Goal: Task Accomplishment & Management: Manage account settings

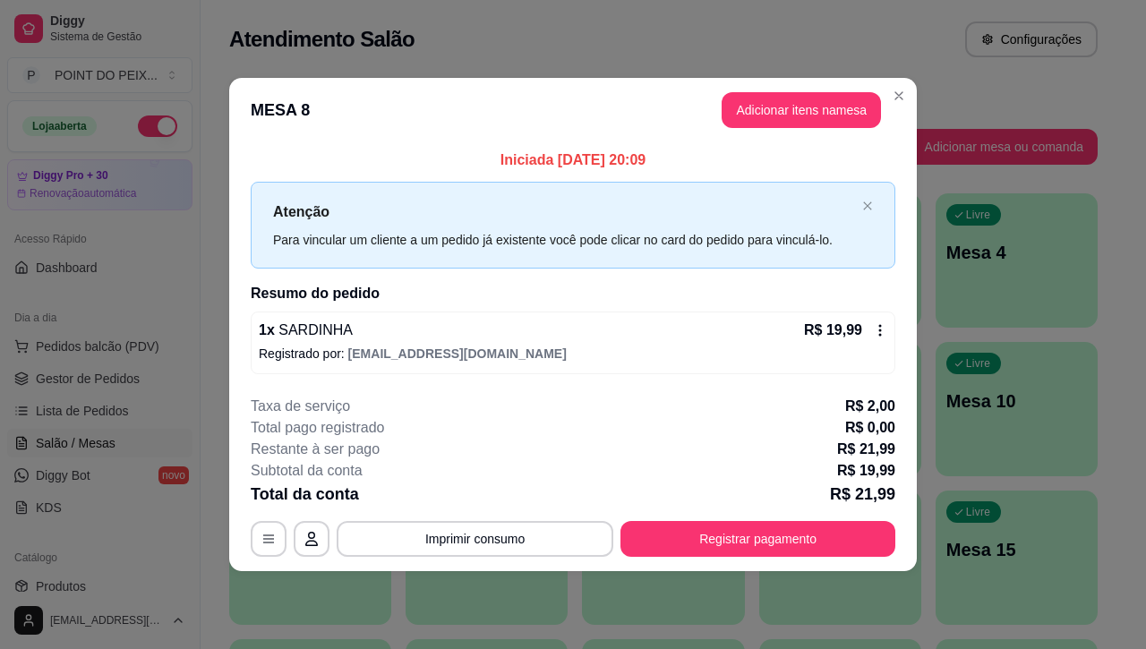
scroll to position [112, 0]
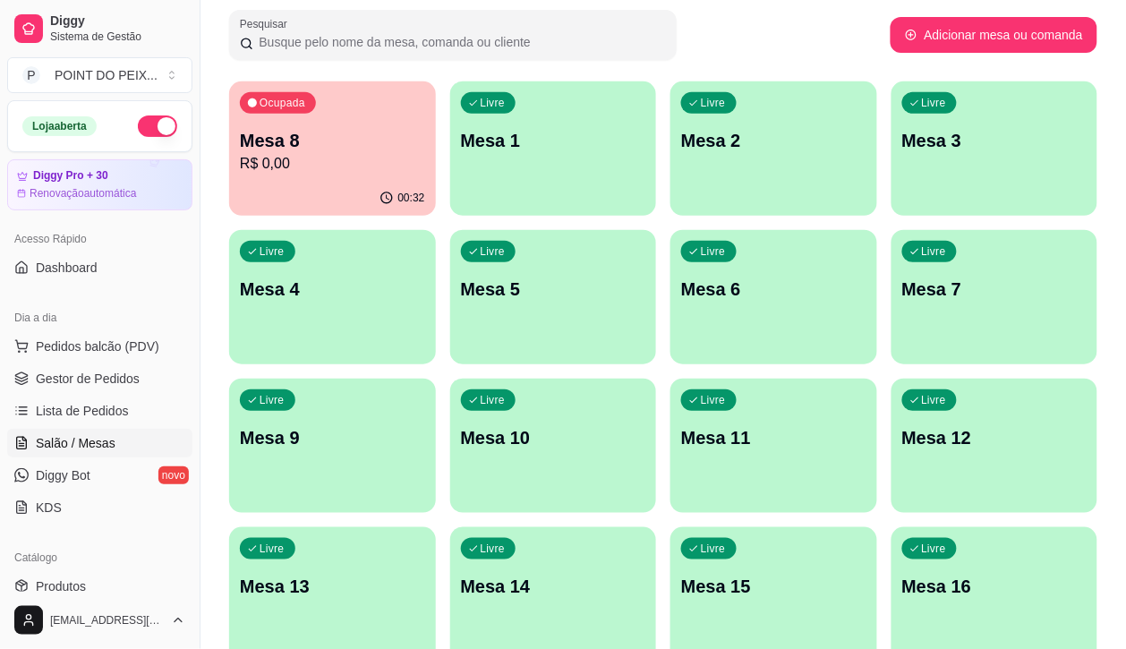
click at [367, 162] on p "R$ 0,00" at bounding box center [332, 163] width 185 height 21
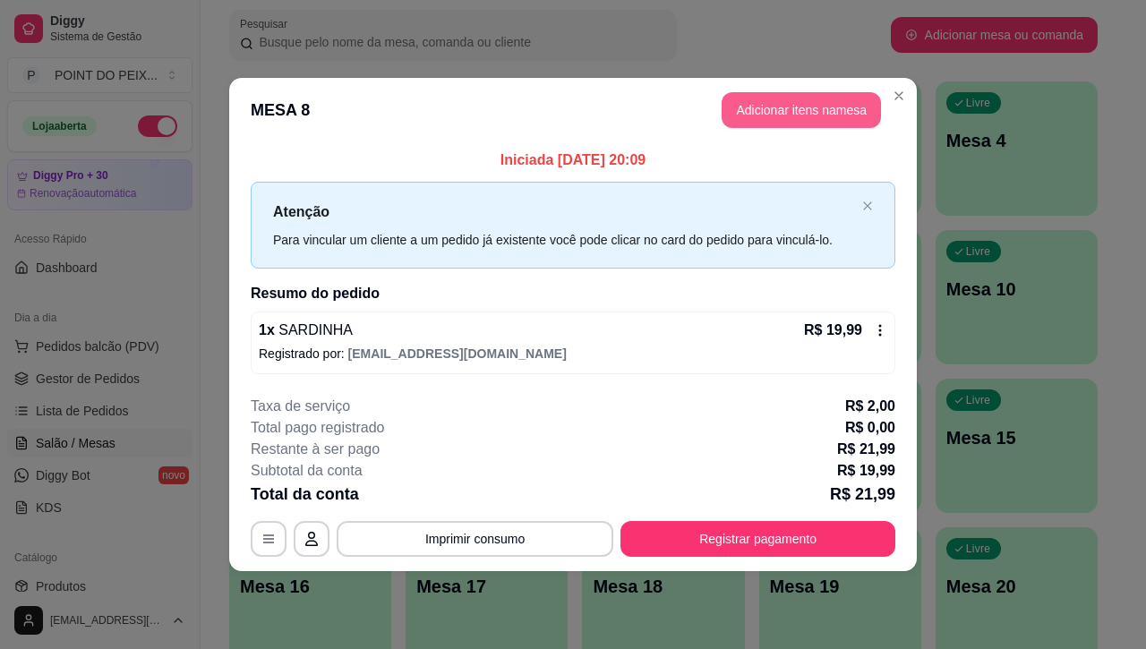
click at [814, 123] on button "Adicionar itens na mesa" at bounding box center [800, 110] width 159 height 36
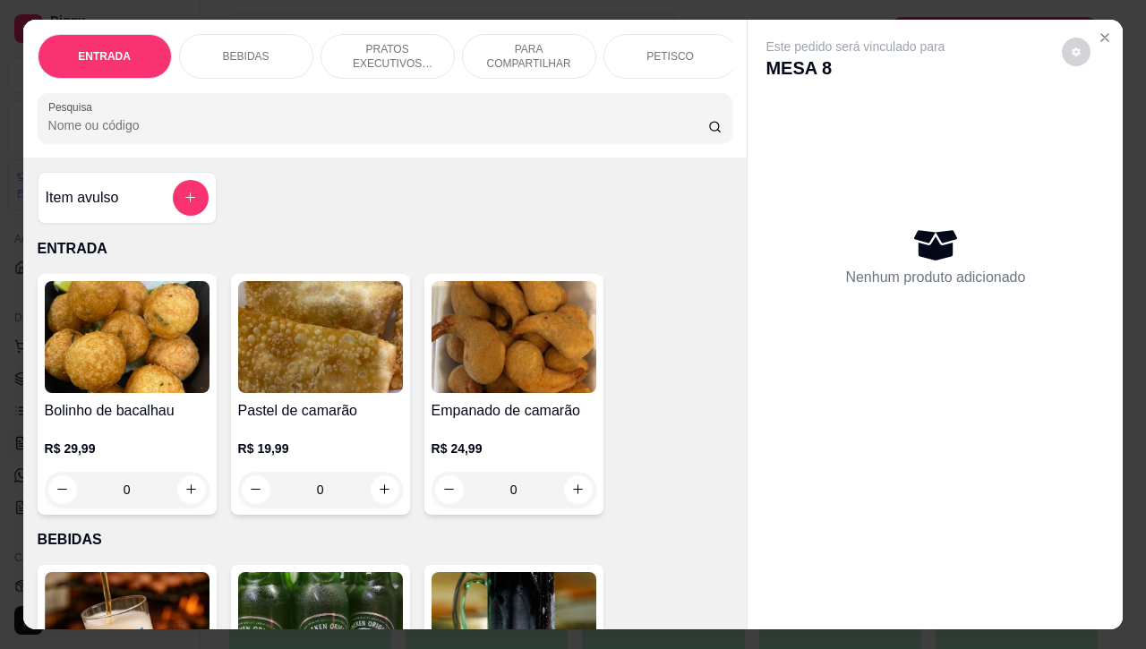
click at [249, 36] on div "BEBIDAS" at bounding box center [246, 56] width 134 height 45
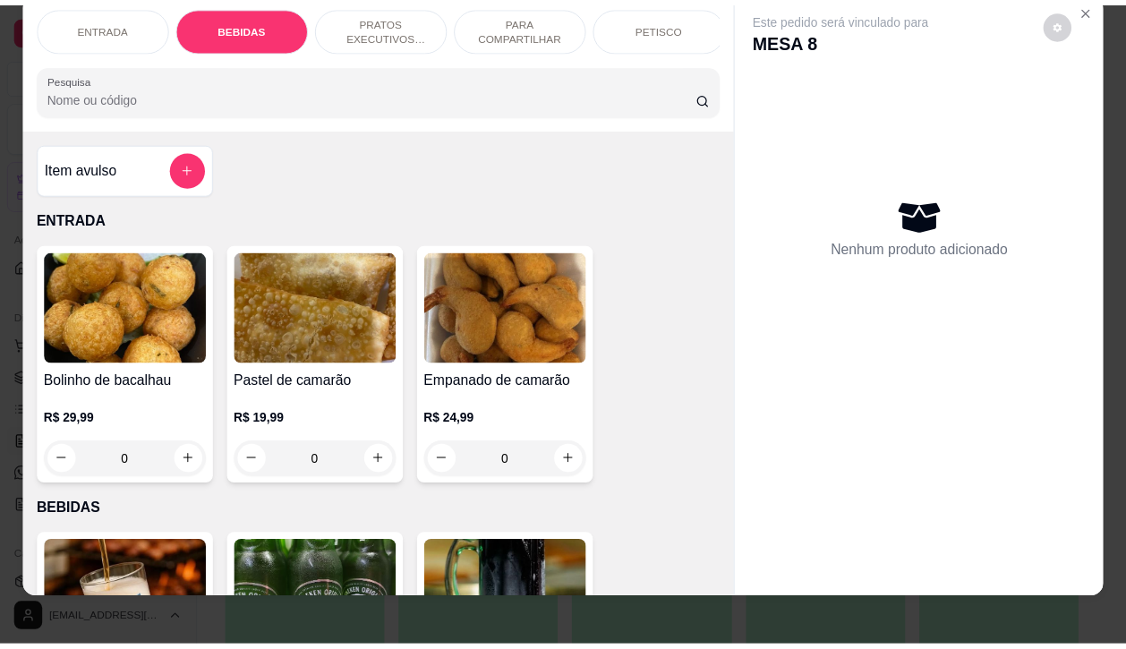
scroll to position [0, 0]
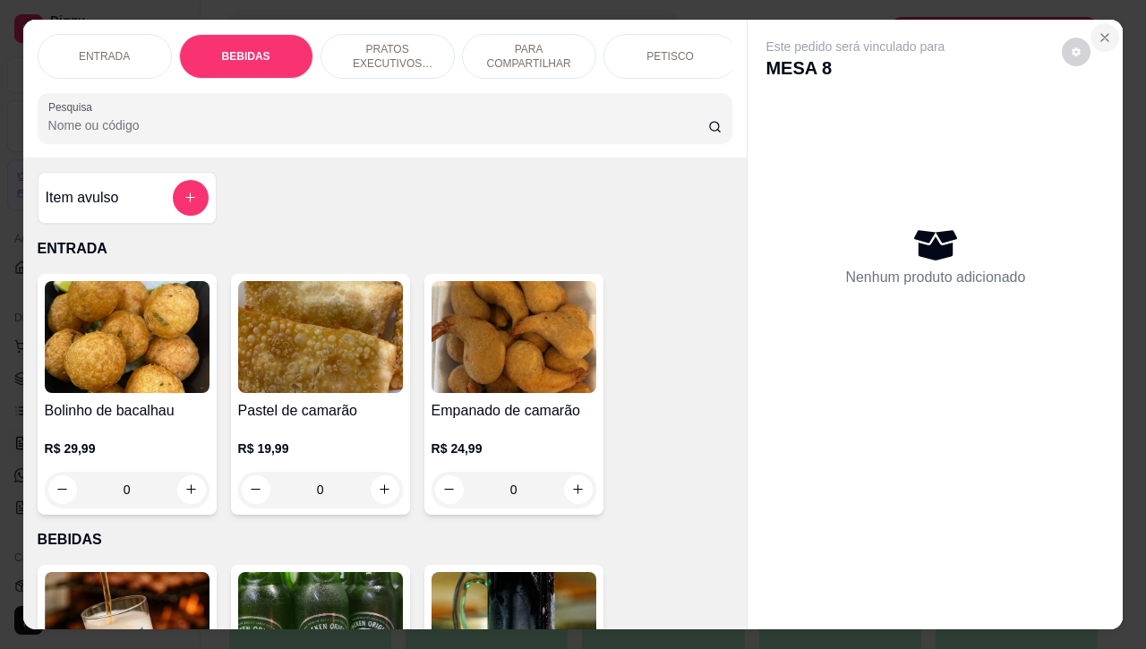
click at [1097, 30] on icon "Close" at bounding box center [1104, 37] width 14 height 14
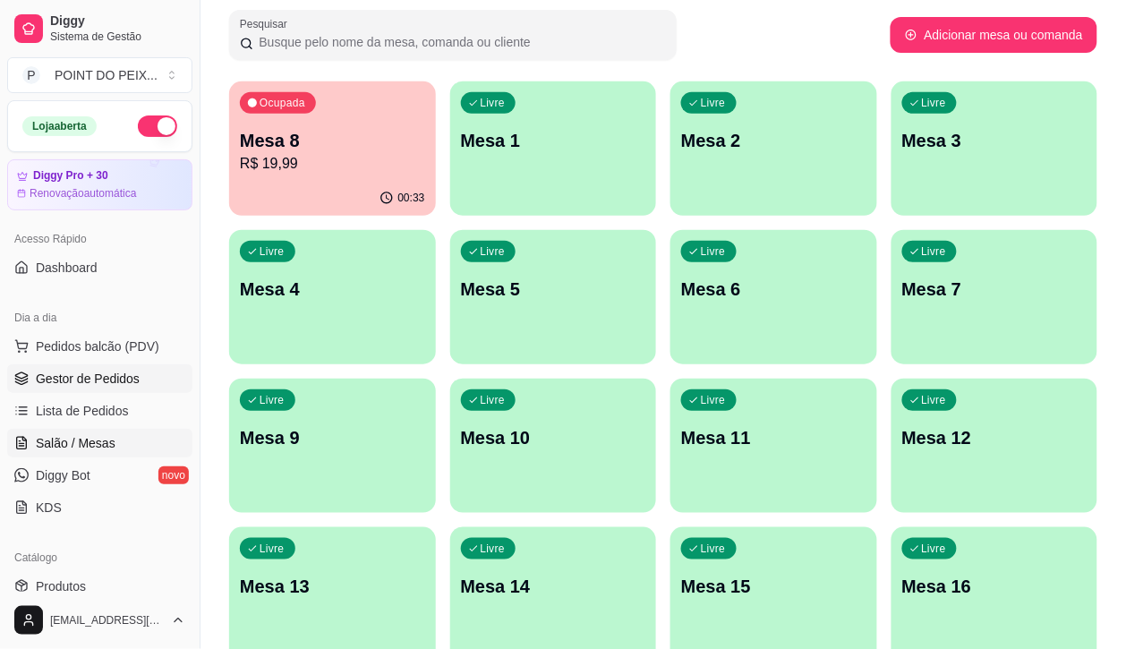
click at [122, 382] on span "Gestor de Pedidos" at bounding box center [88, 379] width 104 height 18
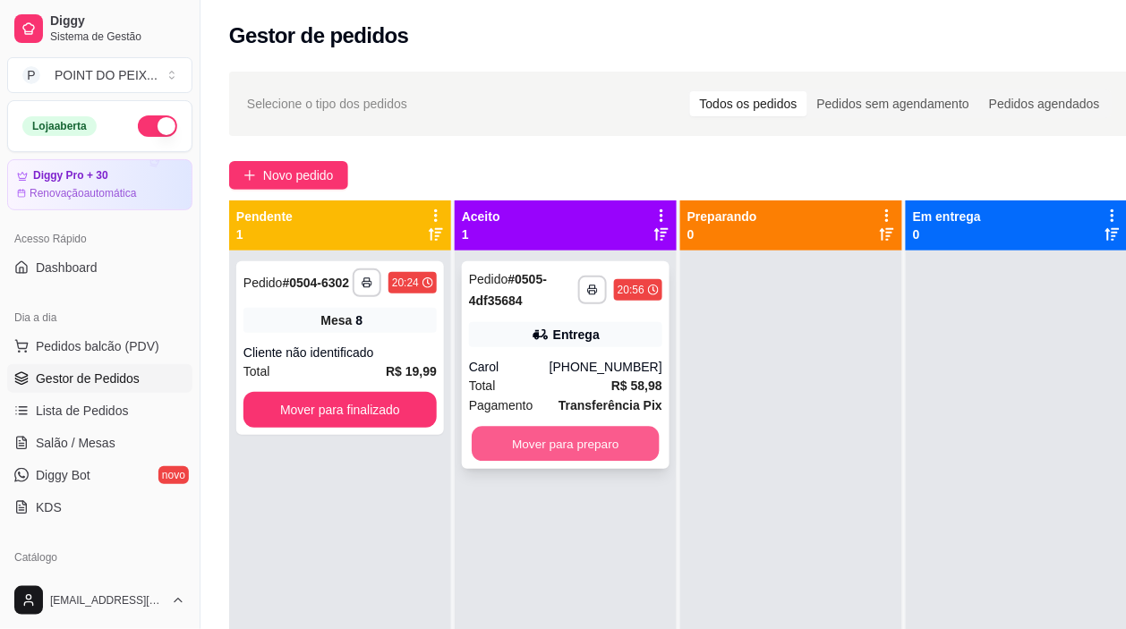
click at [555, 443] on button "Mover para preparo" at bounding box center [566, 444] width 188 height 35
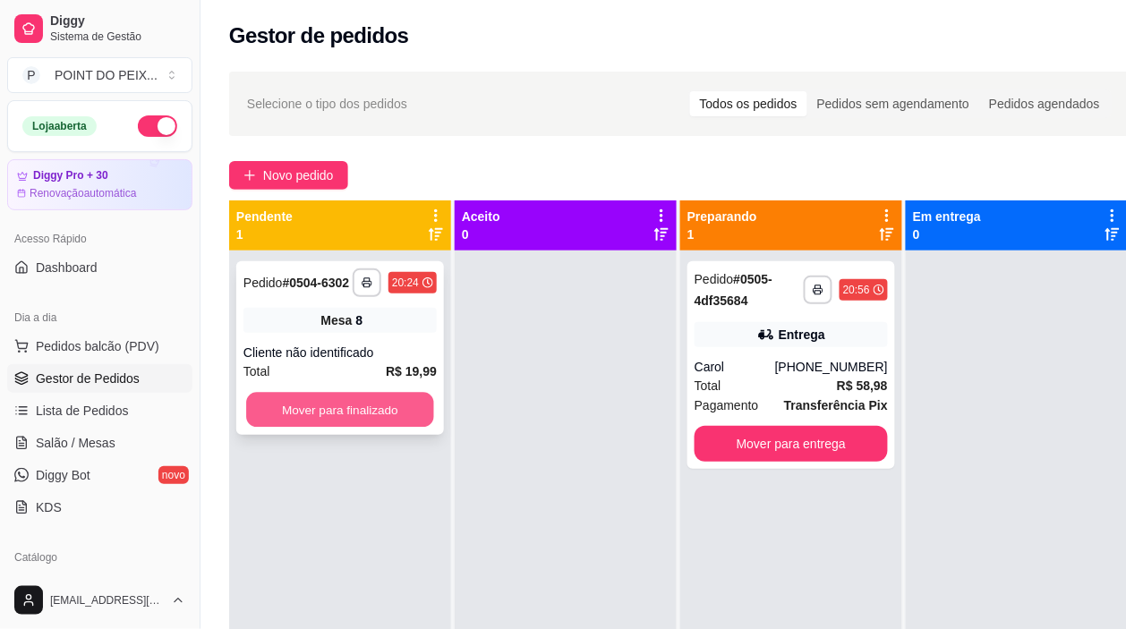
click at [380, 408] on button "Mover para finalizado" at bounding box center [340, 410] width 188 height 35
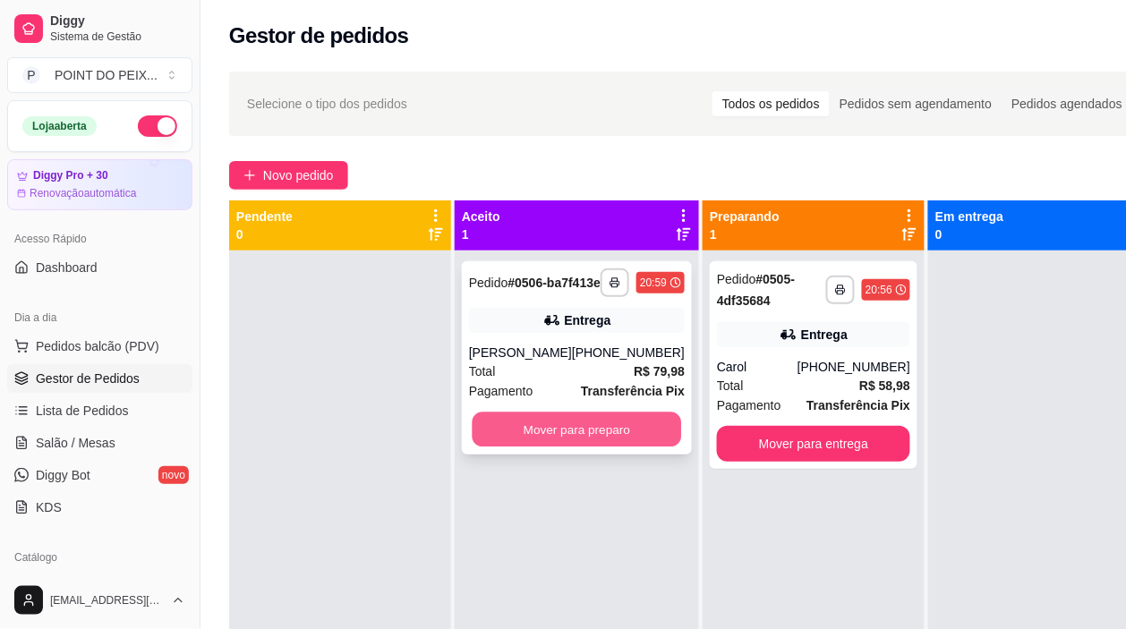
click at [593, 447] on button "Mover para preparo" at bounding box center [577, 430] width 209 height 35
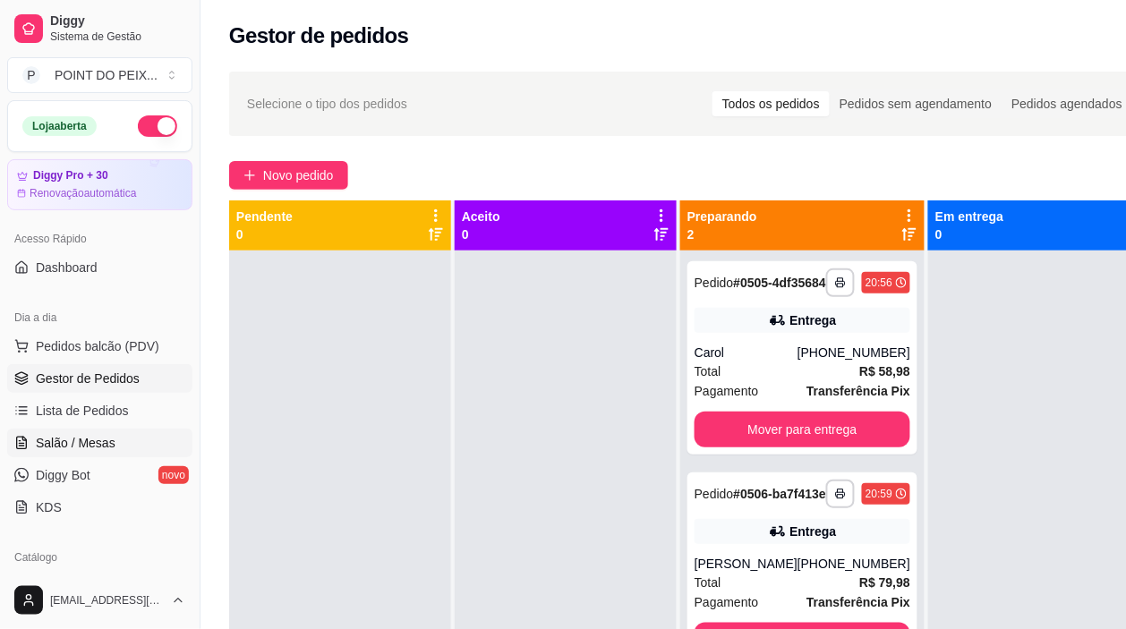
click at [105, 443] on span "Salão / Mesas" at bounding box center [76, 443] width 80 height 18
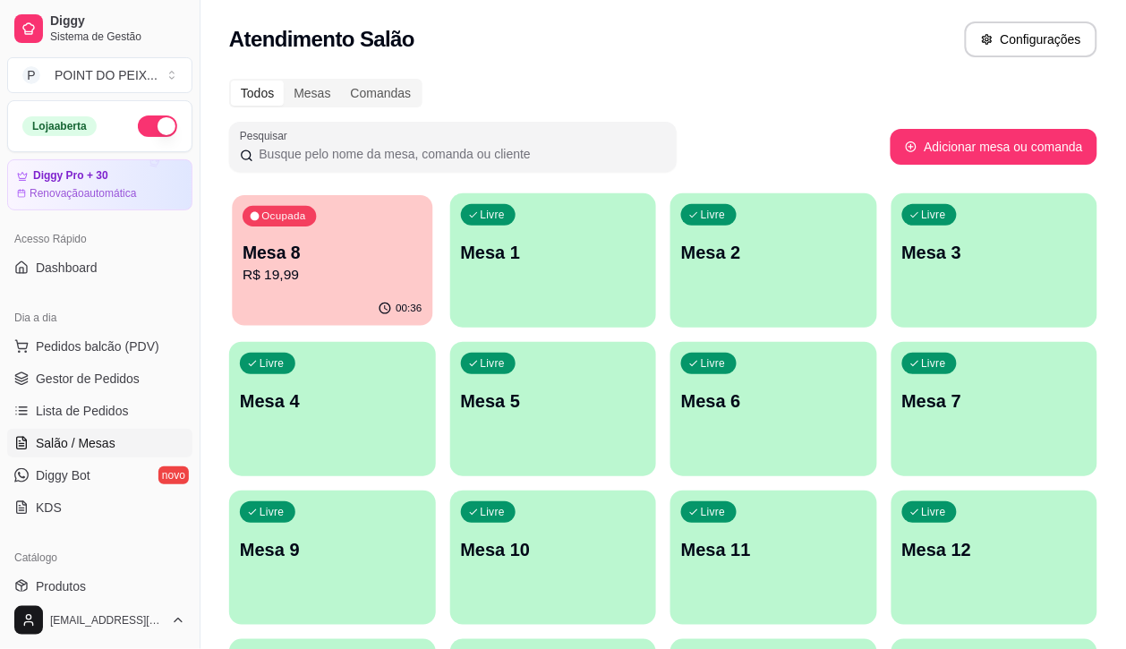
click at [343, 275] on p "R$ 19,99" at bounding box center [332, 275] width 179 height 21
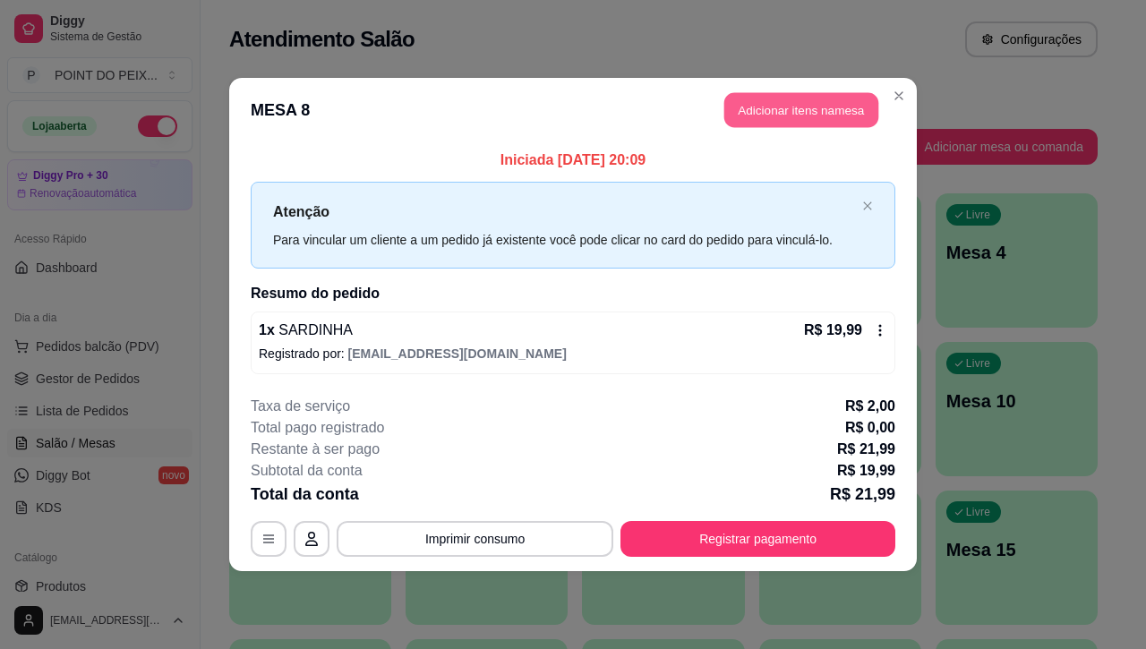
click at [799, 119] on button "Adicionar itens na mesa" at bounding box center [801, 110] width 154 height 35
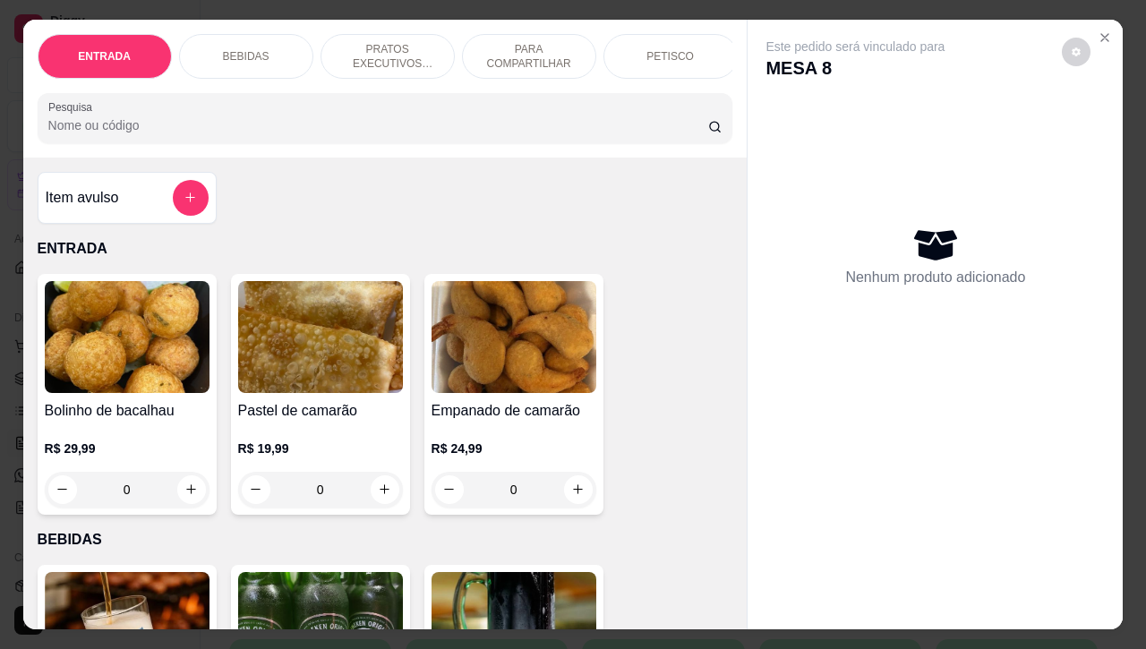
click at [243, 50] on p "BEBIDAS" at bounding box center [246, 56] width 47 height 14
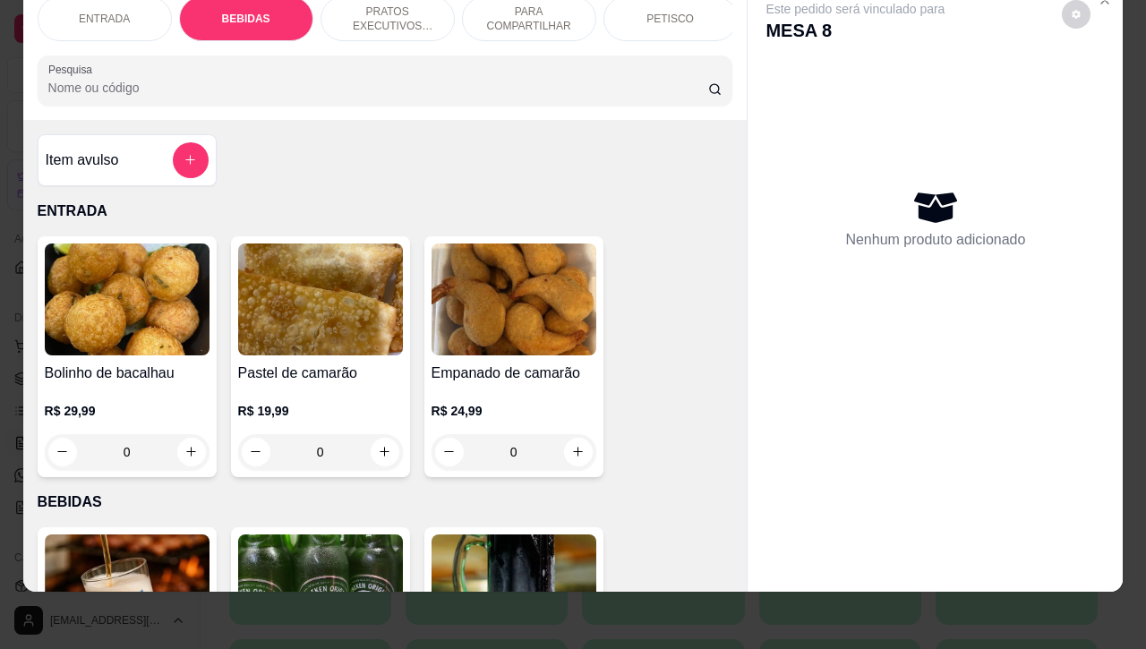
scroll to position [371, 0]
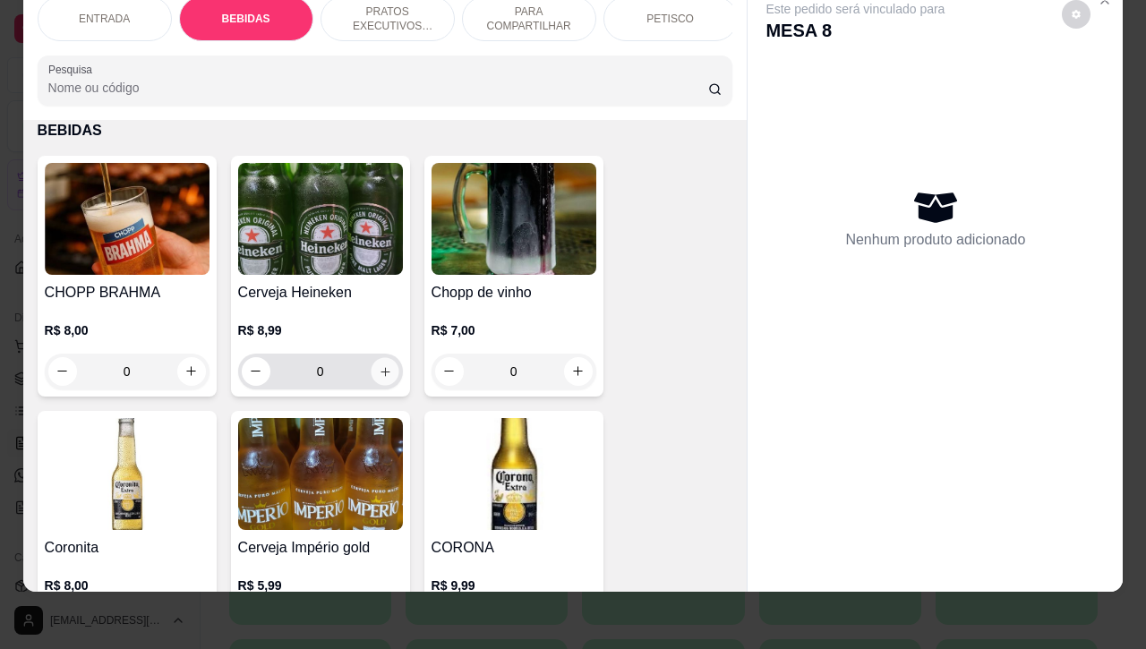
click at [380, 376] on icon "increase-product-quantity" at bounding box center [384, 371] width 9 height 9
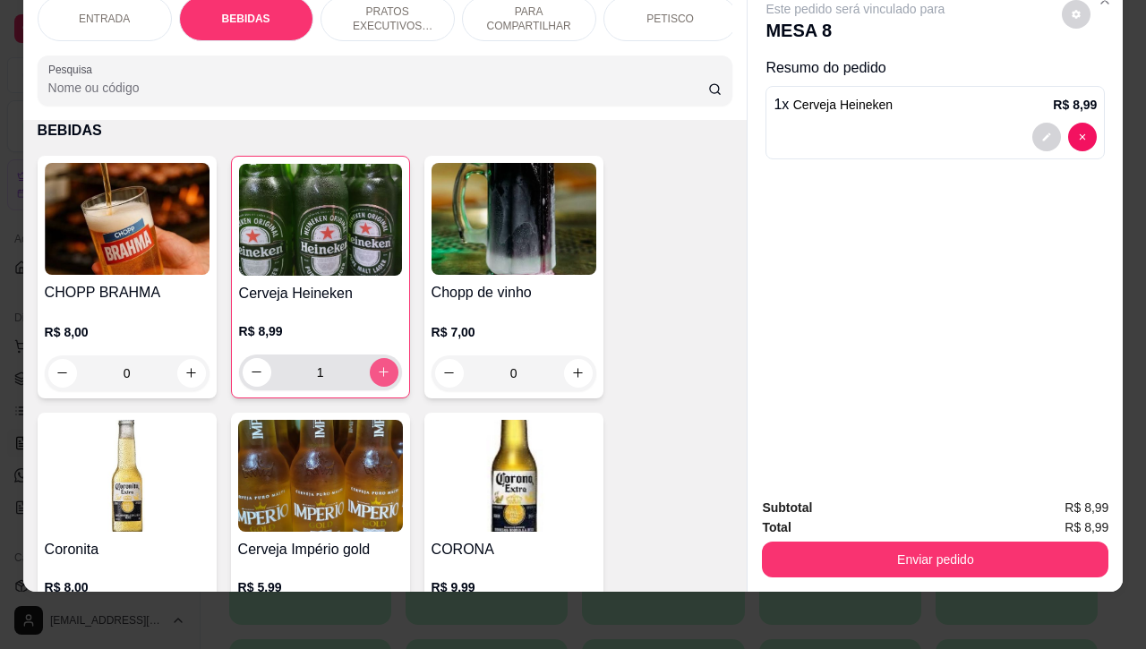
click at [377, 376] on icon "increase-product-quantity" at bounding box center [383, 371] width 13 height 13
type input "4"
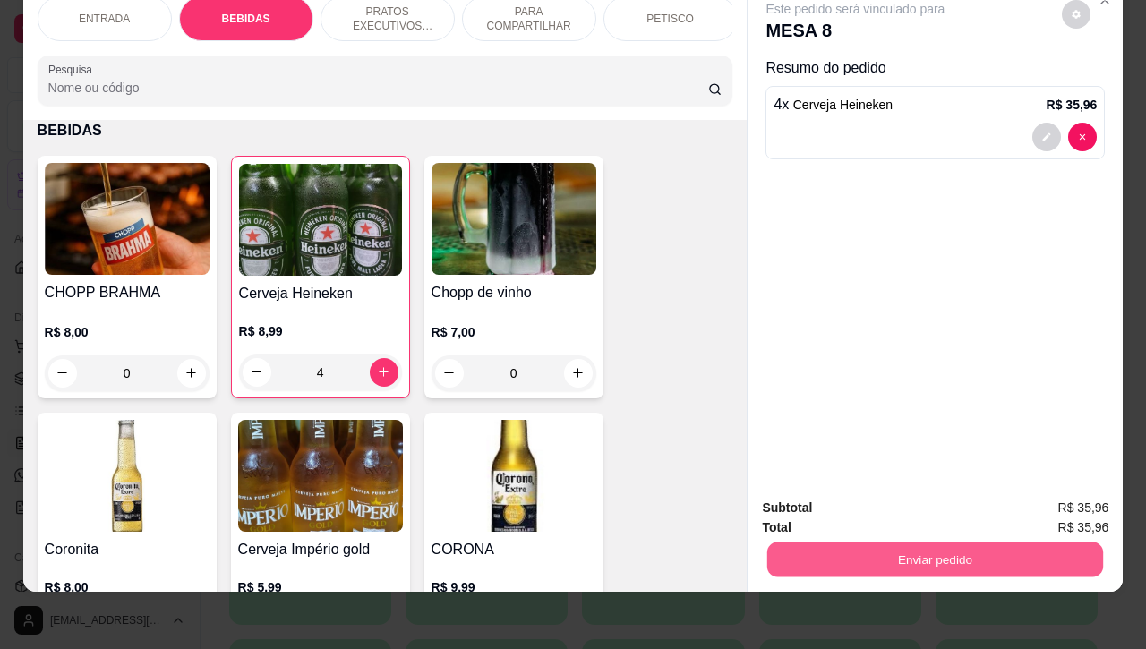
click at [895, 542] on button "Enviar pedido" at bounding box center [935, 559] width 336 height 35
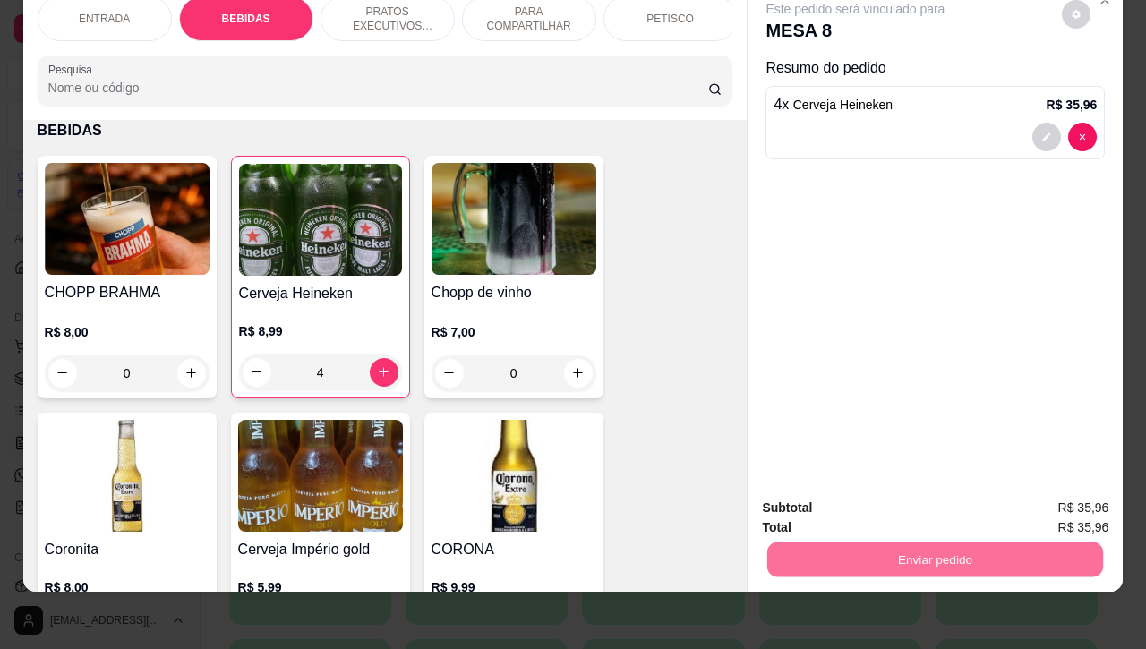
click at [824, 497] on button "Não registrar e enviar pedido" at bounding box center [873, 496] width 181 height 33
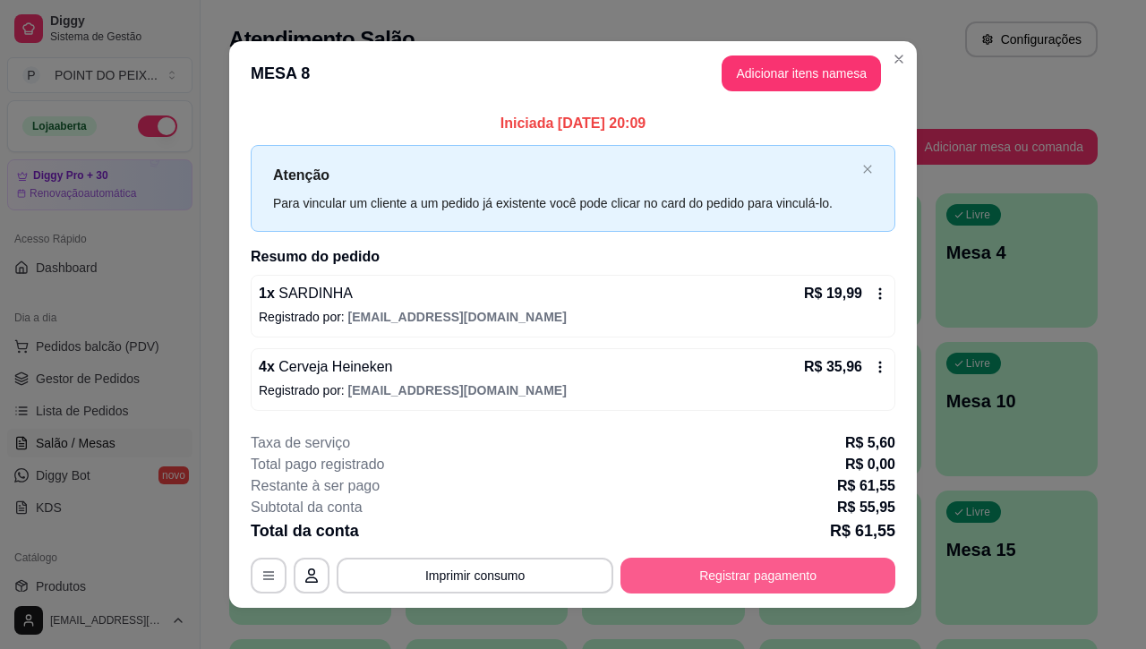
click at [660, 573] on button "Registrar pagamento" at bounding box center [757, 576] width 275 height 36
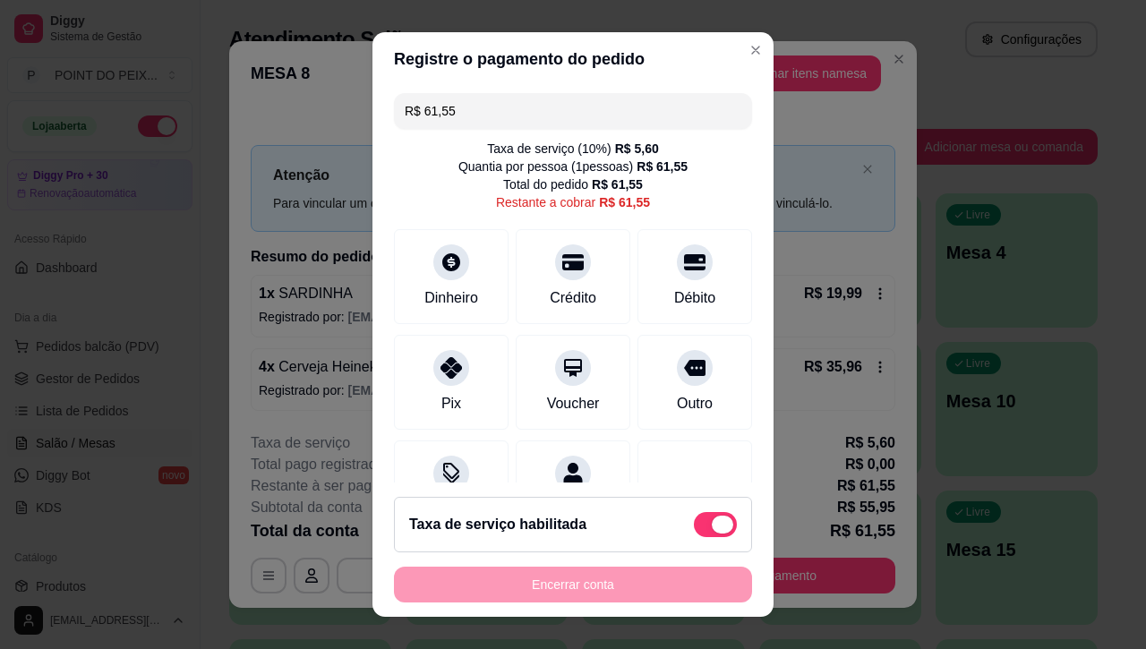
click at [694, 524] on span at bounding box center [715, 524] width 43 height 25
click at [693, 527] on input "checkbox" at bounding box center [699, 533] width 12 height 12
checkbox input "true"
type input "R$ 55,95"
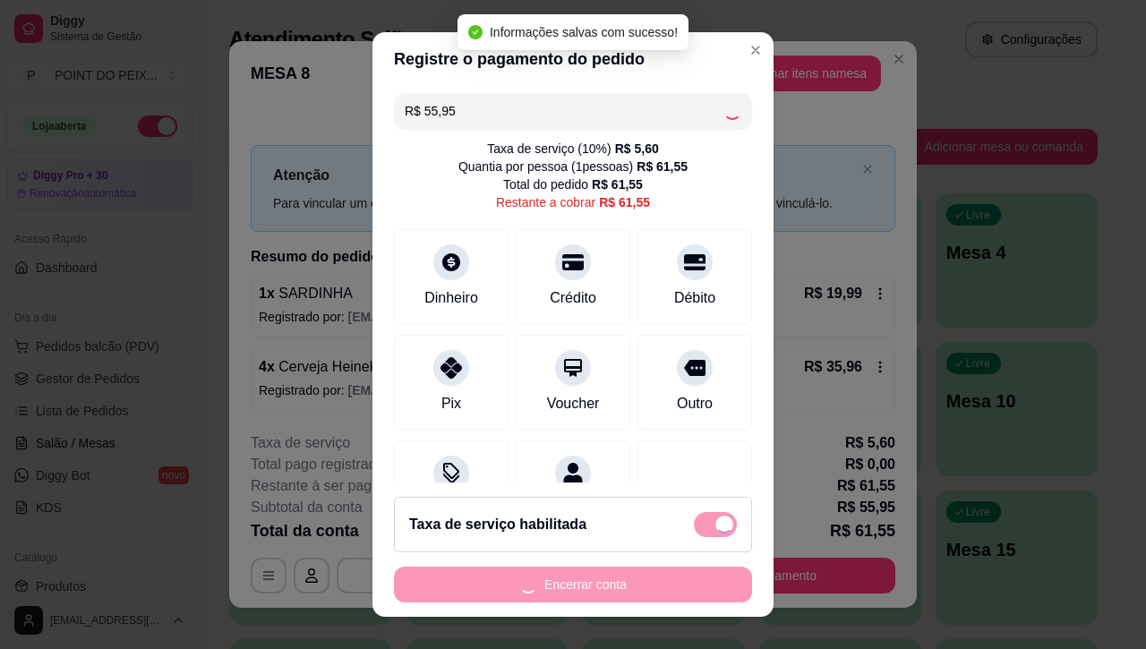
checkbox input "false"
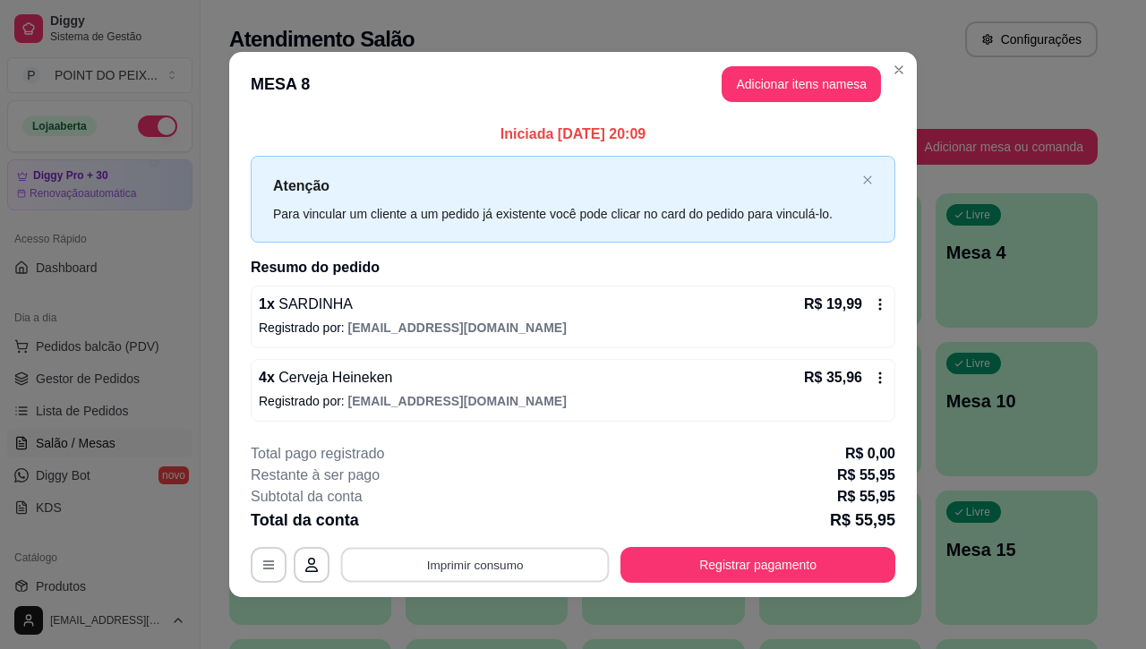
click at [499, 570] on button "Imprimir consumo" at bounding box center [475, 565] width 268 height 35
click at [485, 524] on button "IMPRESSORA" at bounding box center [471, 524] width 130 height 29
click at [484, 524] on button "IMPRESSORA" at bounding box center [470, 523] width 125 height 28
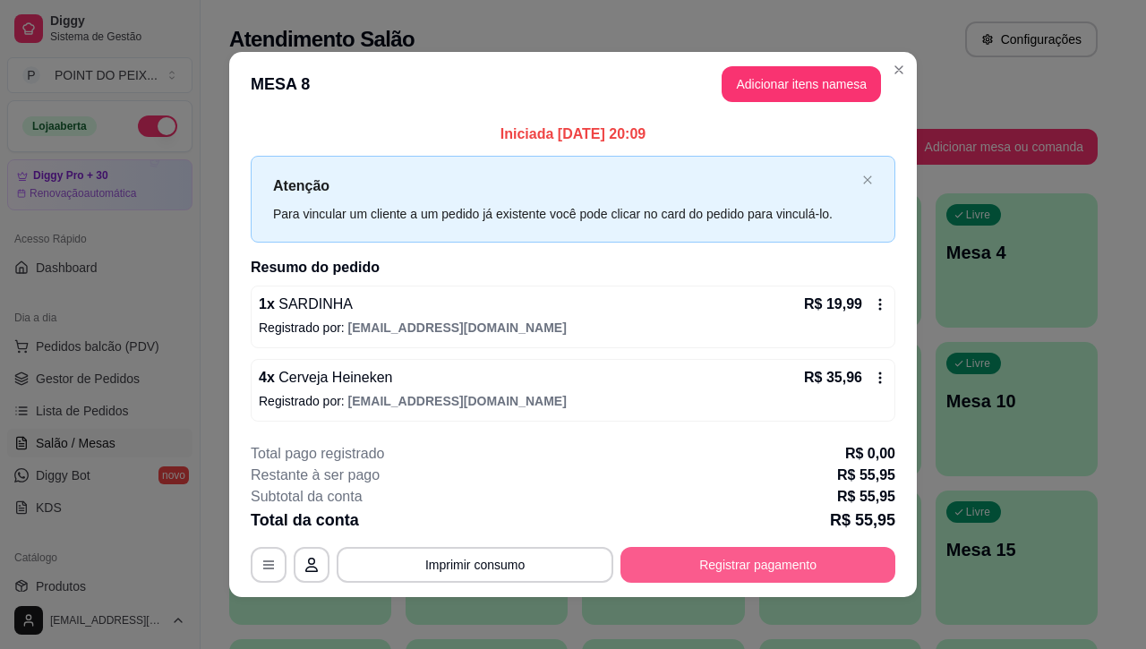
click at [723, 568] on button "Registrar pagamento" at bounding box center [757, 565] width 275 height 36
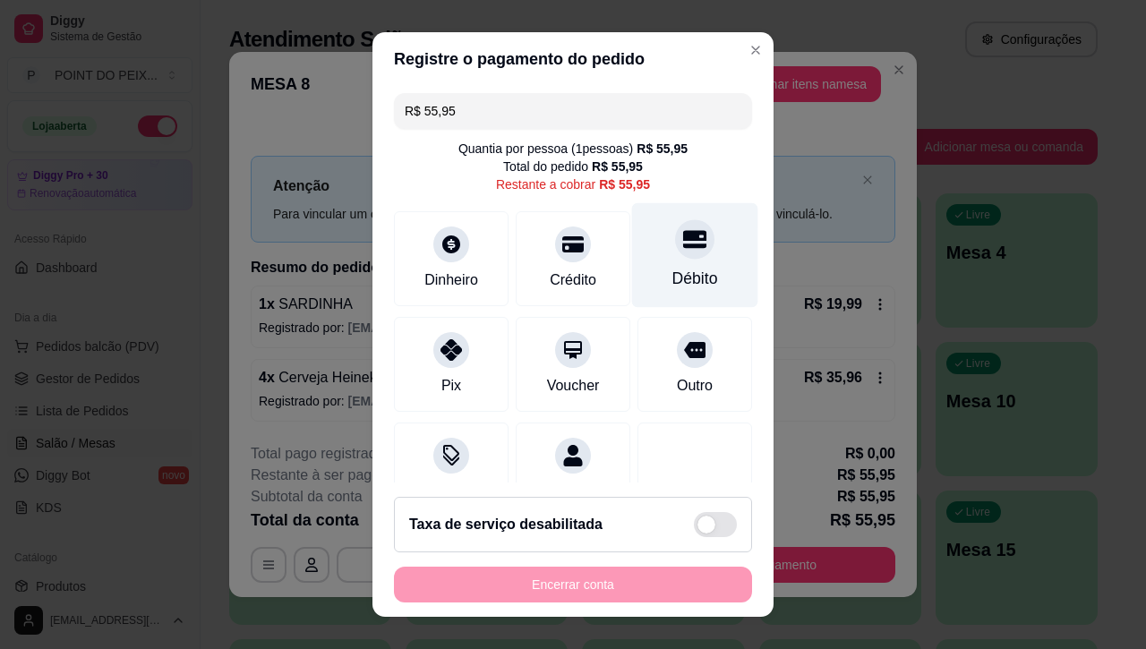
click at [683, 251] on icon at bounding box center [694, 238] width 23 height 23
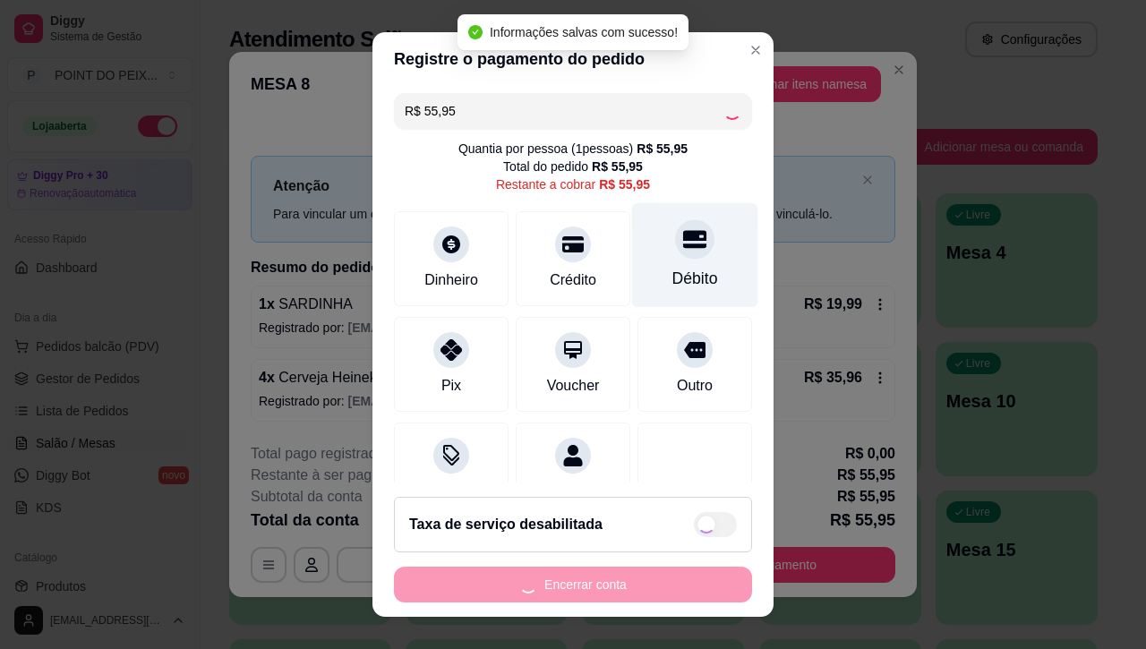
type input "R$ 0,00"
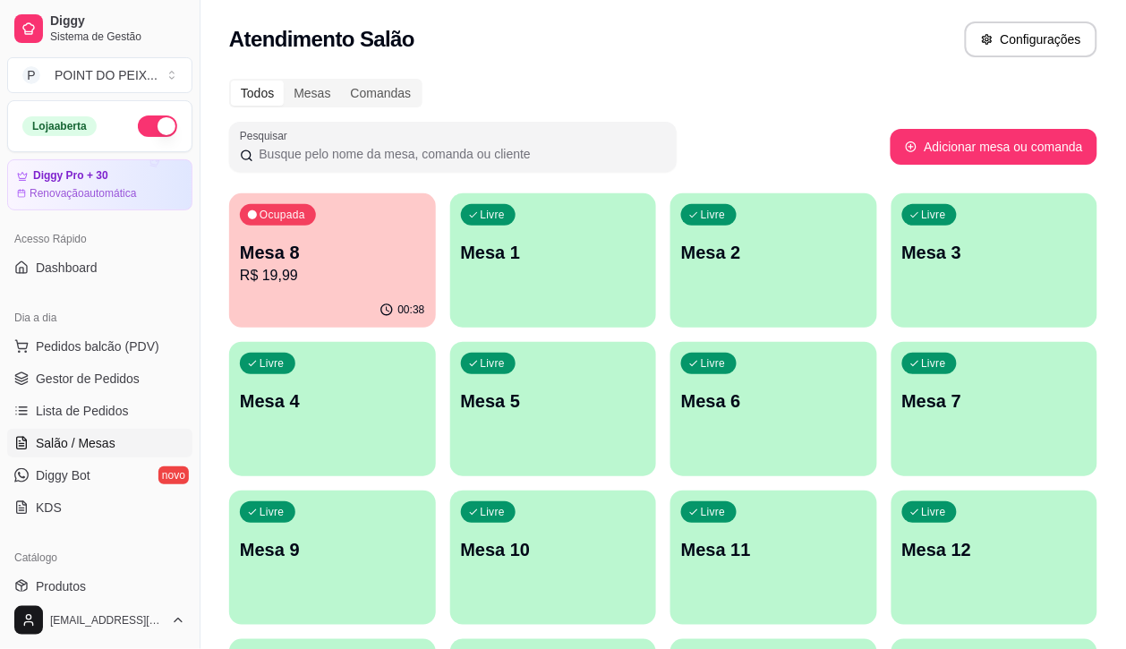
click at [337, 277] on p "R$ 19,99" at bounding box center [332, 275] width 185 height 21
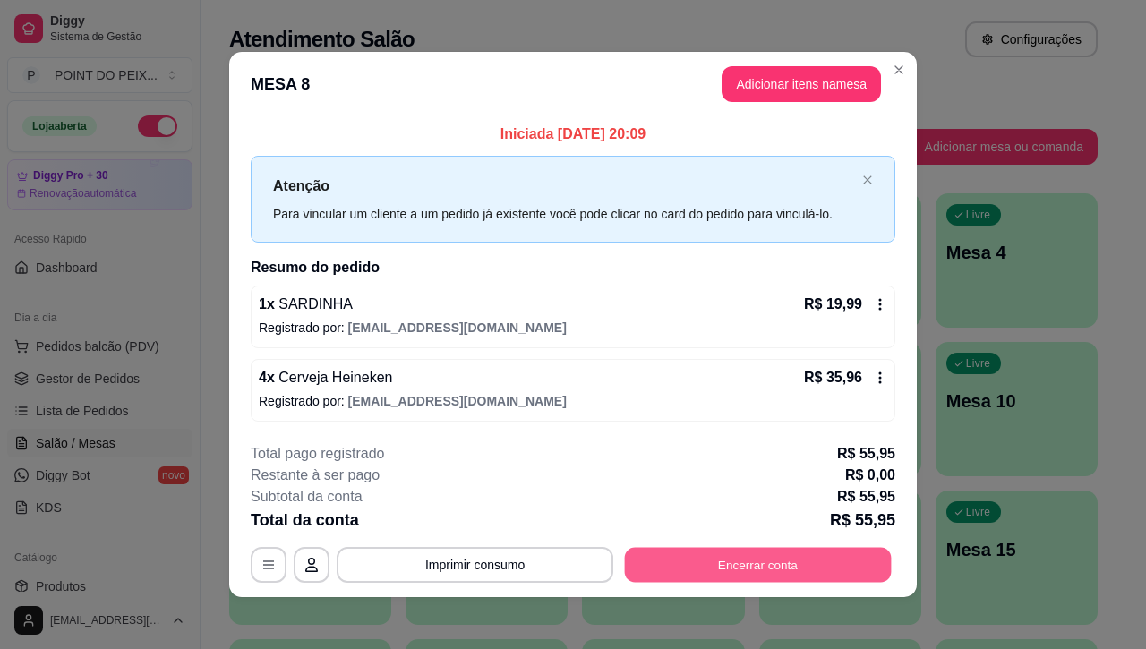
click at [720, 573] on button "Encerrar conta" at bounding box center [758, 565] width 267 height 35
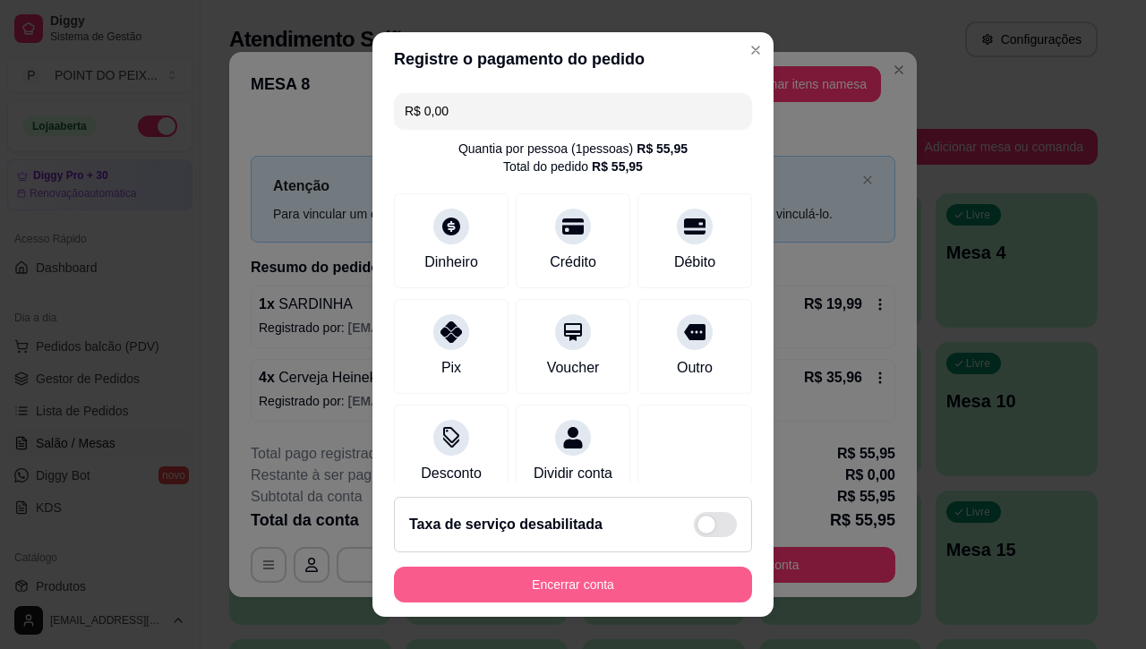
click at [588, 584] on button "Encerrar conta" at bounding box center [573, 585] width 358 height 36
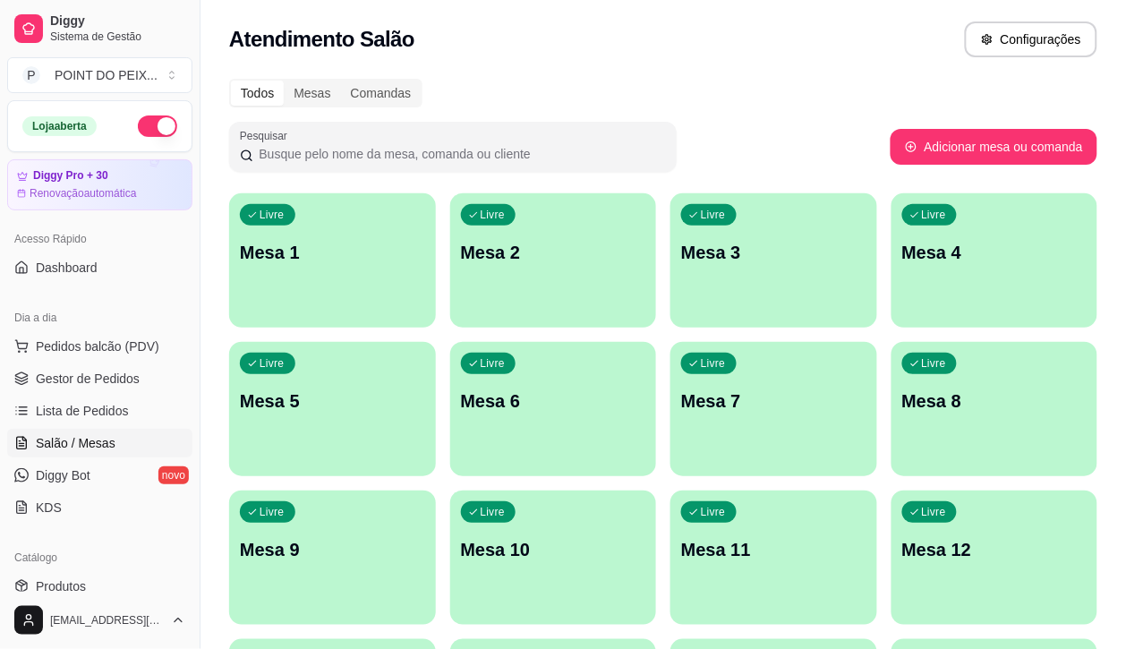
click at [902, 405] on p "Mesa 8" at bounding box center [994, 400] width 185 height 25
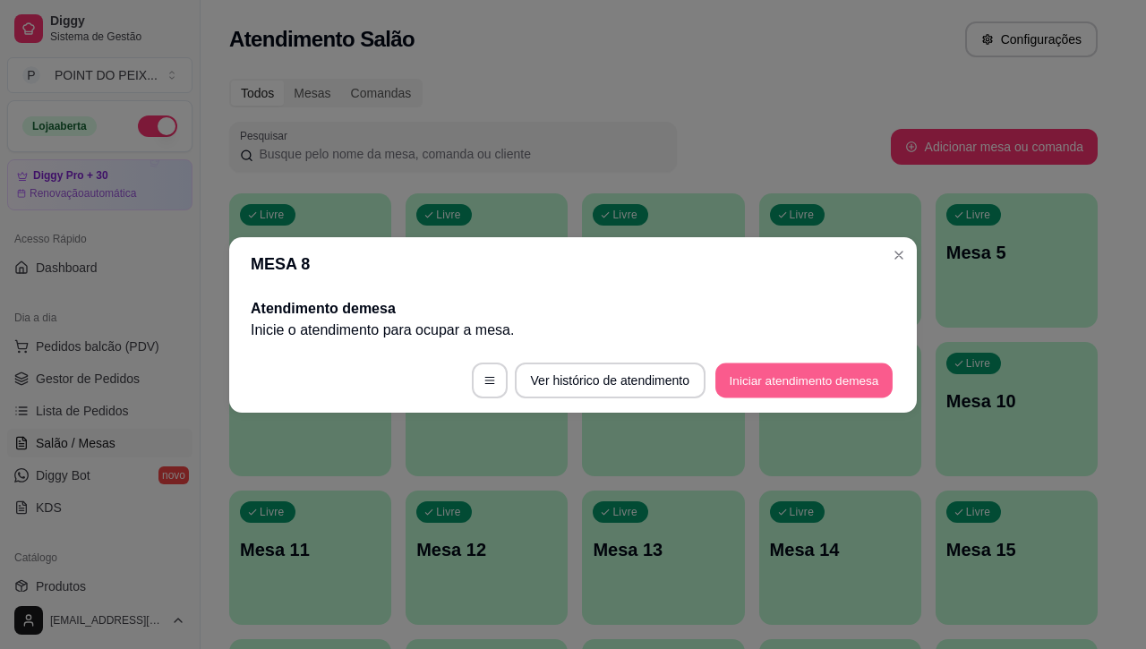
click at [754, 381] on button "Iniciar atendimento de mesa" at bounding box center [803, 379] width 177 height 35
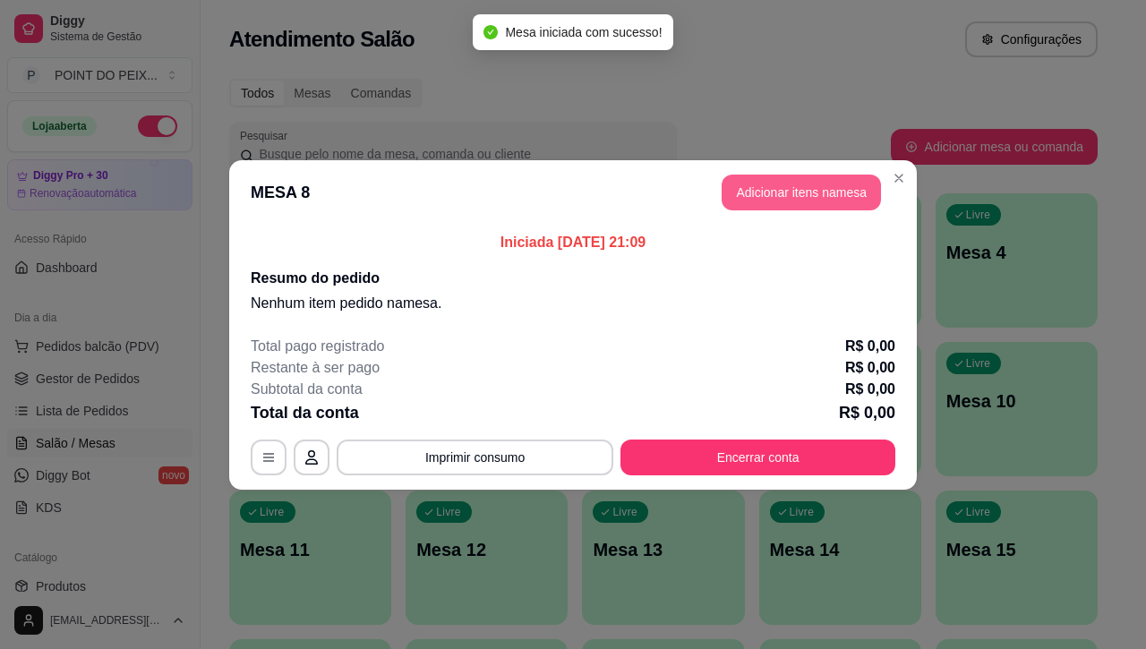
click at [793, 197] on button "Adicionar itens na mesa" at bounding box center [800, 193] width 159 height 36
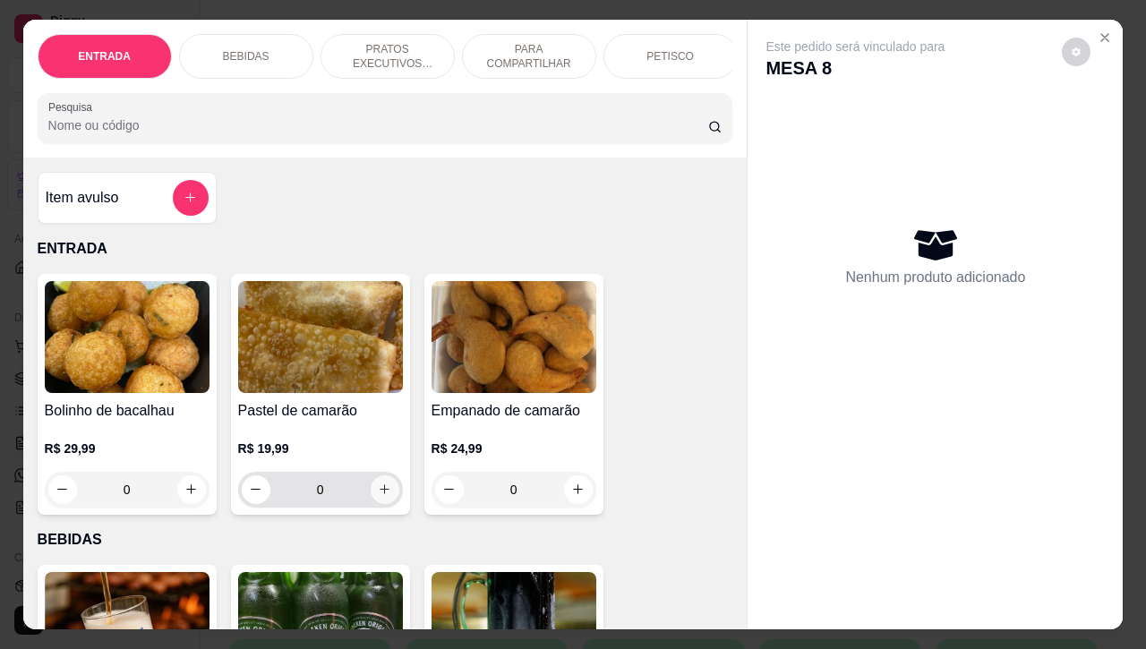
click at [379, 496] on icon "increase-product-quantity" at bounding box center [384, 488] width 13 height 13
type input "1"
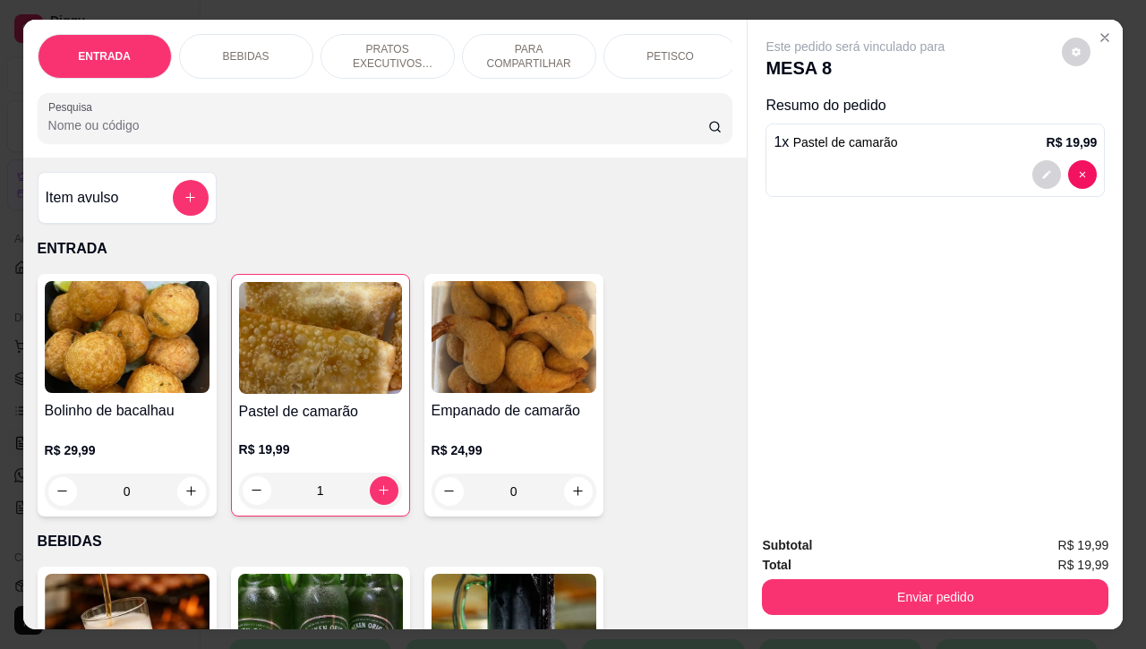
click at [673, 52] on p "PETISCO" at bounding box center [669, 56] width 47 height 14
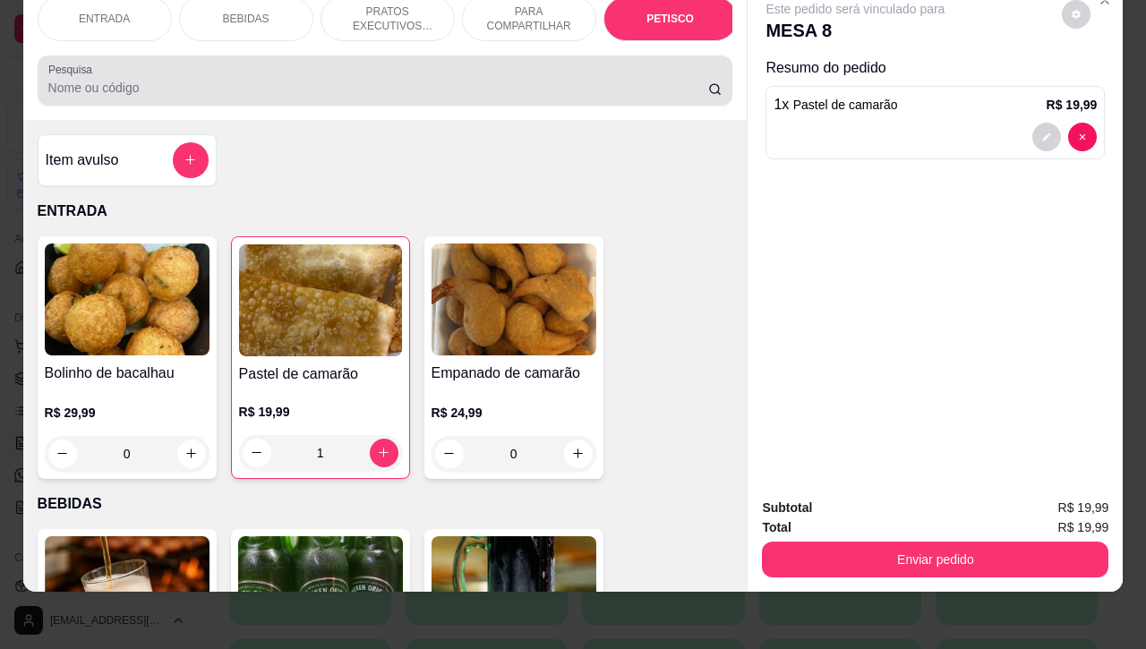
scroll to position [4181, 0]
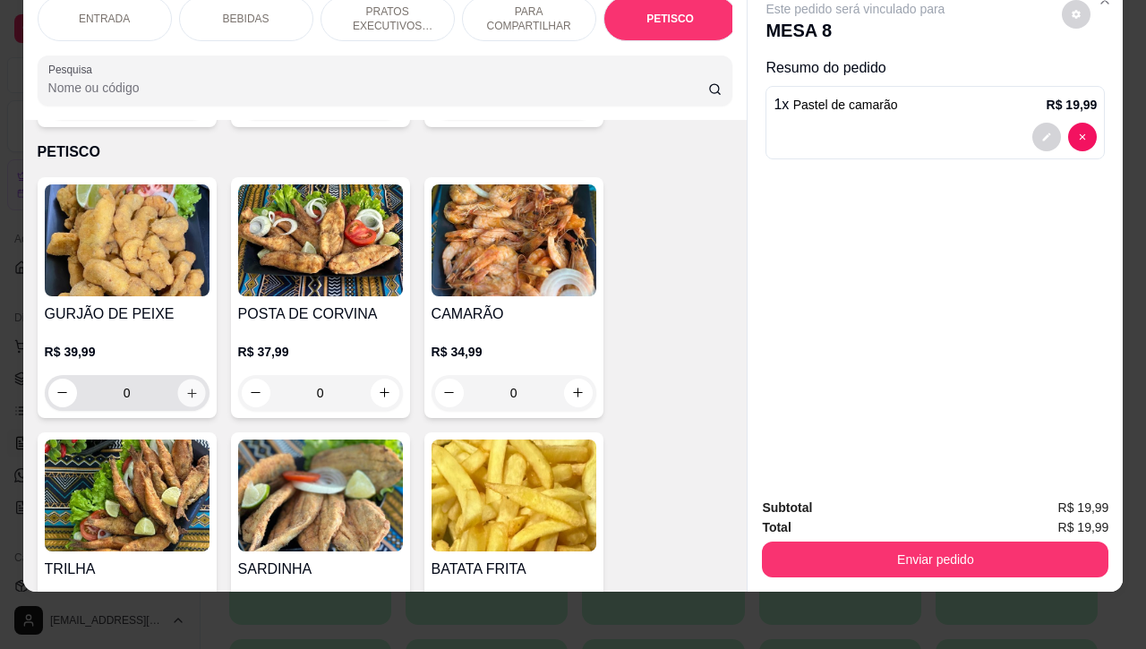
click at [184, 386] on icon "increase-product-quantity" at bounding box center [190, 392] width 13 height 13
type input "1"
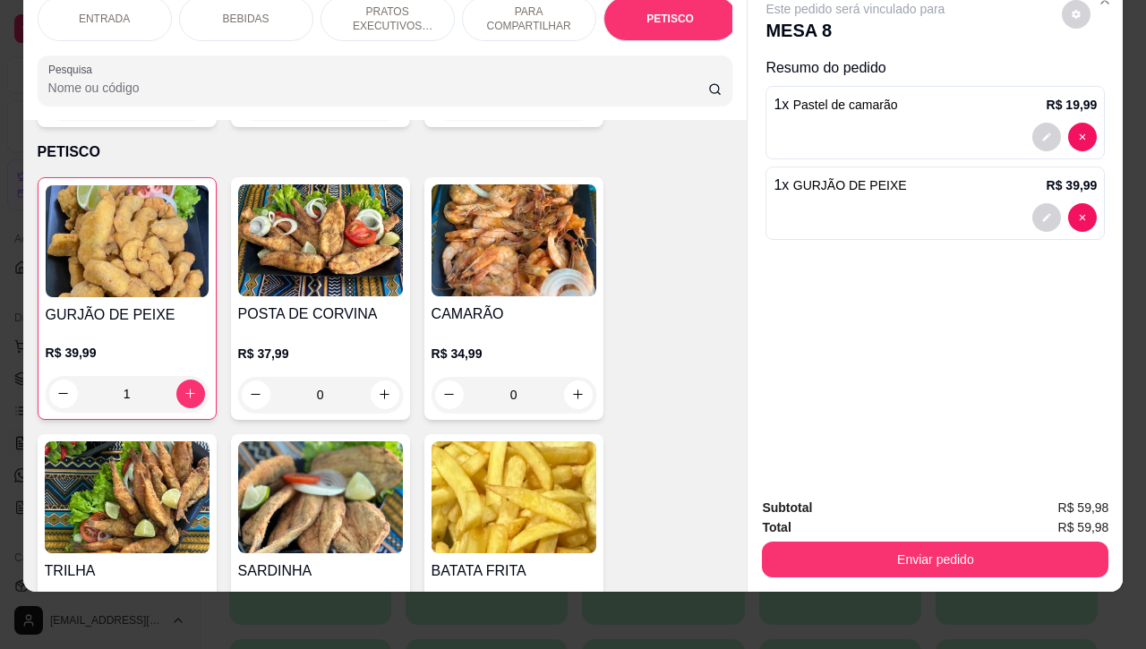
scroll to position [4292, 0]
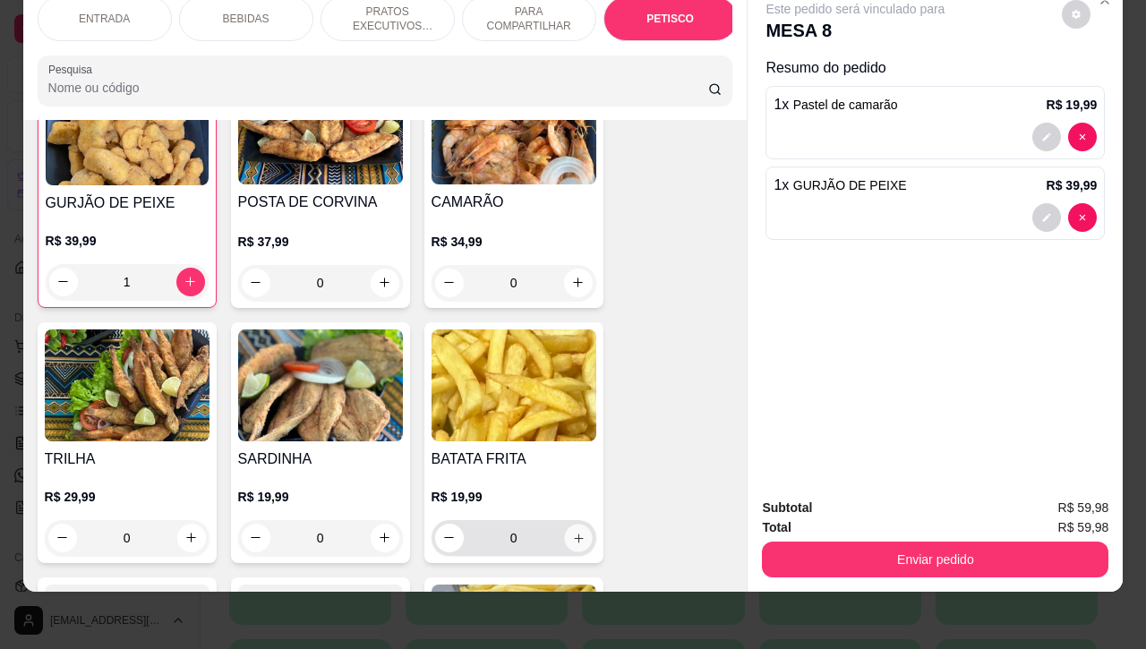
click at [571, 531] on icon "increase-product-quantity" at bounding box center [577, 537] width 13 height 13
type input "1"
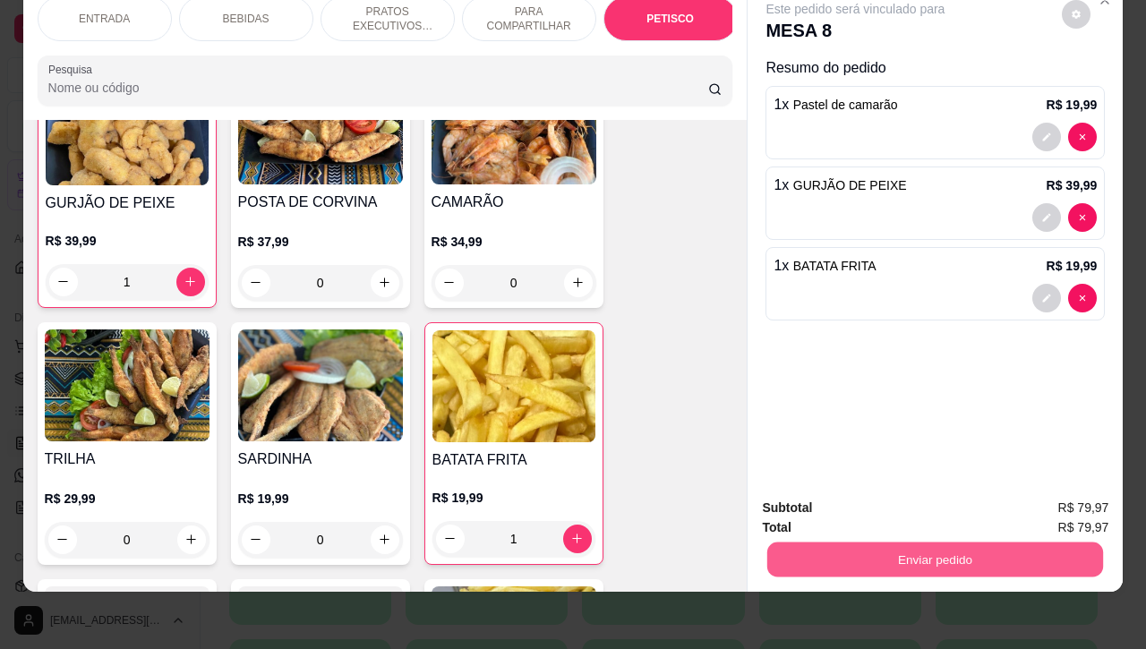
click at [801, 542] on button "Enviar pedido" at bounding box center [935, 559] width 336 height 35
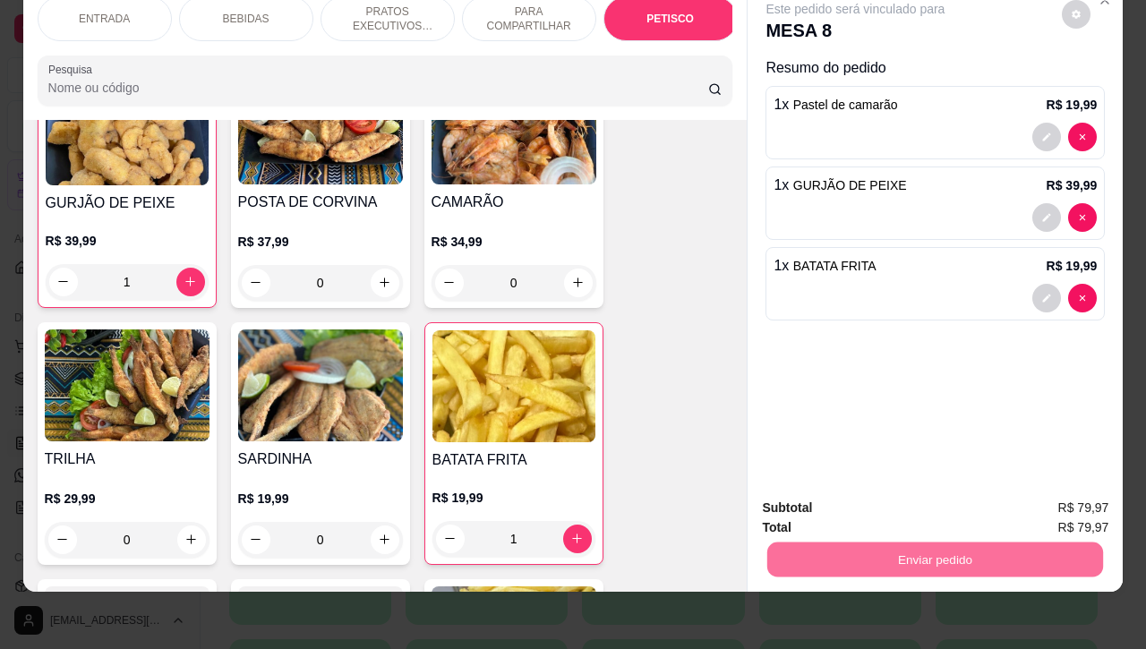
click at [812, 490] on button "Não registrar e enviar pedido" at bounding box center [873, 497] width 186 height 34
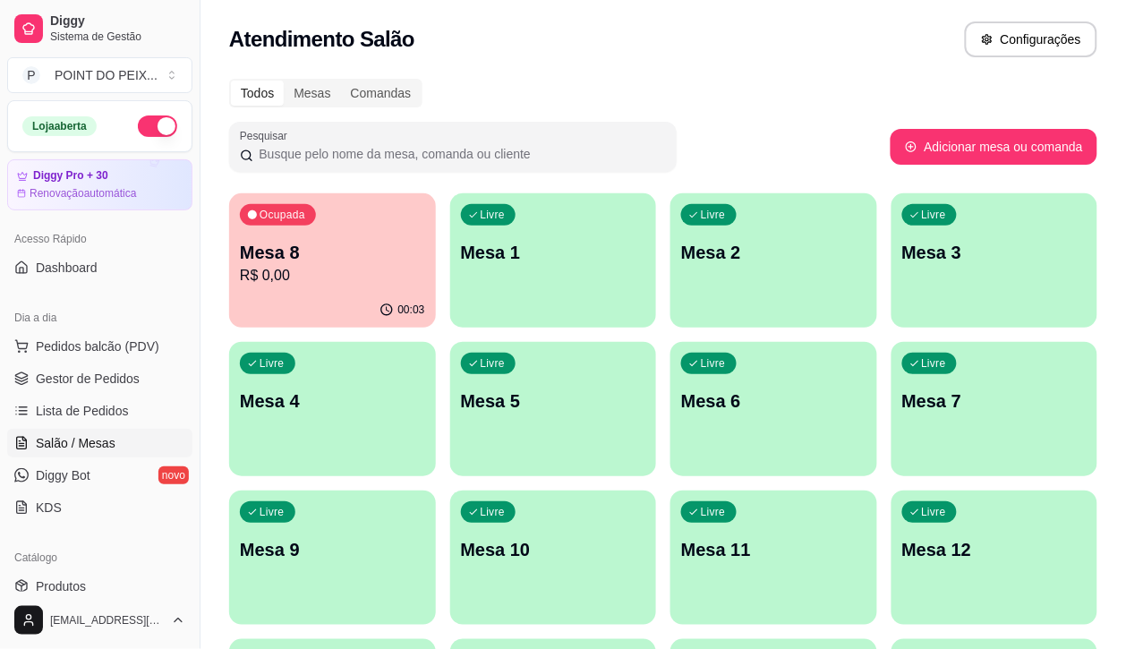
click at [436, 342] on div "Livre Mesa 4" at bounding box center [332, 398] width 207 height 113
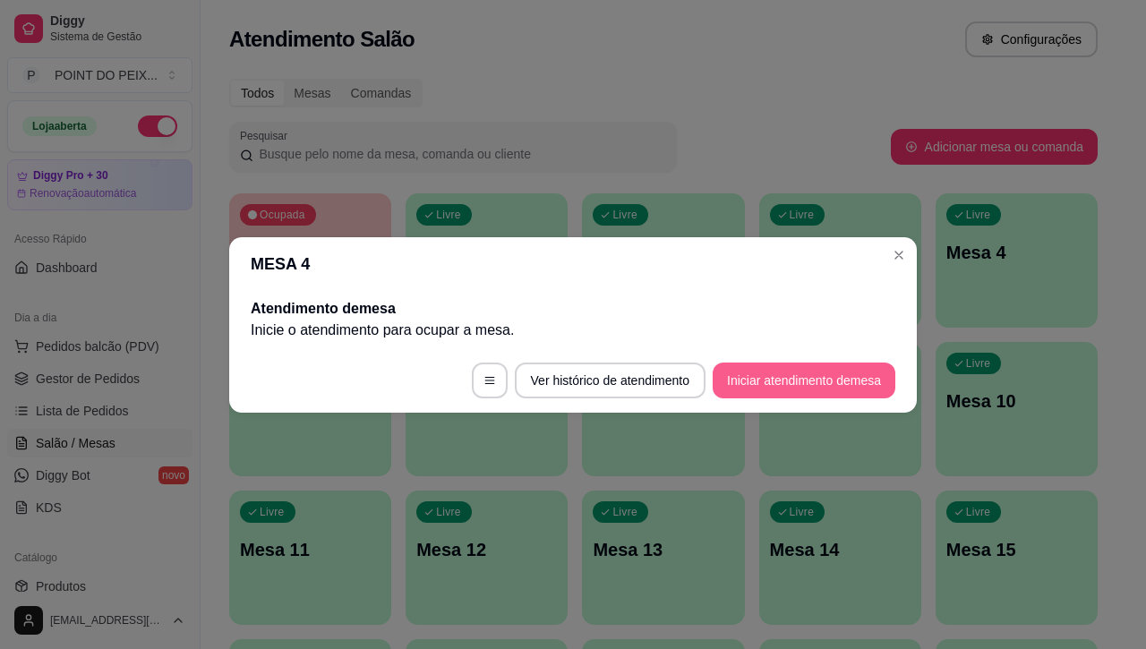
click at [788, 388] on button "Iniciar atendimento de mesa" at bounding box center [803, 380] width 183 height 36
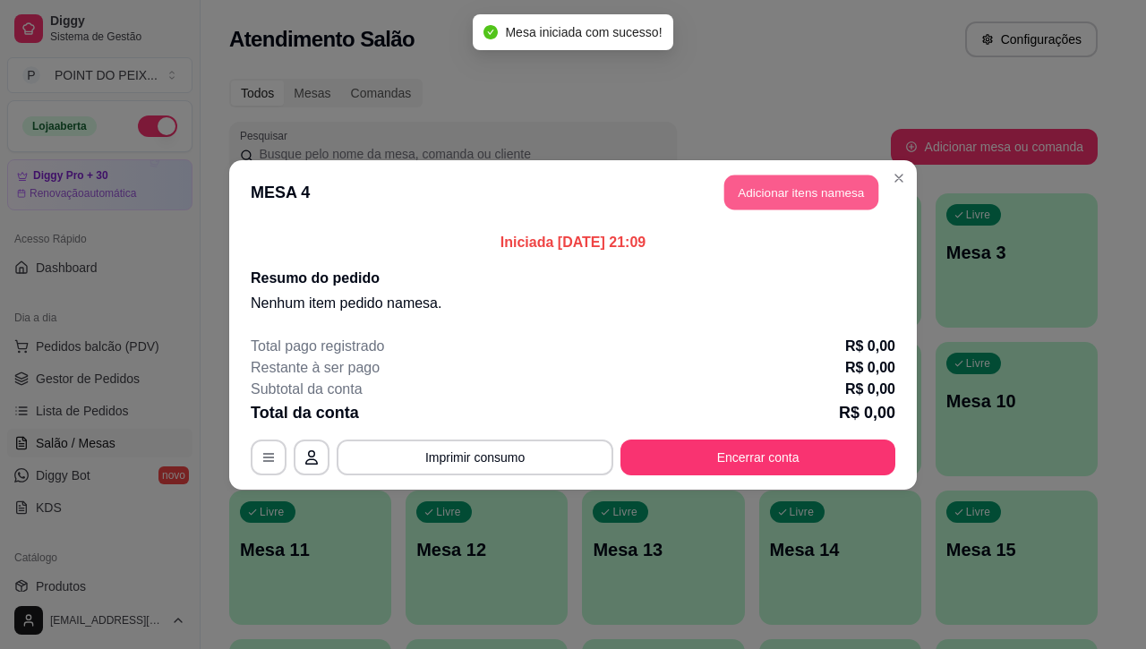
click at [788, 202] on button "Adicionar itens na mesa" at bounding box center [801, 192] width 154 height 35
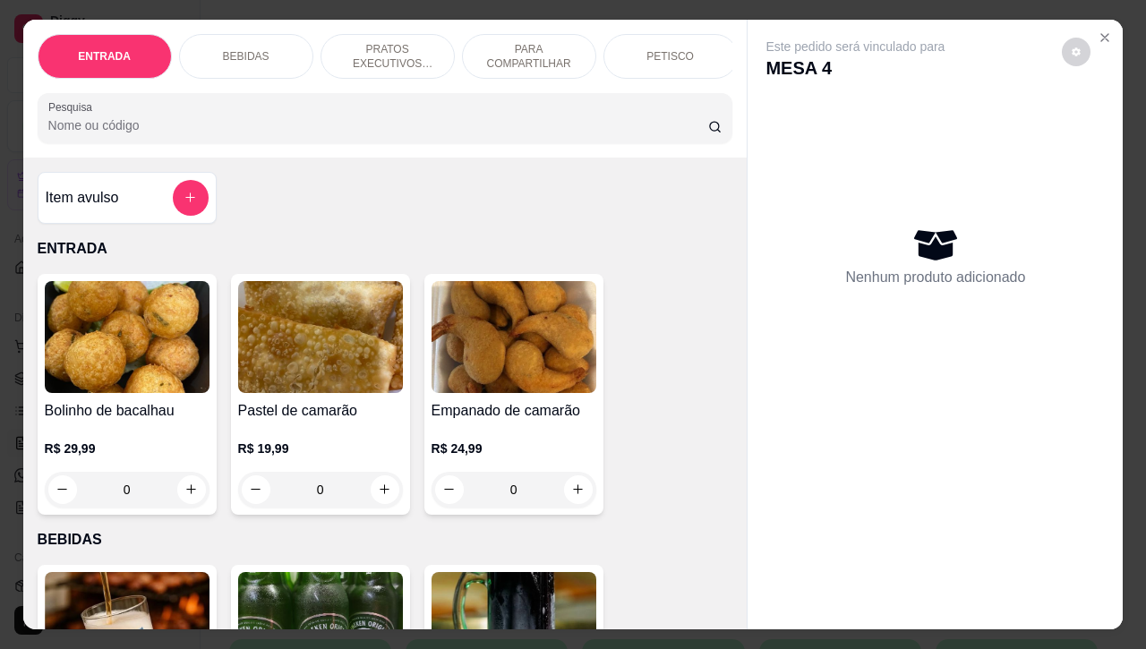
click at [649, 34] on div "PETISCO" at bounding box center [670, 56] width 134 height 45
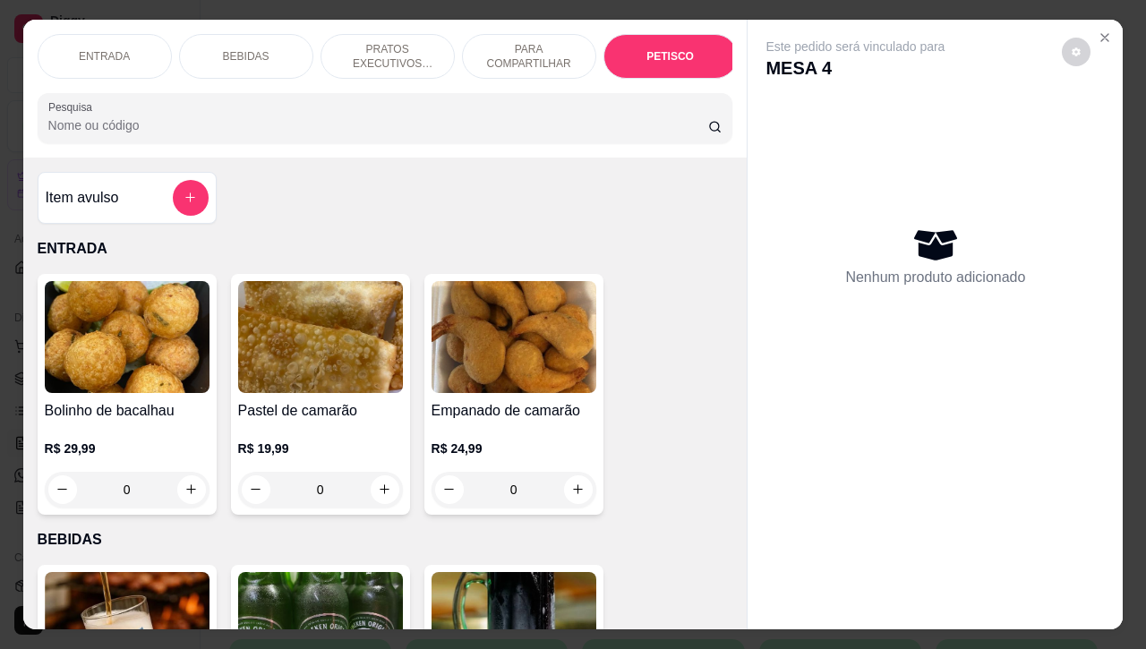
scroll to position [4178, 0]
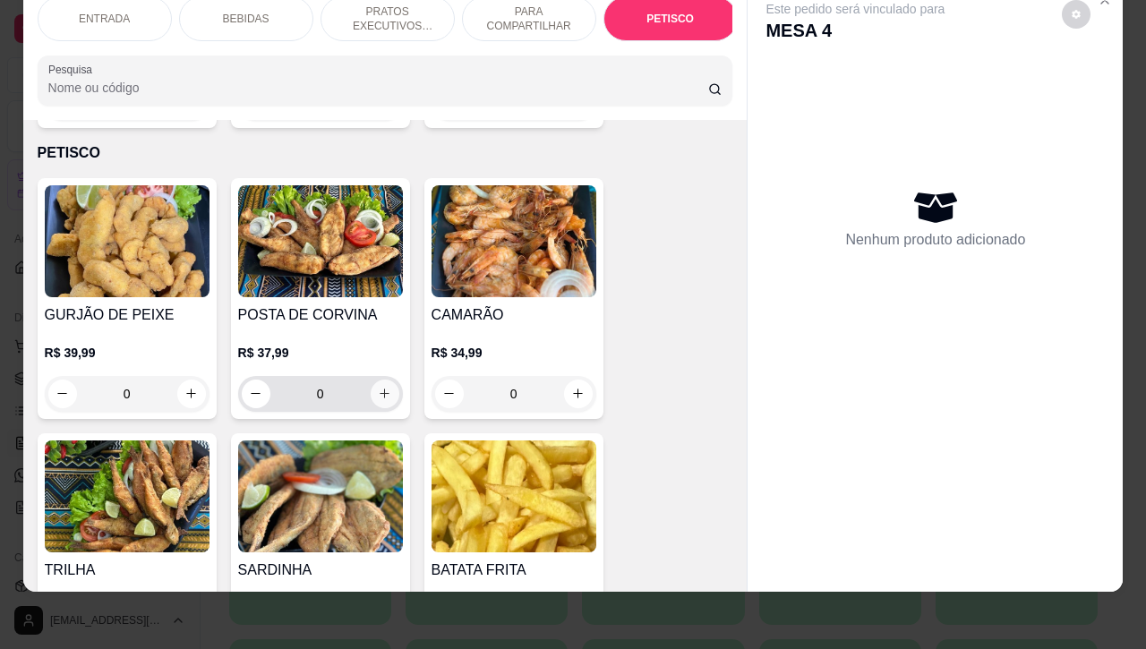
click at [379, 379] on button "increase-product-quantity" at bounding box center [385, 393] width 29 height 29
type input "1"
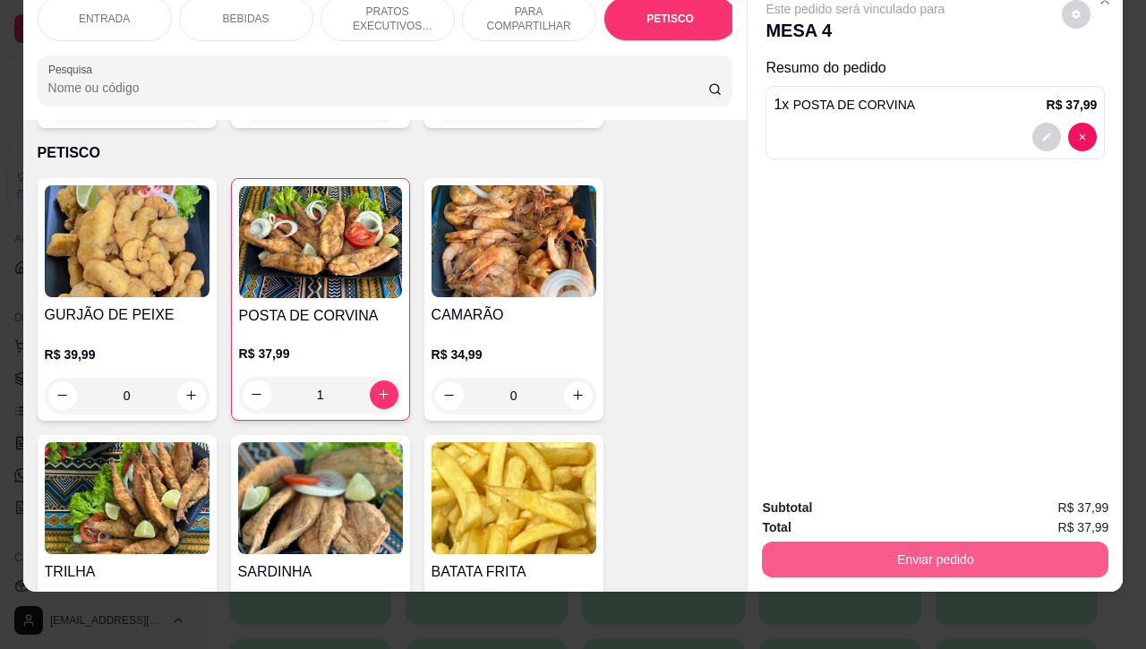
click at [878, 548] on button "Enviar pedido" at bounding box center [935, 559] width 346 height 36
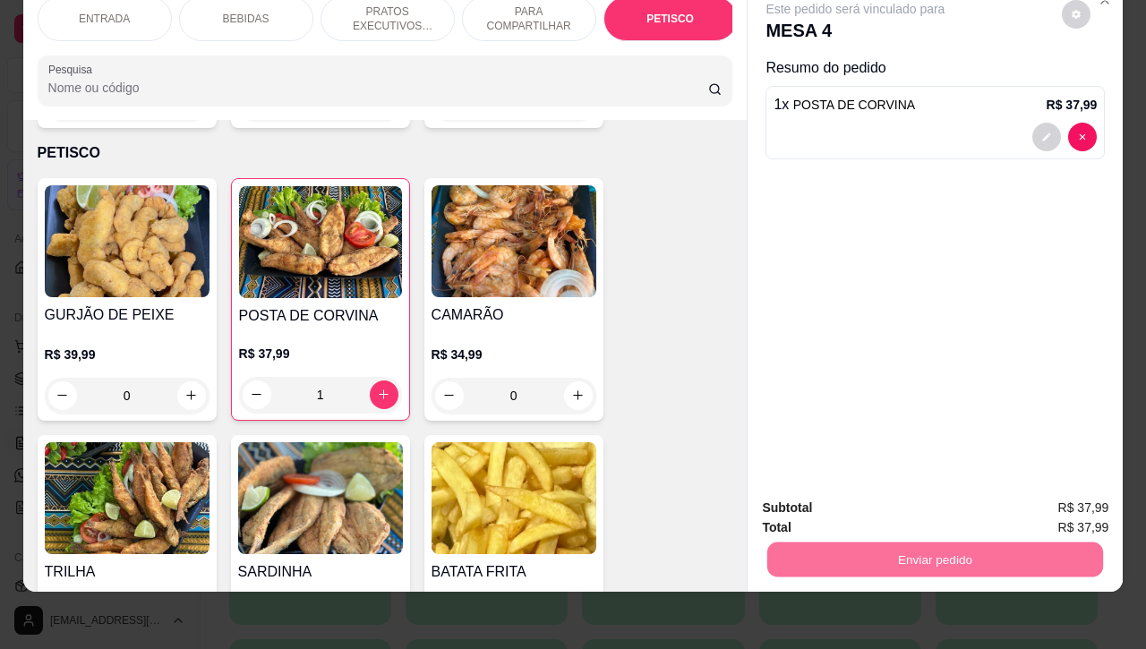
click at [838, 492] on button "Não registrar e enviar pedido" at bounding box center [873, 497] width 186 height 34
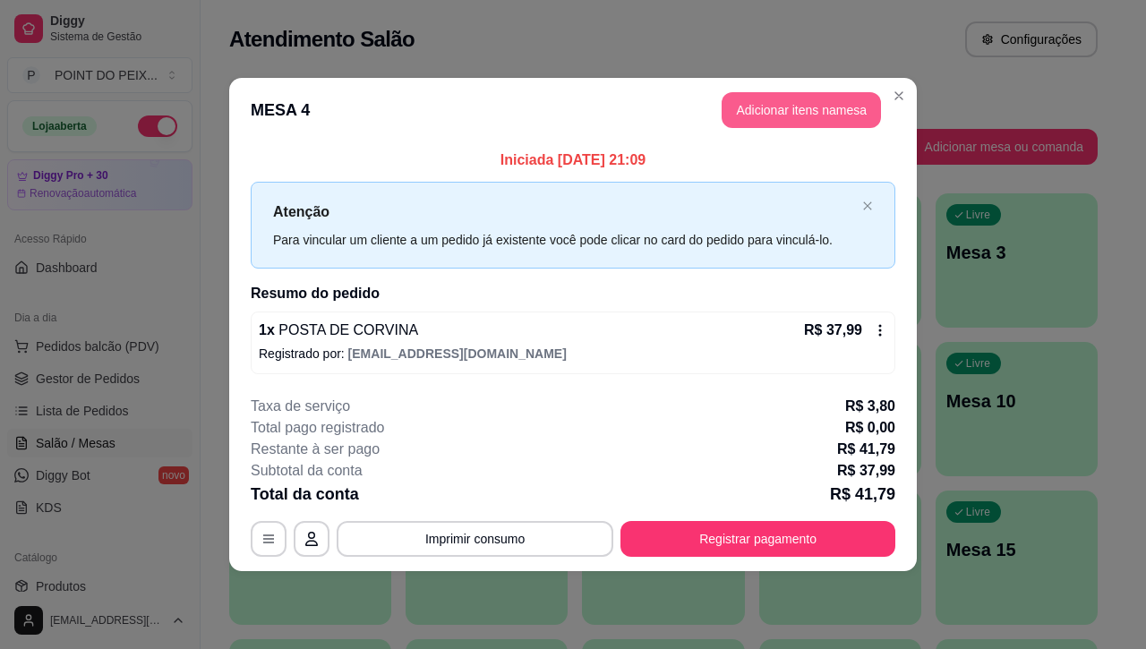
click at [806, 117] on button "Adicionar itens na mesa" at bounding box center [800, 110] width 159 height 36
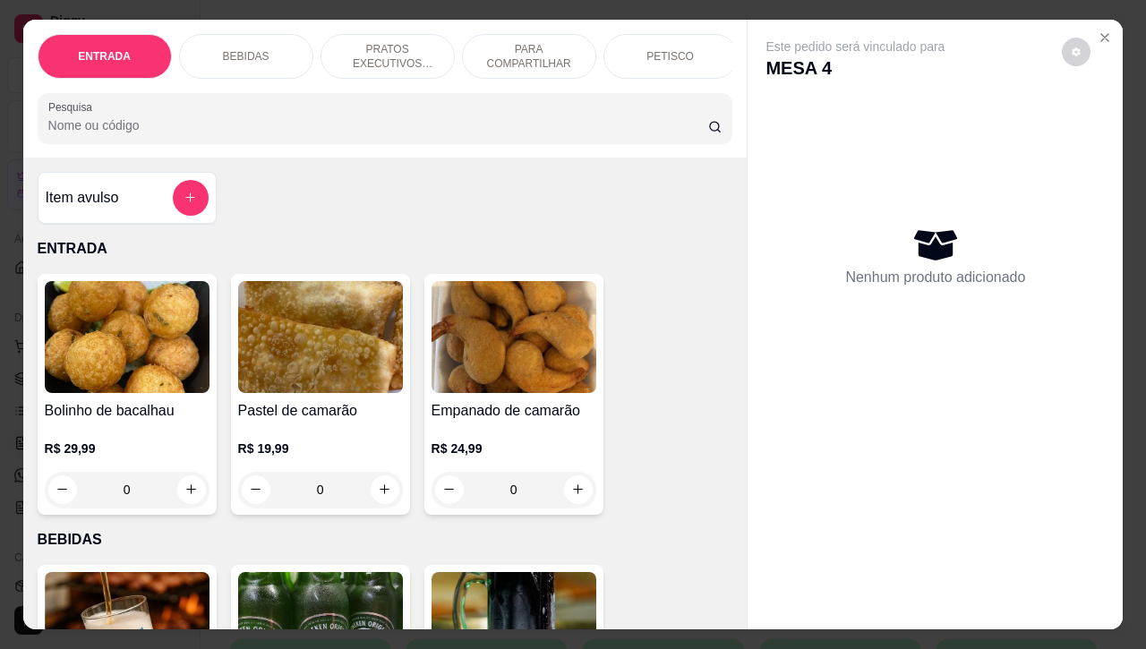
click at [646, 49] on p "PETISCO" at bounding box center [669, 56] width 47 height 14
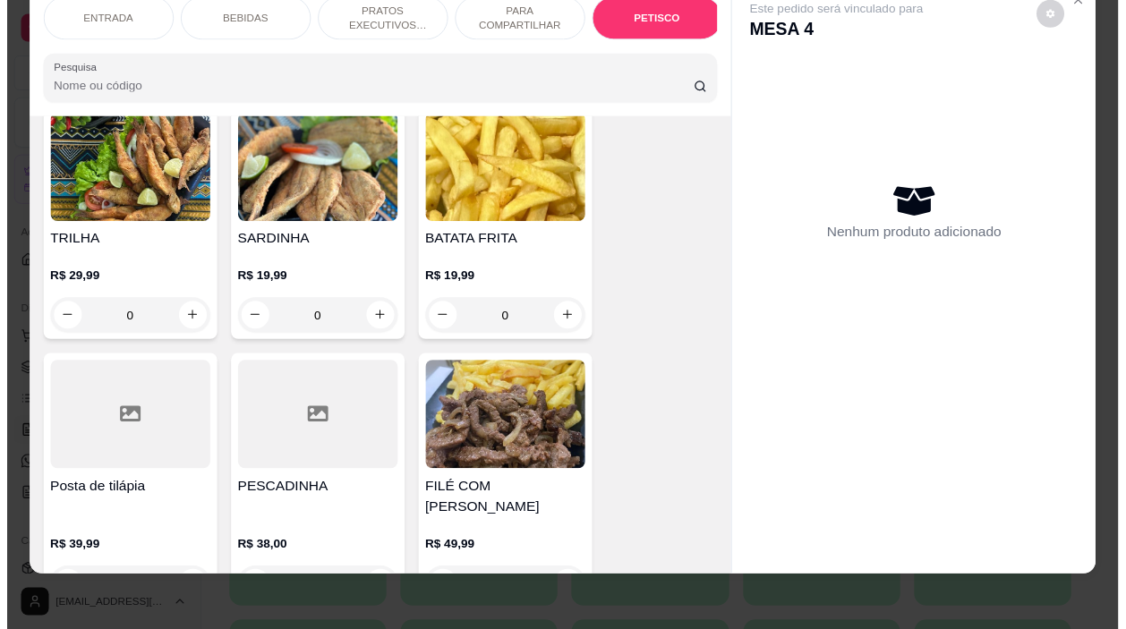
scroll to position [4513, 0]
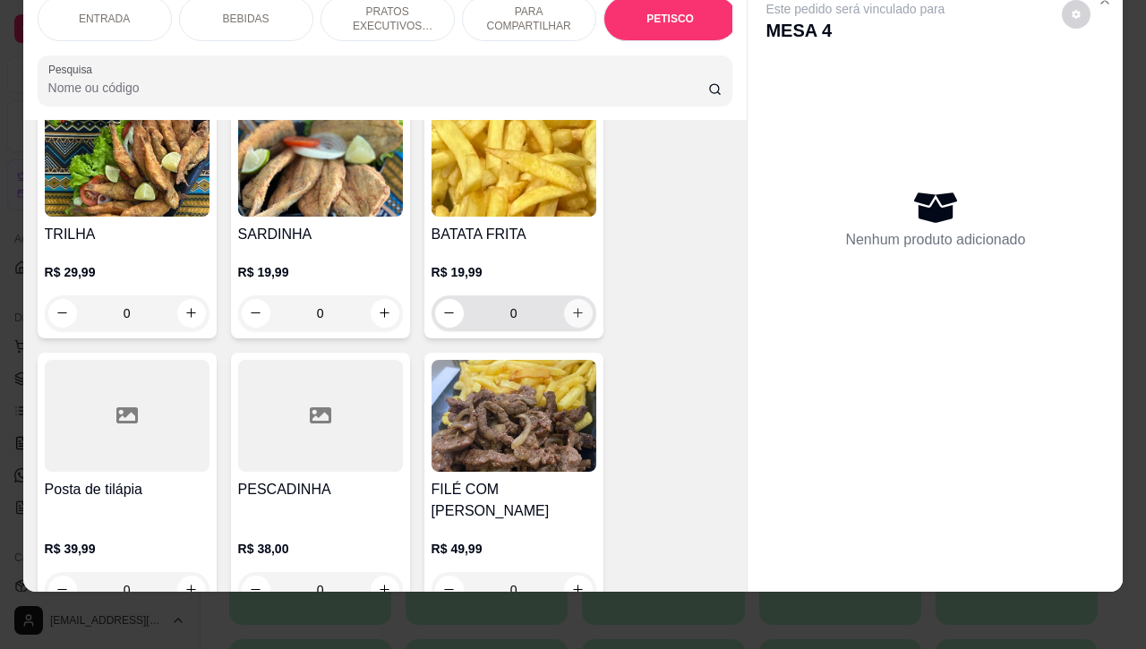
click at [571, 306] on icon "increase-product-quantity" at bounding box center [577, 312] width 13 height 13
type input "1"
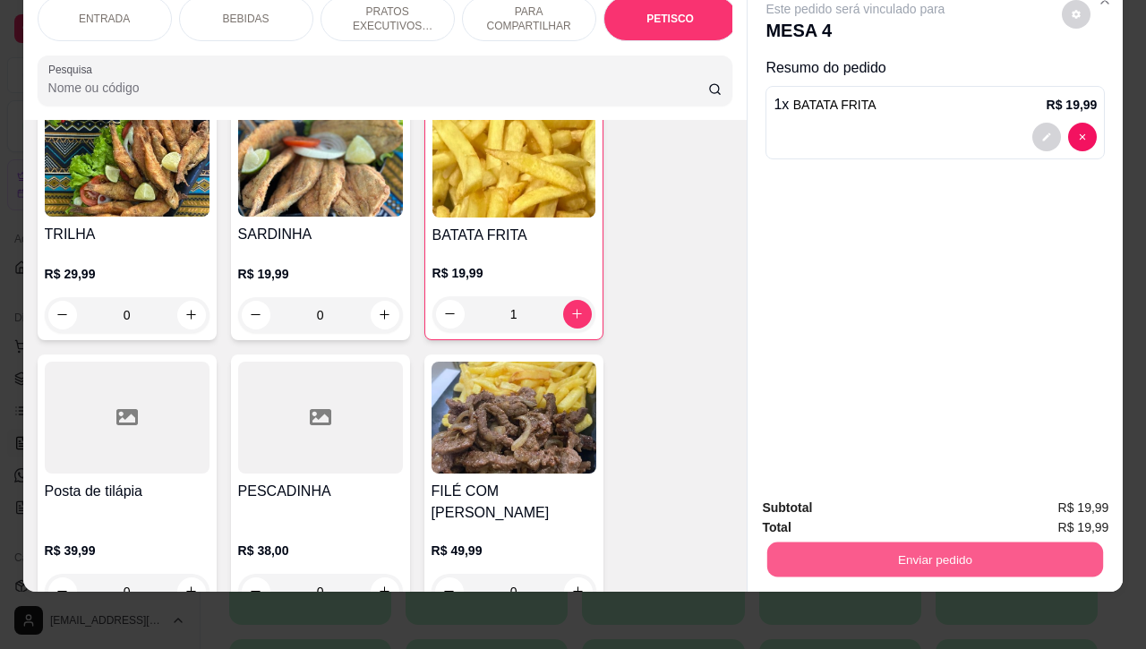
click at [928, 543] on button "Enviar pedido" at bounding box center [935, 559] width 336 height 35
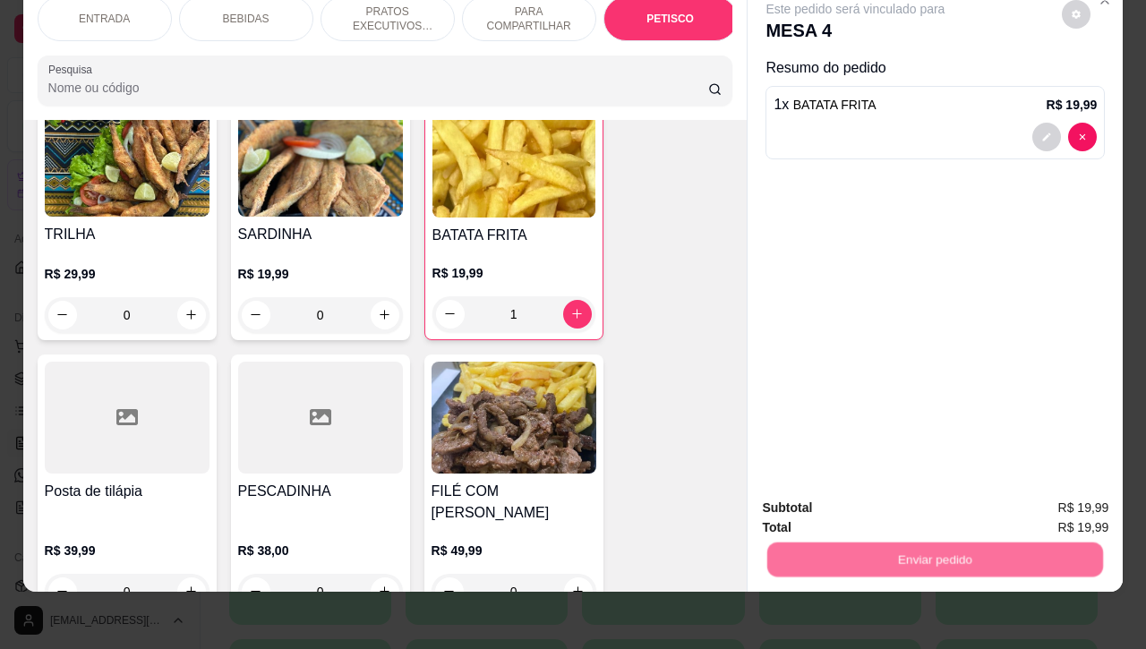
click at [875, 494] on button "Não registrar e enviar pedido" at bounding box center [873, 497] width 186 height 34
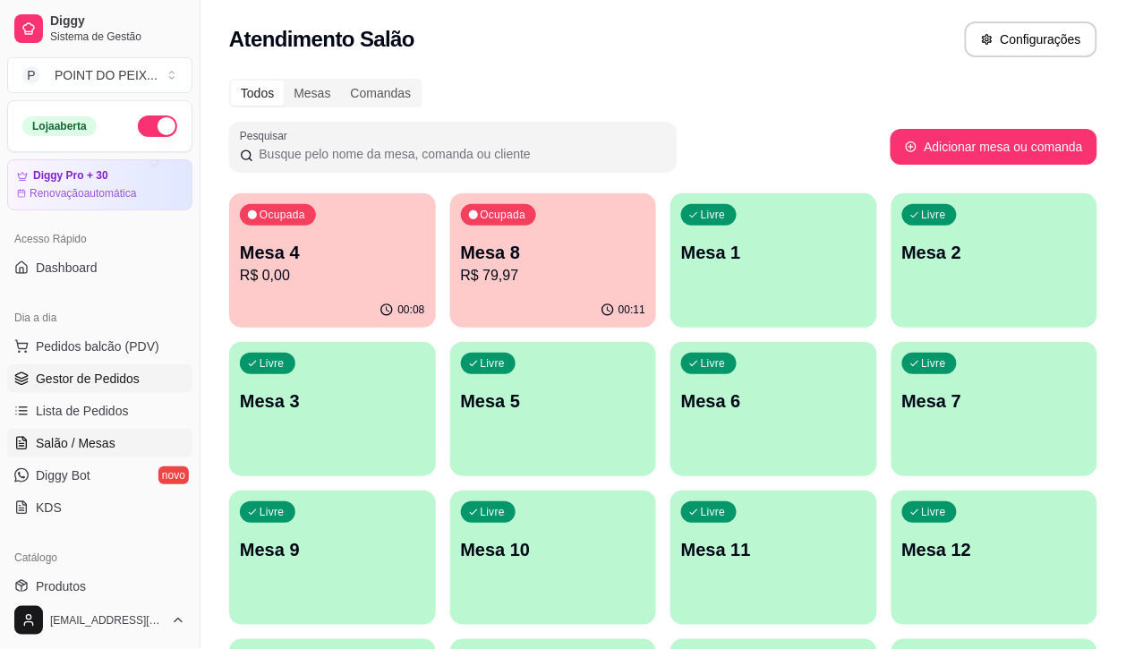
click at [101, 376] on span "Gestor de Pedidos" at bounding box center [88, 379] width 104 height 18
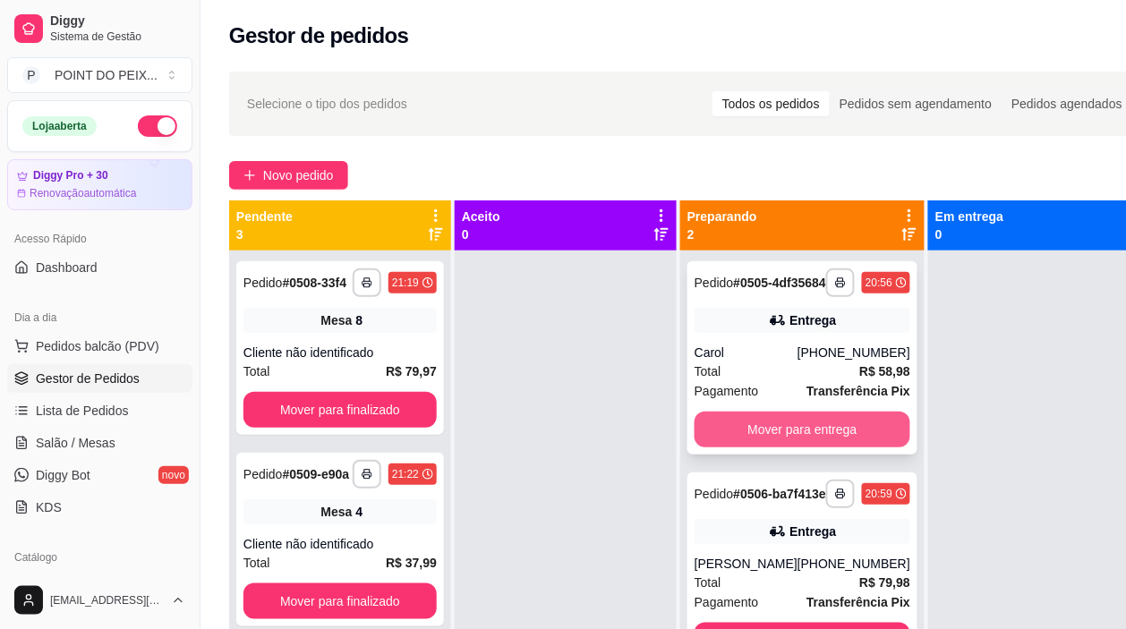
click at [820, 443] on button "Mover para entrega" at bounding box center [803, 430] width 216 height 36
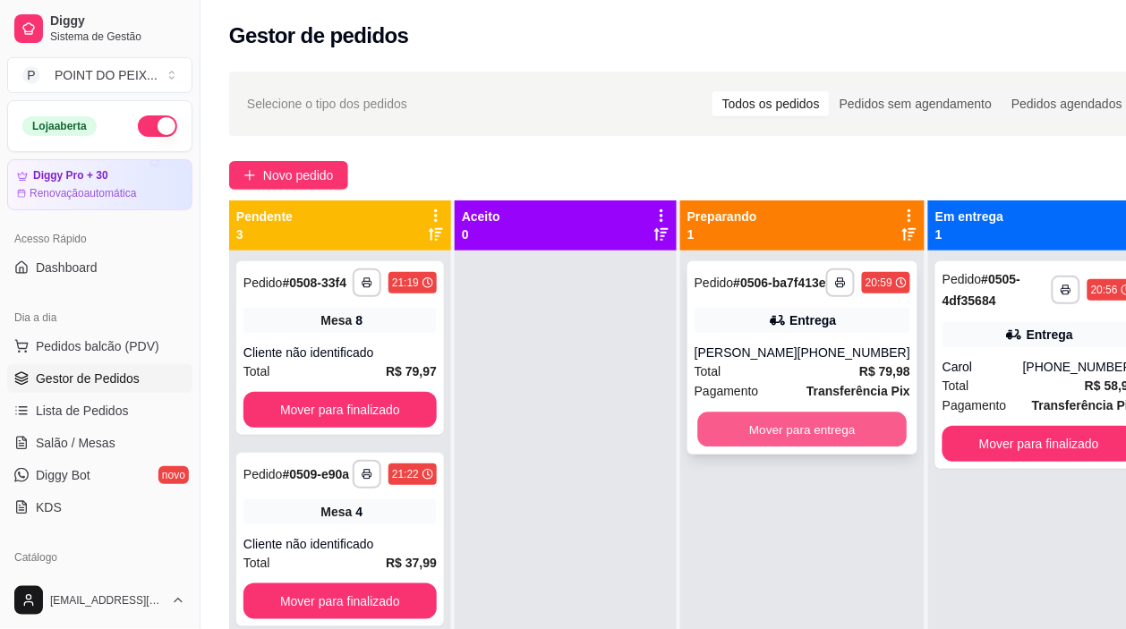
click at [811, 447] on button "Mover para entrega" at bounding box center [802, 430] width 209 height 35
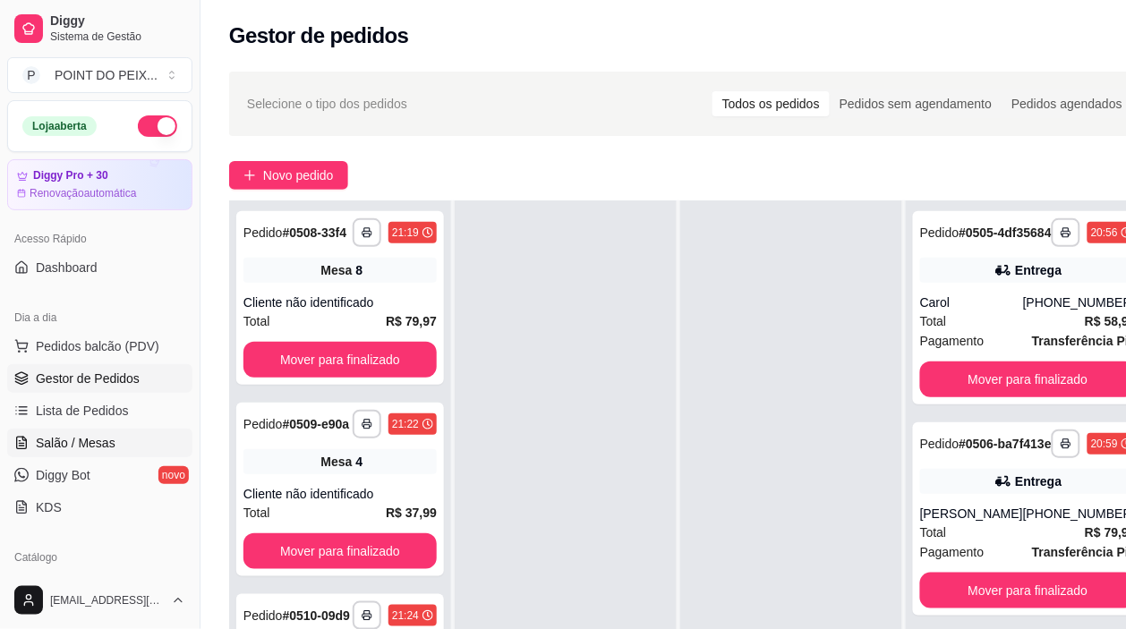
click at [101, 440] on span "Salão / Mesas" at bounding box center [76, 443] width 80 height 18
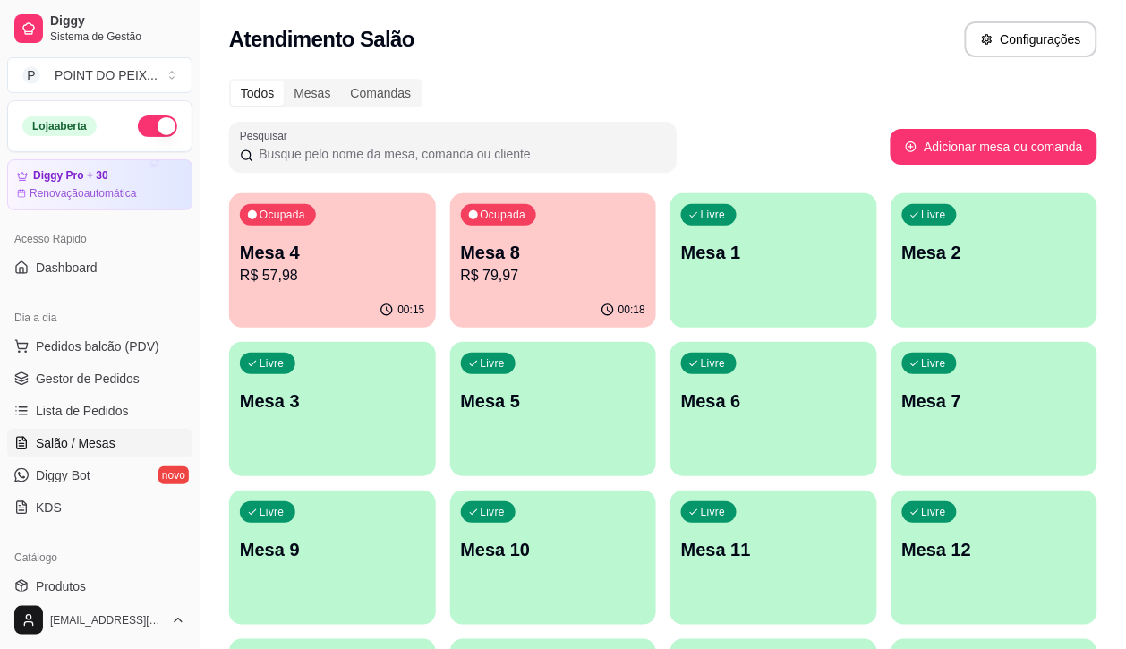
click at [341, 255] on p "Mesa 4" at bounding box center [332, 252] width 185 height 25
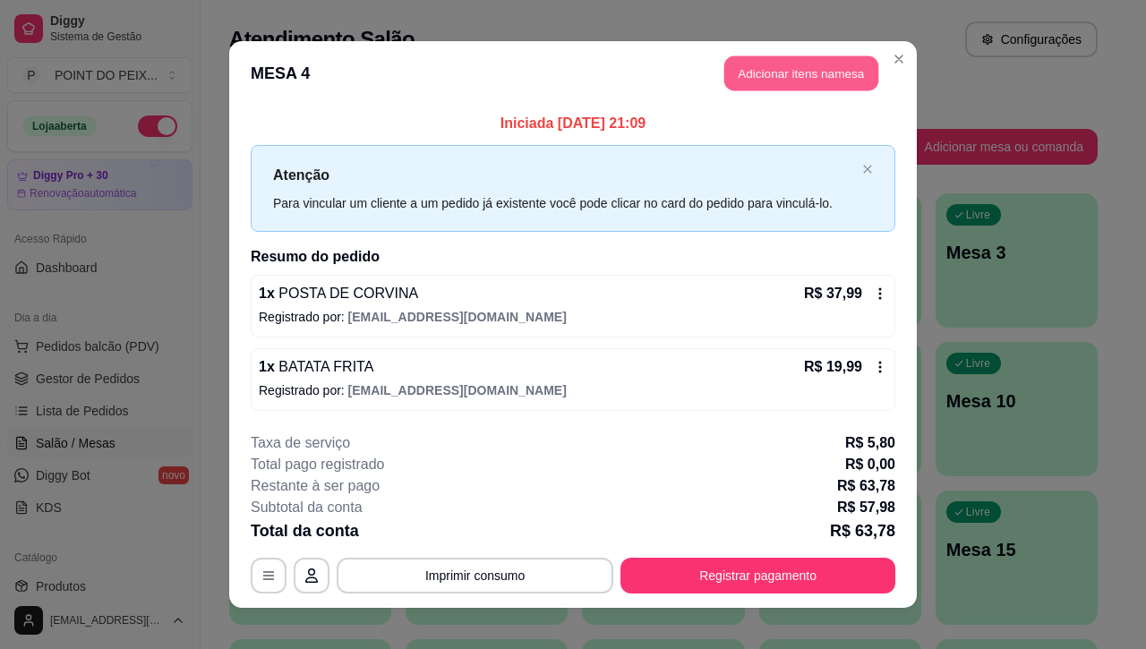
click at [789, 74] on button "Adicionar itens na mesa" at bounding box center [801, 73] width 154 height 35
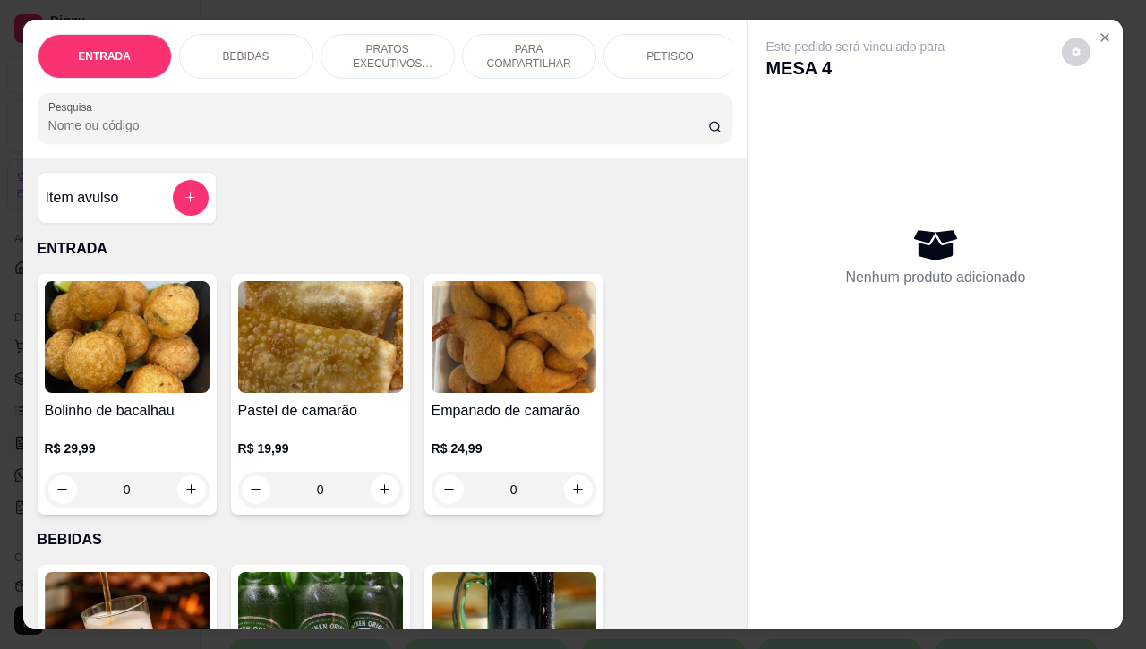
click at [249, 49] on p "BEBIDAS" at bounding box center [246, 56] width 47 height 14
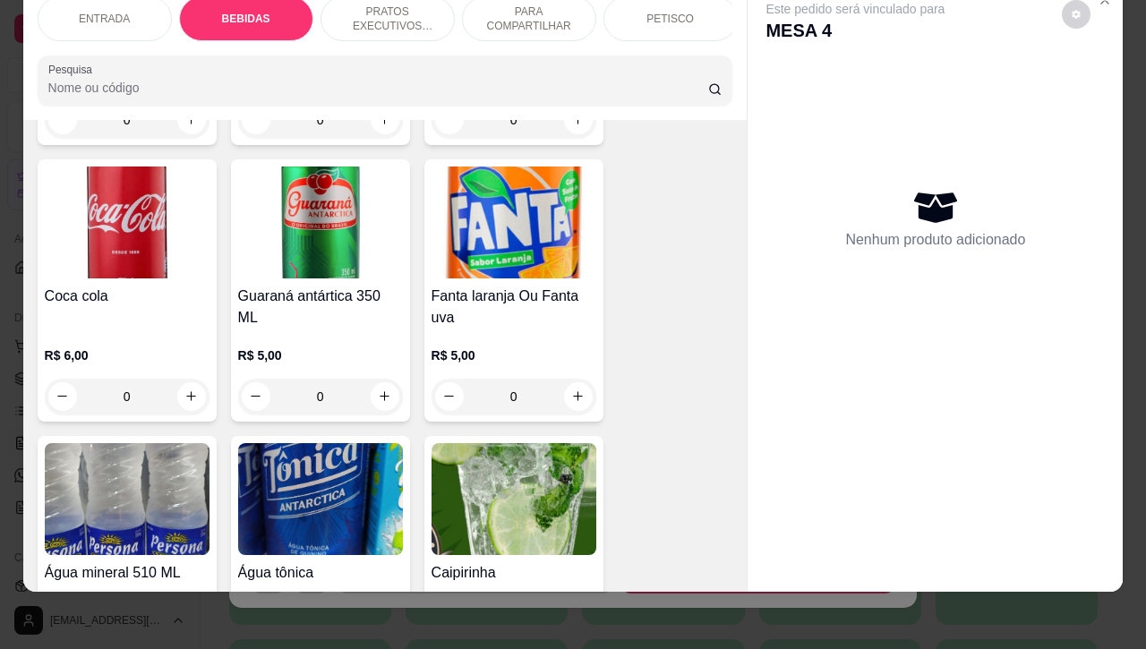
scroll to position [1155, 0]
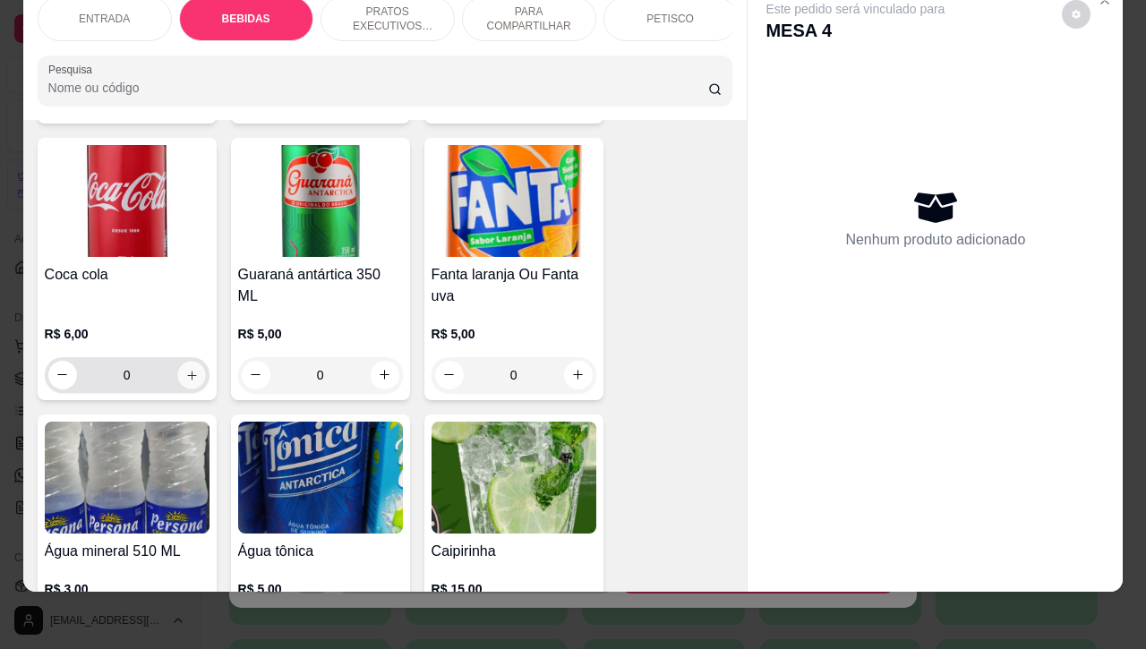
click at [184, 377] on icon "increase-product-quantity" at bounding box center [190, 374] width 13 height 13
type input "1"
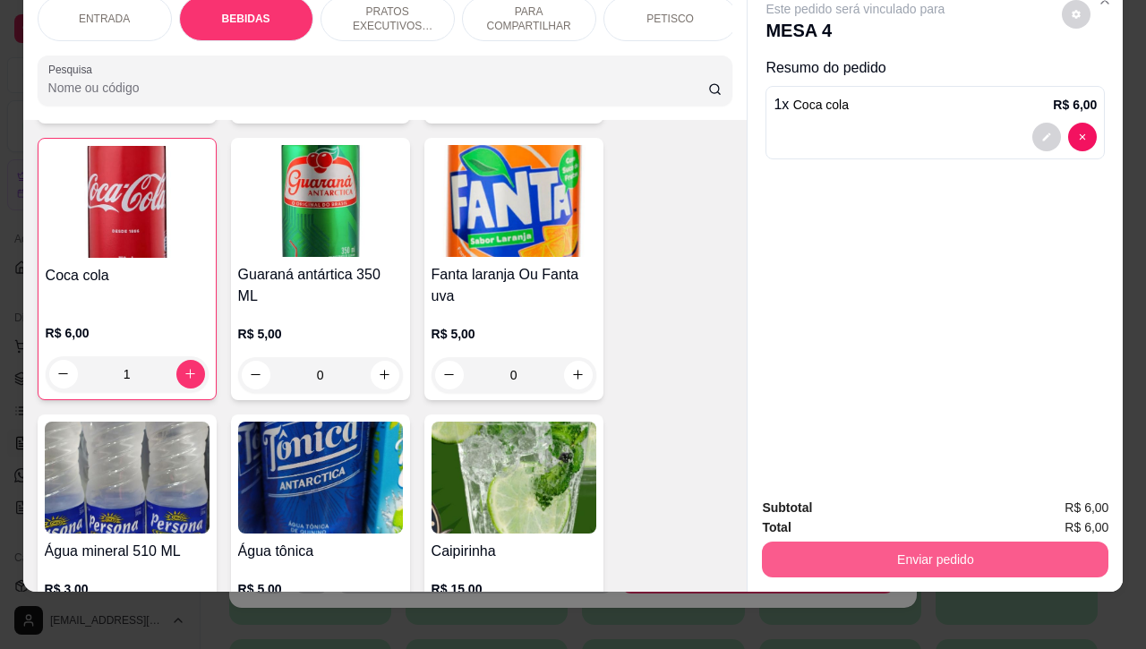
click at [806, 541] on button "Enviar pedido" at bounding box center [935, 559] width 346 height 36
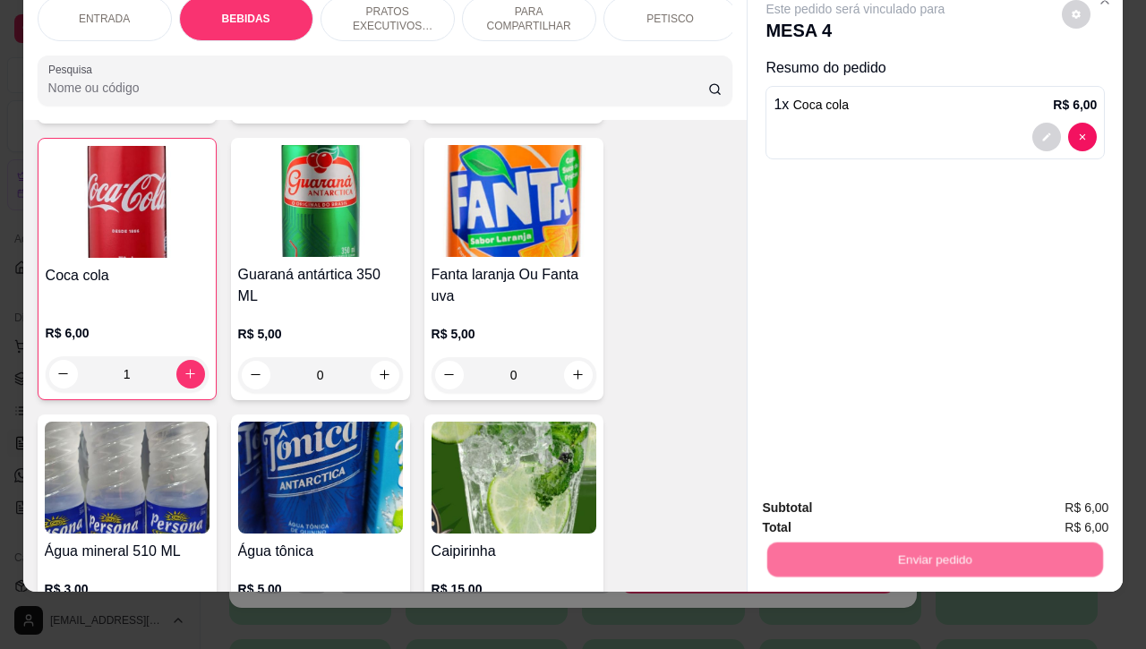
click at [828, 501] on button "Não registrar e enviar pedido" at bounding box center [873, 496] width 181 height 33
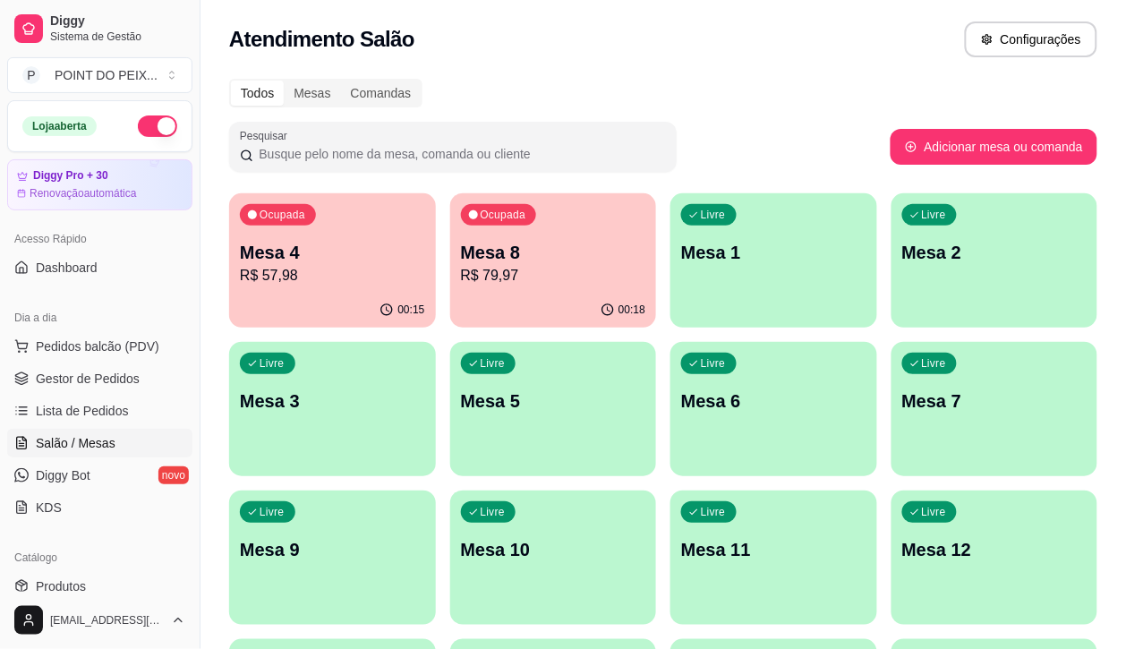
click at [450, 423] on div "Livre Mesa 5" at bounding box center [553, 398] width 207 height 113
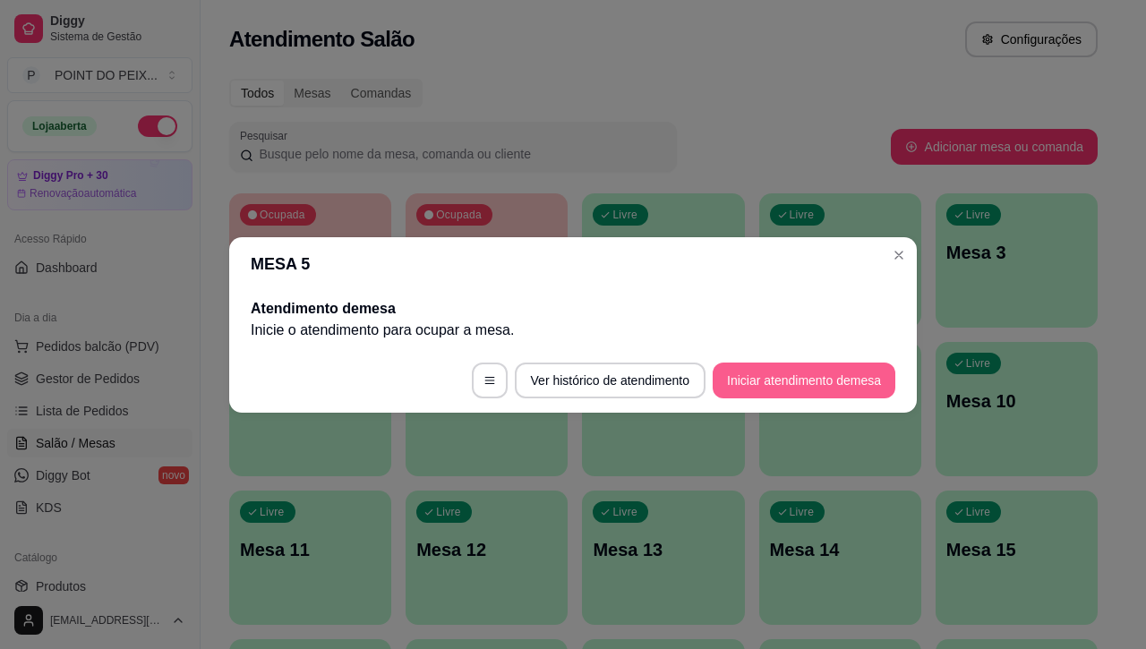
click at [776, 382] on button "Iniciar atendimento de mesa" at bounding box center [803, 380] width 183 height 36
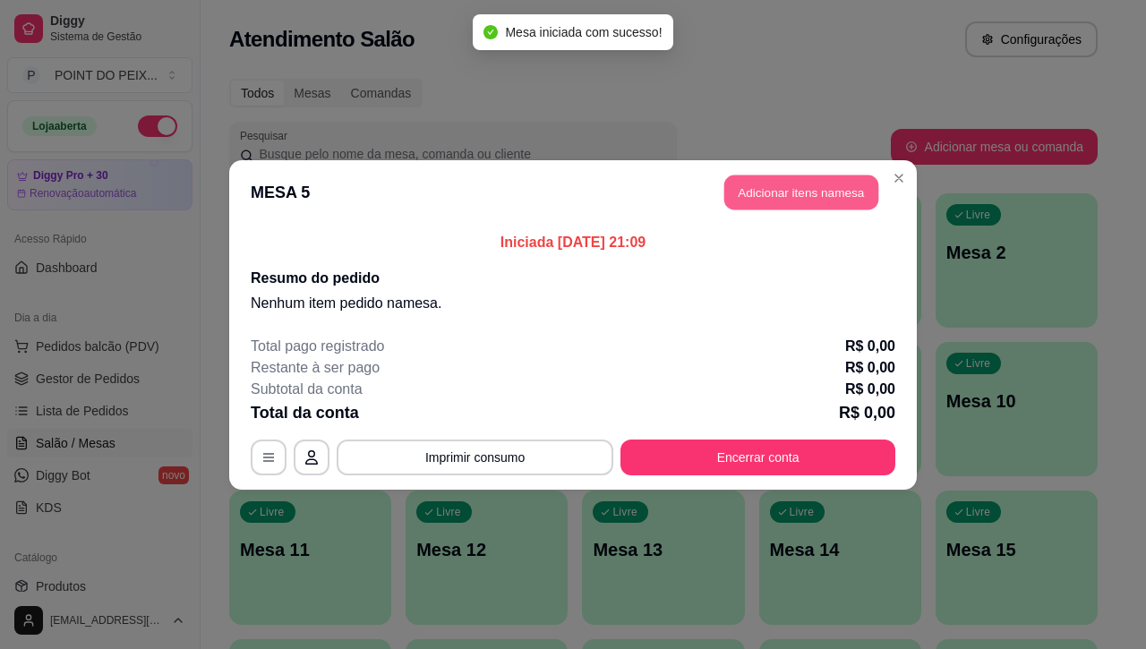
click at [788, 195] on button "Adicionar itens na mesa" at bounding box center [801, 192] width 154 height 35
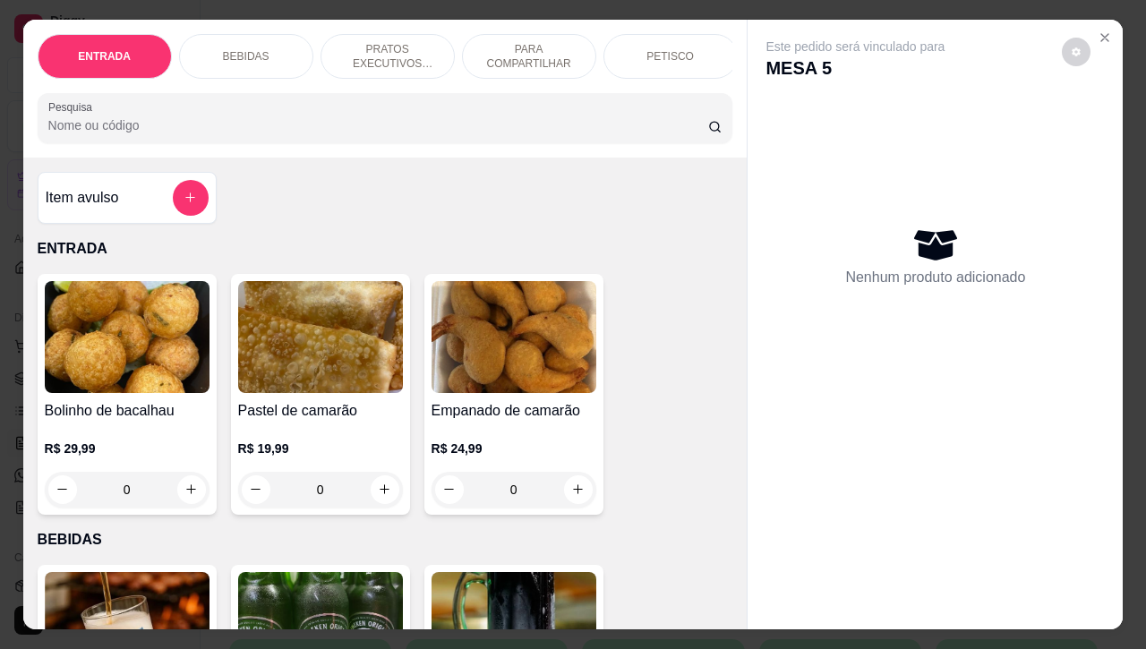
click at [268, 51] on div "BEBIDAS" at bounding box center [246, 56] width 134 height 45
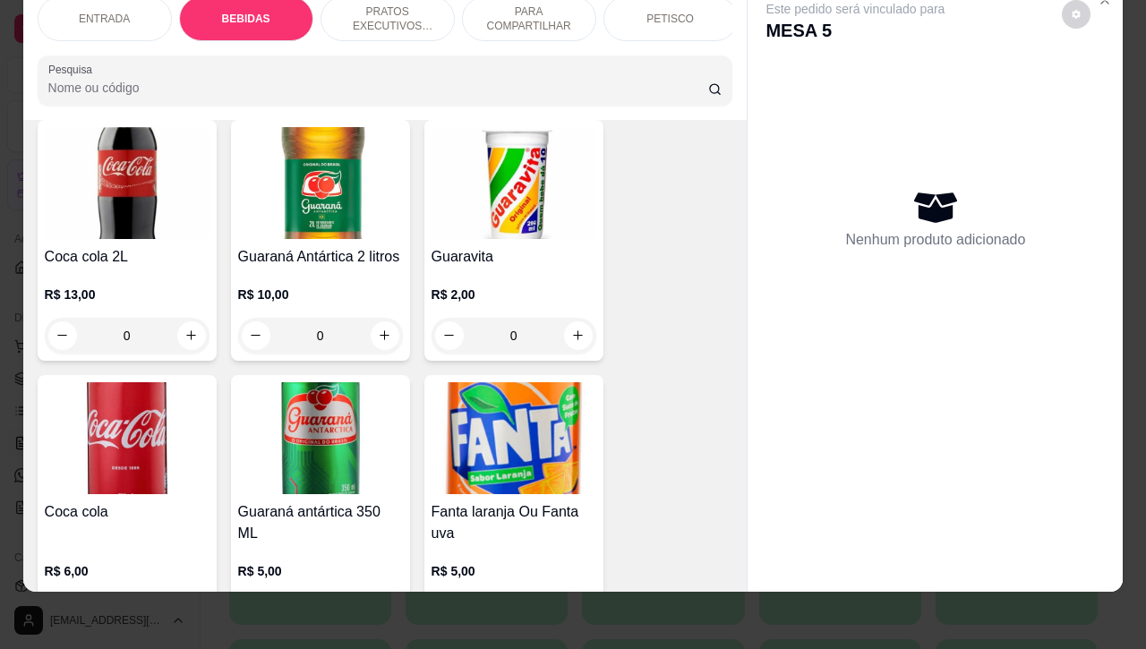
scroll to position [1043, 0]
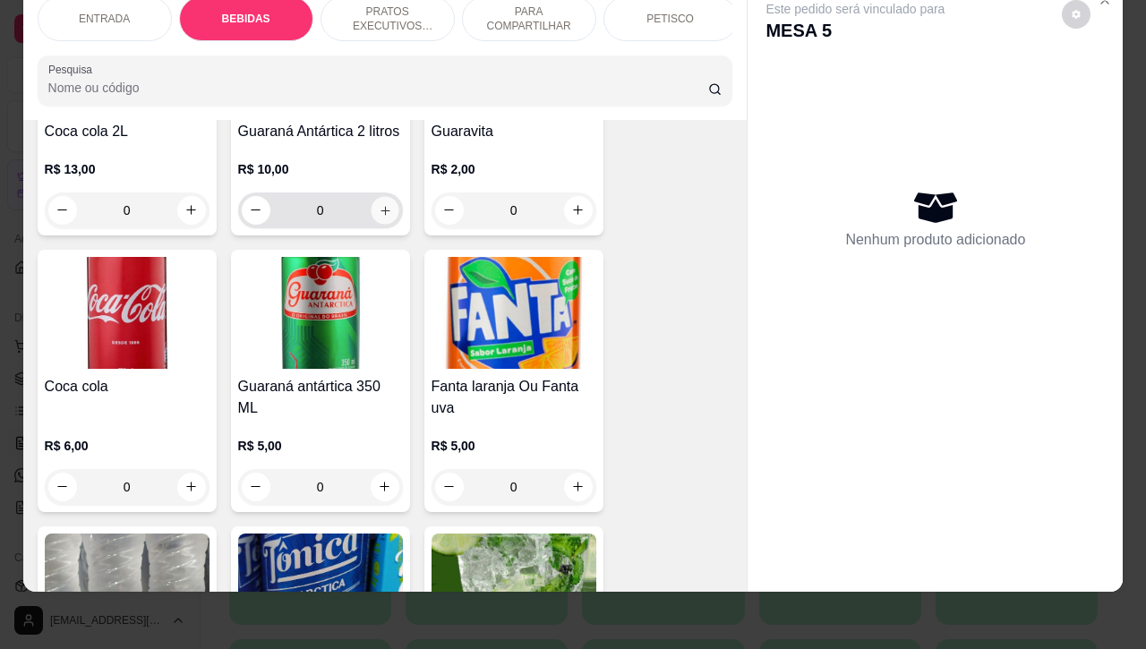
click at [380, 213] on icon "increase-product-quantity" at bounding box center [384, 209] width 13 height 13
type input "1"
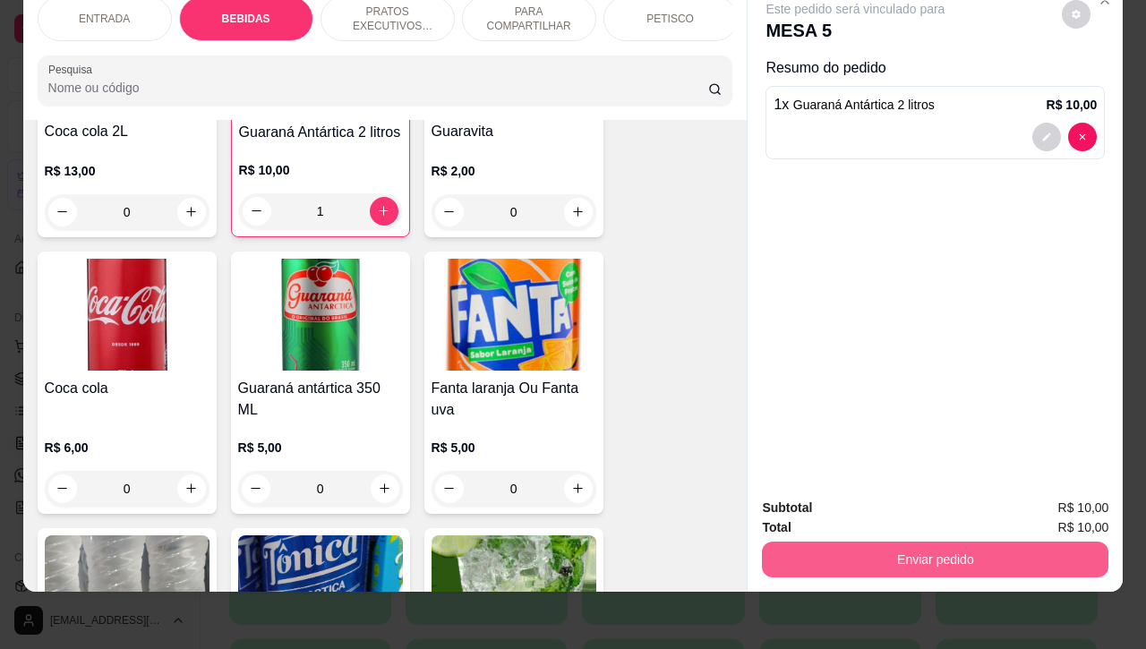
click at [870, 541] on button "Enviar pedido" at bounding box center [935, 559] width 346 height 36
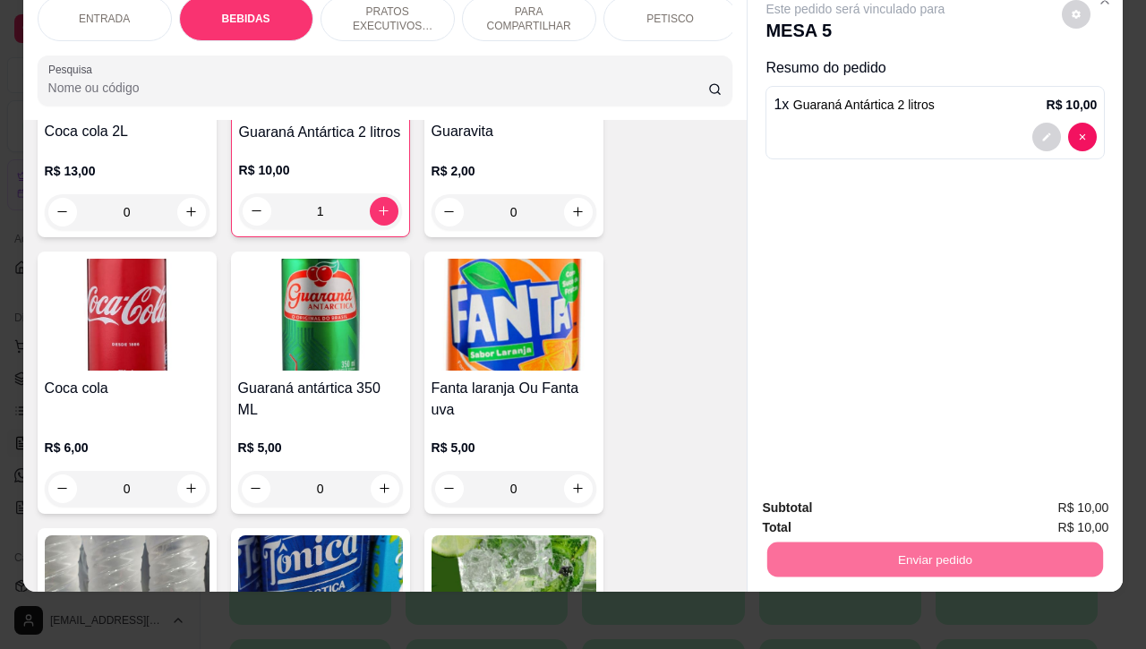
click at [821, 501] on button "Não registrar e enviar pedido" at bounding box center [873, 496] width 181 height 33
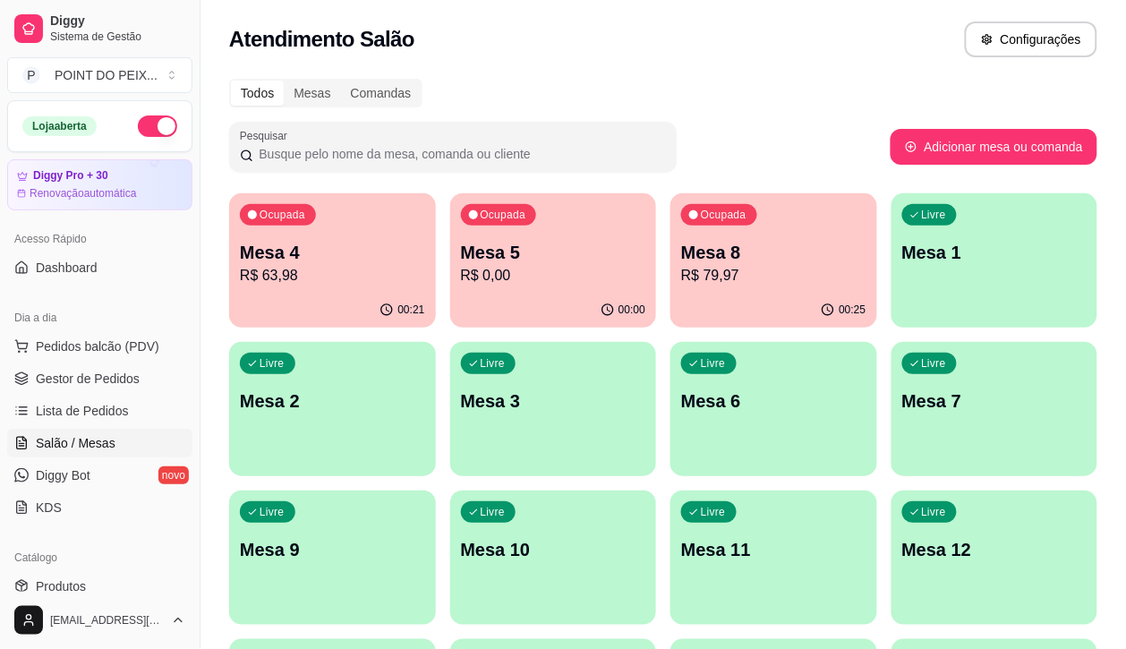
click at [681, 266] on p "R$ 79,97" at bounding box center [773, 275] width 185 height 21
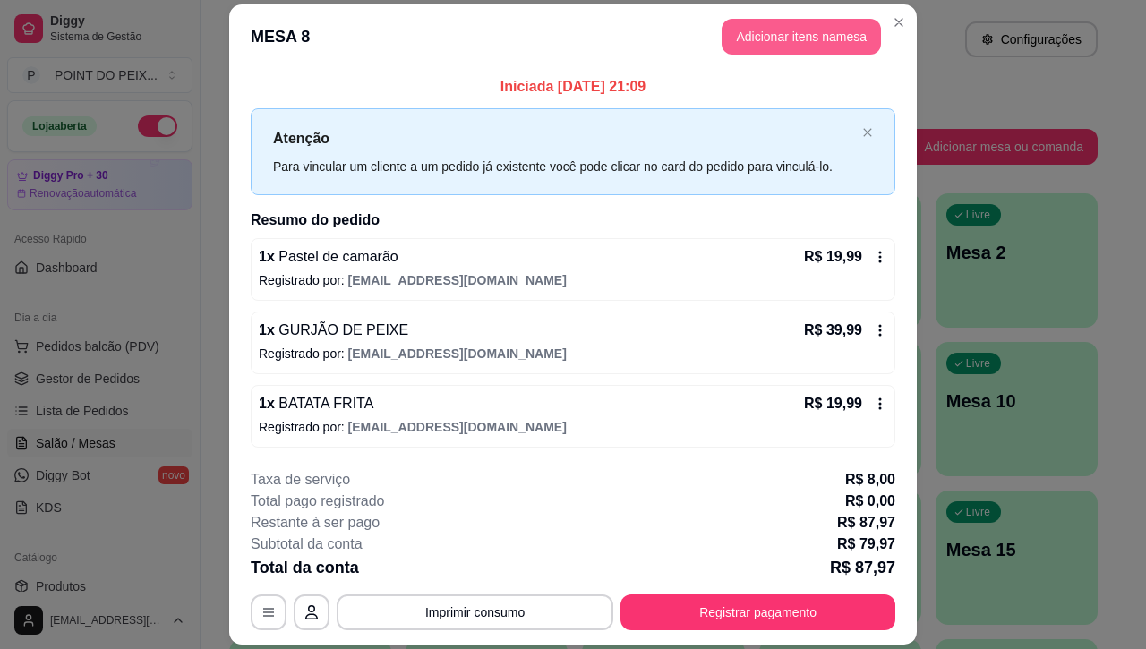
click at [779, 41] on button "Adicionar itens na mesa" at bounding box center [800, 37] width 159 height 36
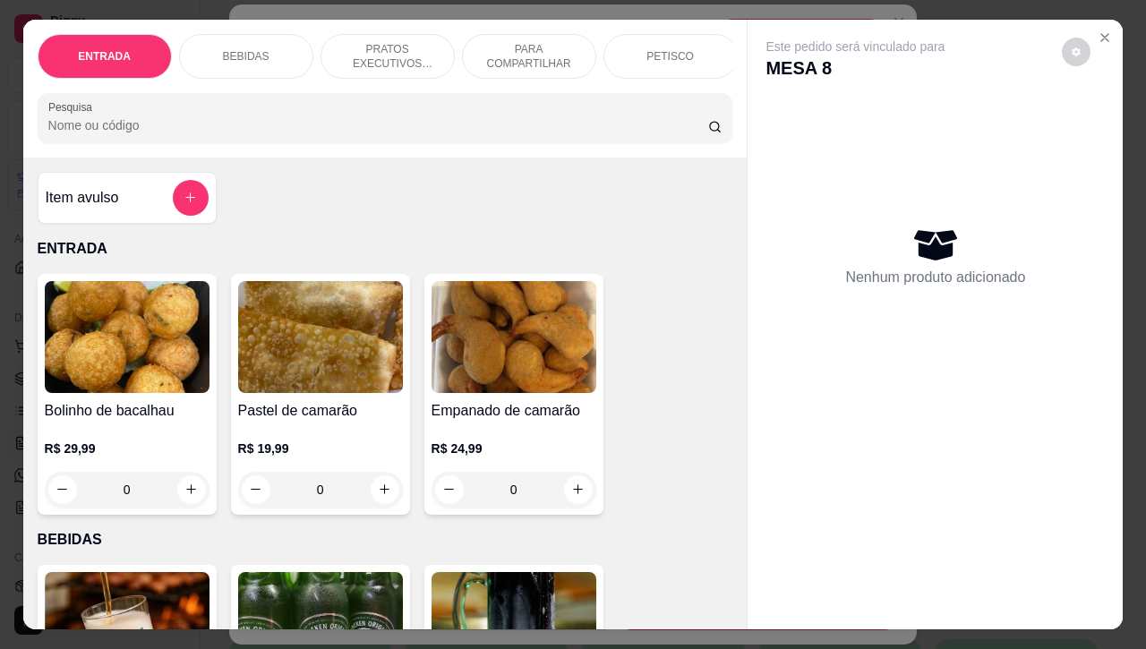
click at [266, 47] on div "BEBIDAS" at bounding box center [246, 56] width 134 height 45
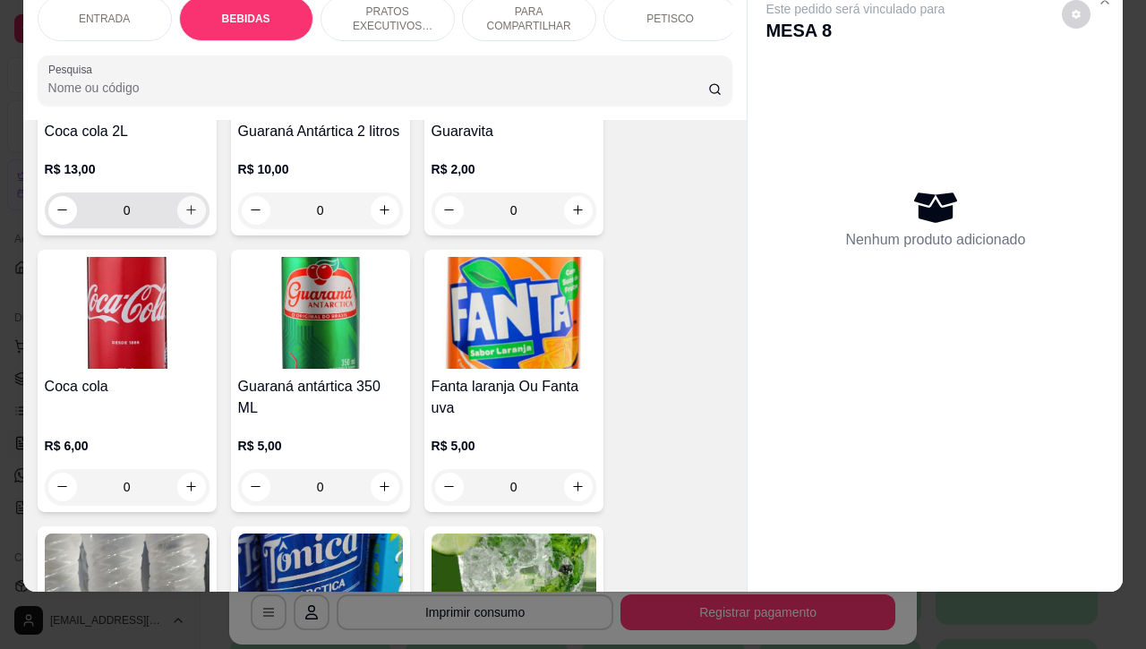
click at [184, 203] on icon "increase-product-quantity" at bounding box center [190, 209] width 13 height 13
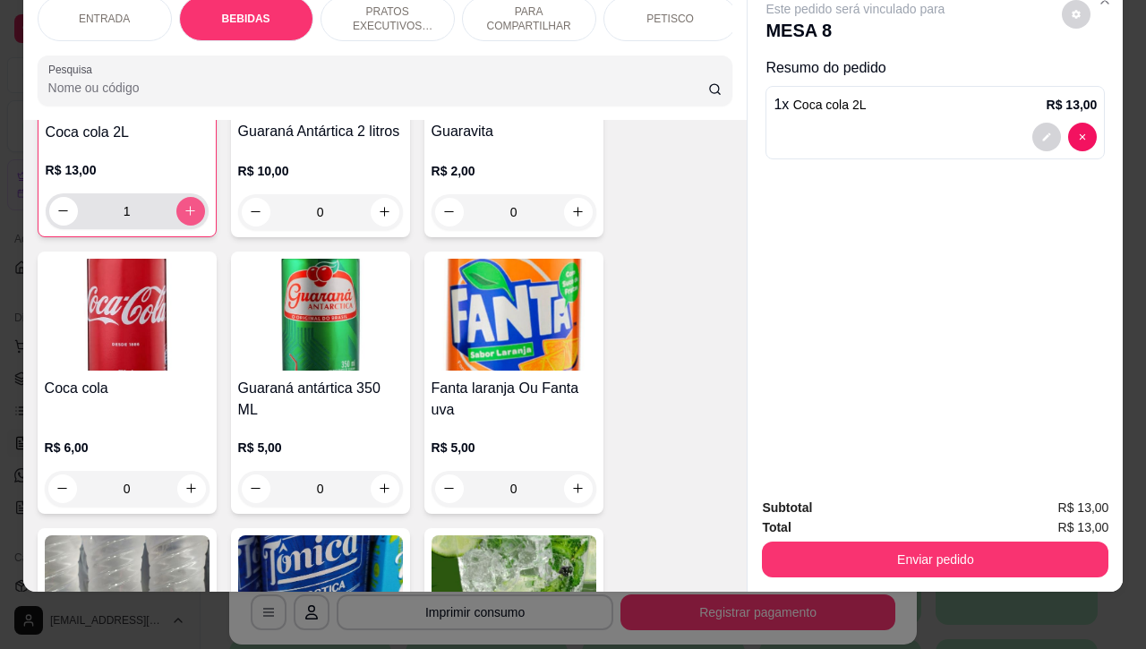
type input "1"
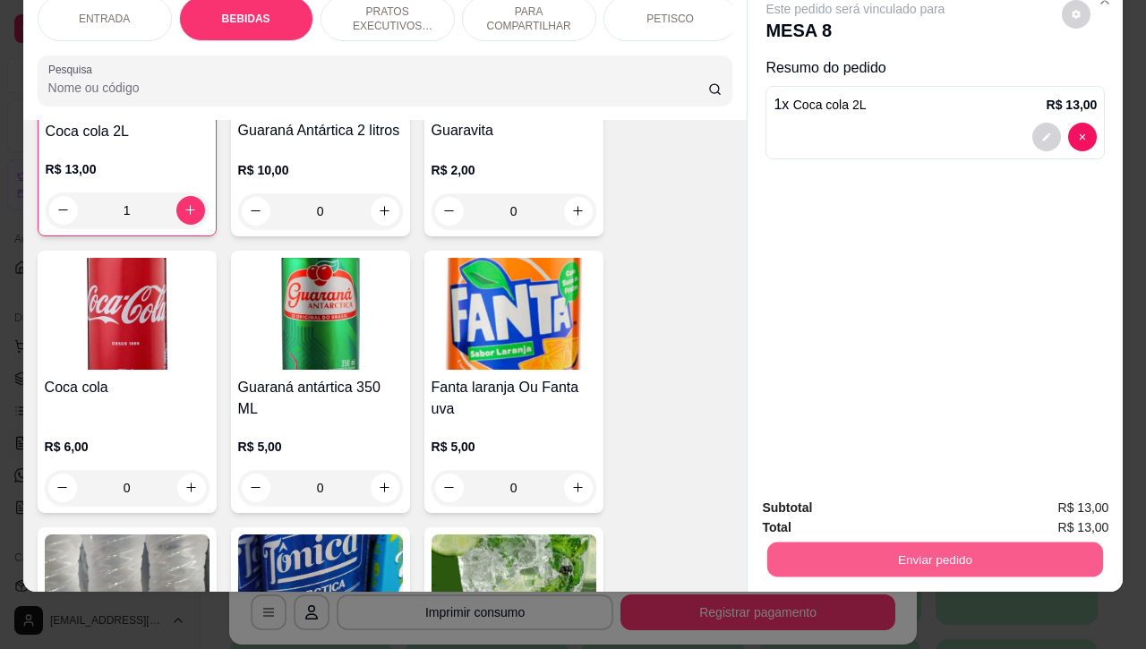
click at [883, 547] on button "Enviar pedido" at bounding box center [935, 559] width 336 height 35
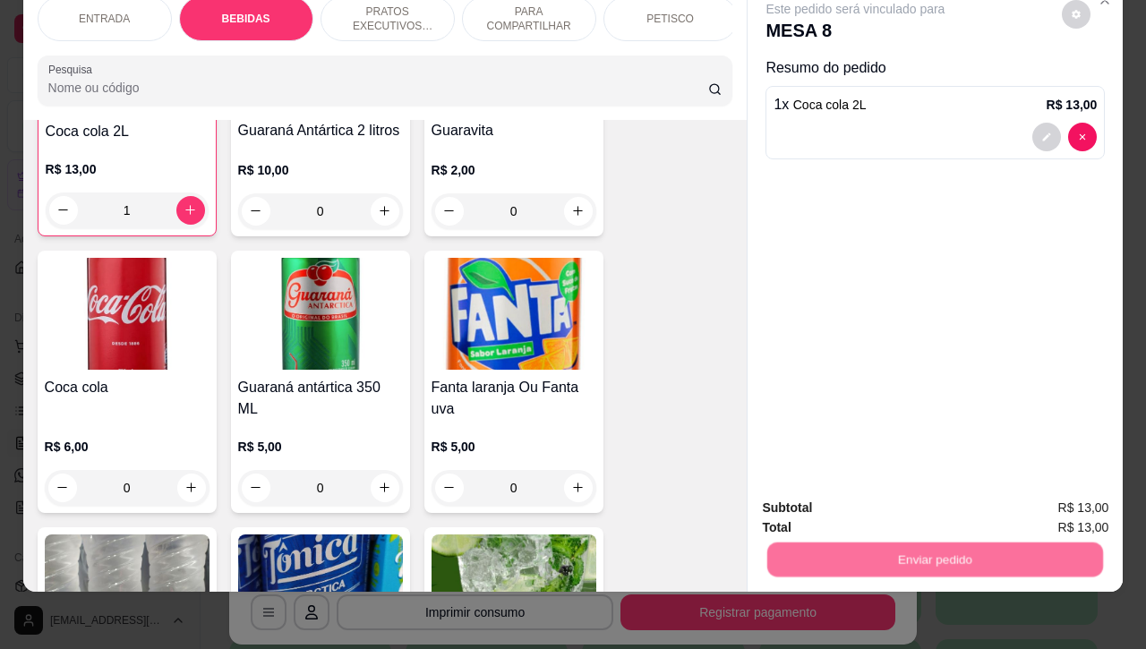
click at [828, 502] on button "Não registrar e enviar pedido" at bounding box center [873, 497] width 186 height 34
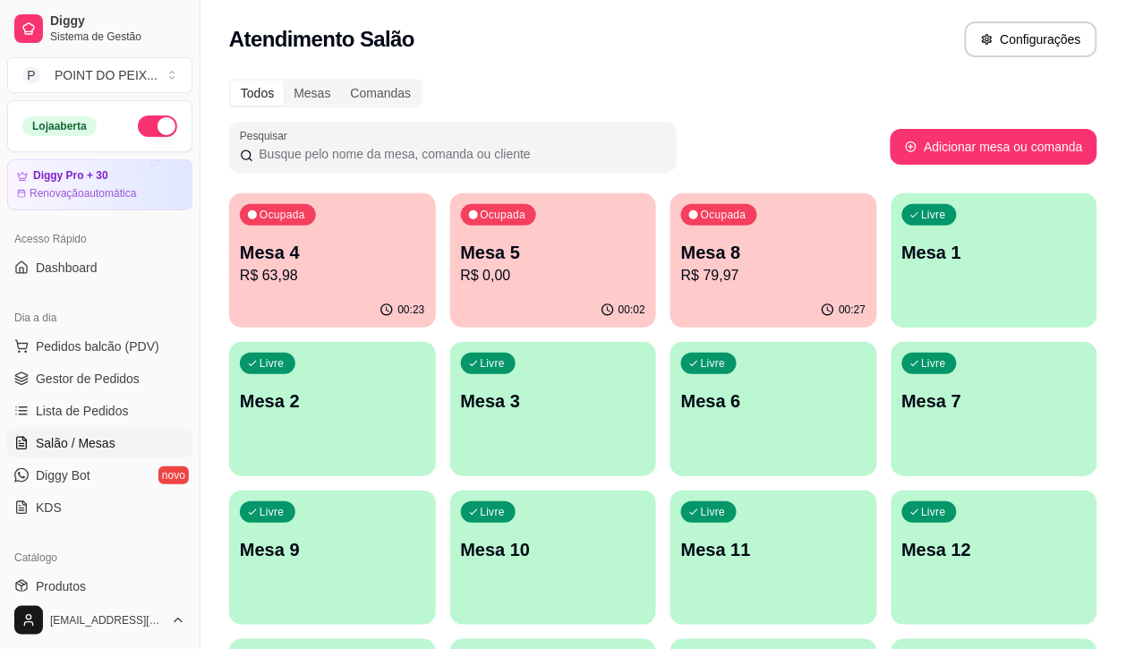
drag, startPoint x: 1022, startPoint y: 78, endPoint x: 497, endPoint y: 68, distance: 525.5
click at [497, 68] on div "Todos Mesas Comandas Pesquisar Adicionar mesa ou comanda Ocupada Mesa 4 R$ 63,9…" at bounding box center [662, 580] width 925 height 1024
click at [432, 344] on div "Livre Mesa 2" at bounding box center [332, 398] width 200 height 109
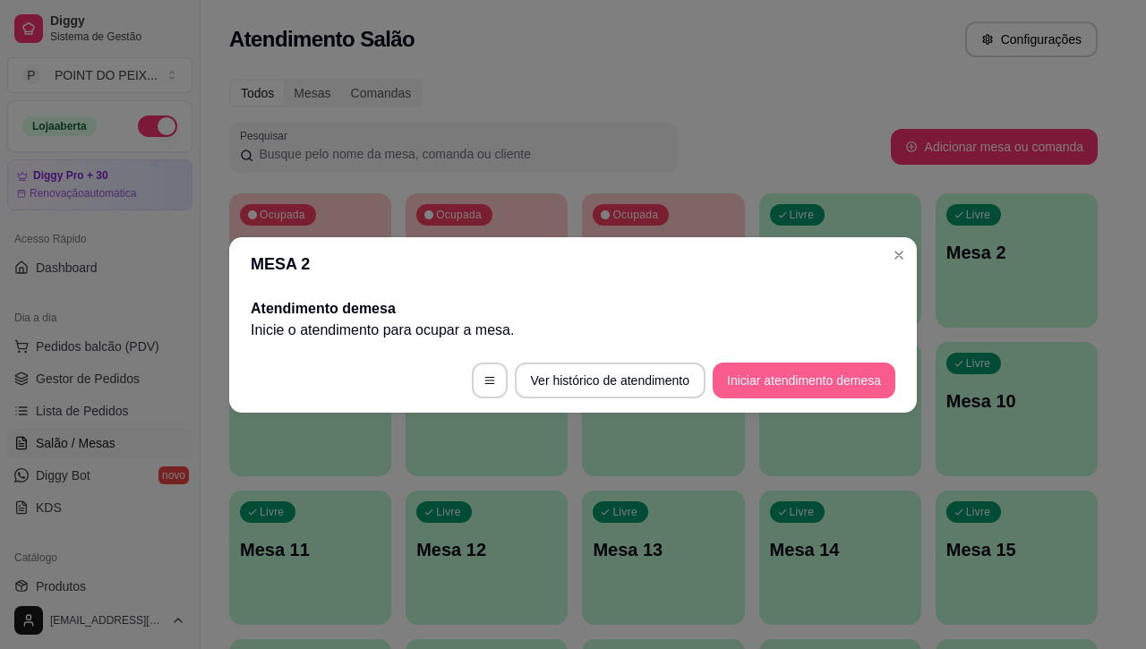
click at [843, 380] on button "Iniciar atendimento de mesa" at bounding box center [803, 380] width 183 height 36
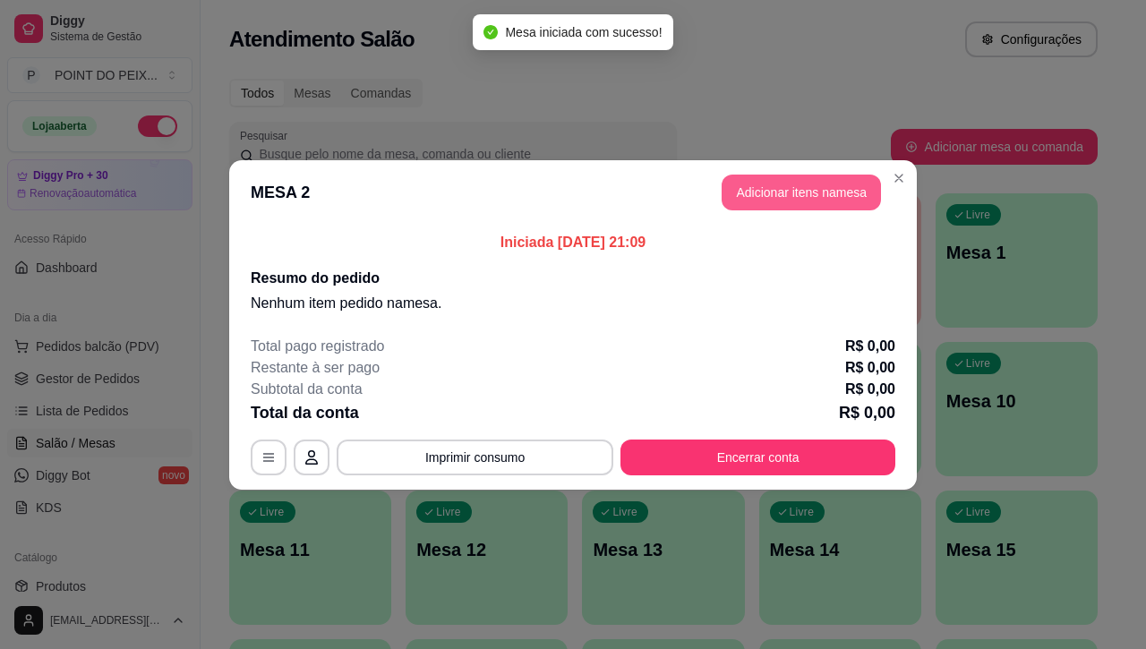
click at [837, 202] on button "Adicionar itens na mesa" at bounding box center [800, 193] width 159 height 36
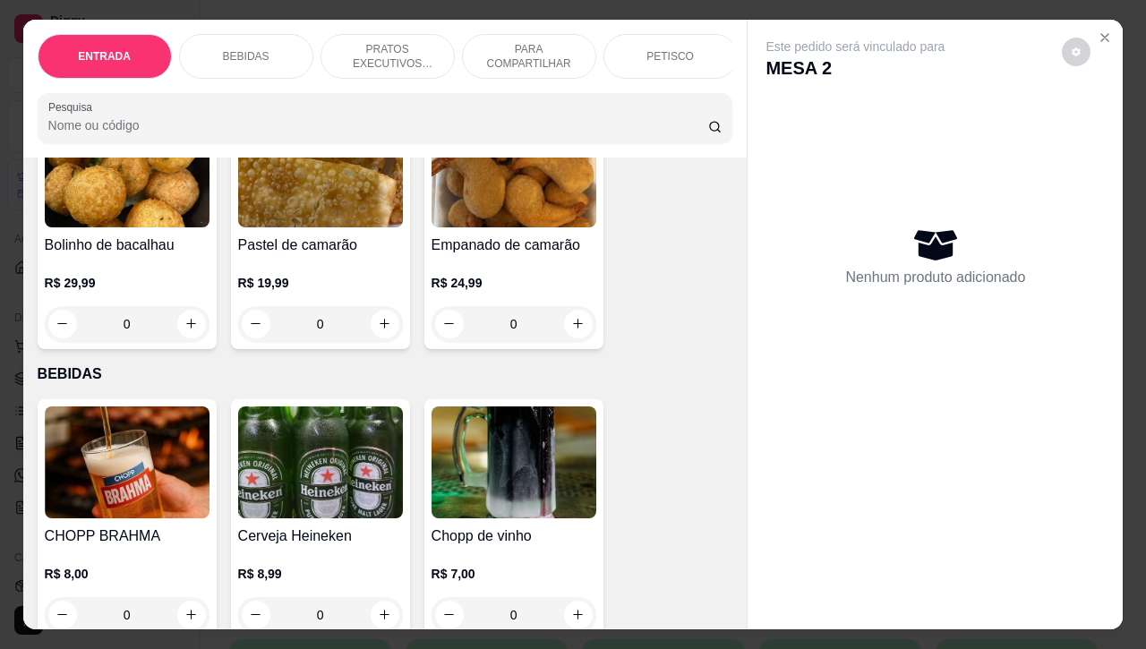
scroll to position [224, 0]
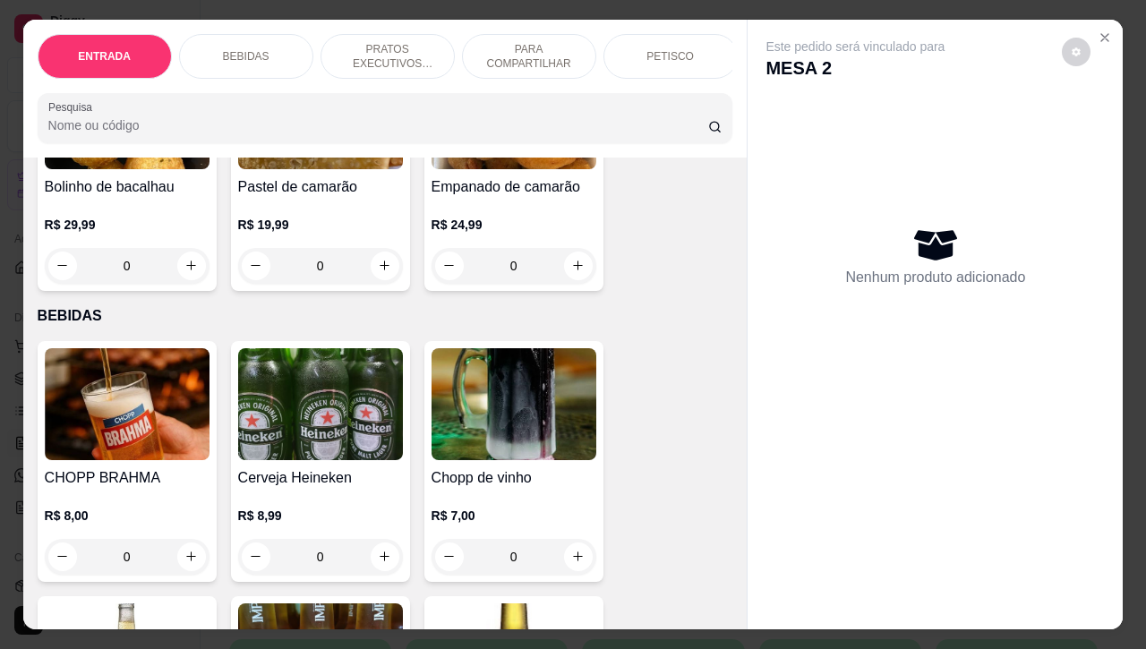
click at [654, 49] on p "PETISCO" at bounding box center [669, 56] width 47 height 14
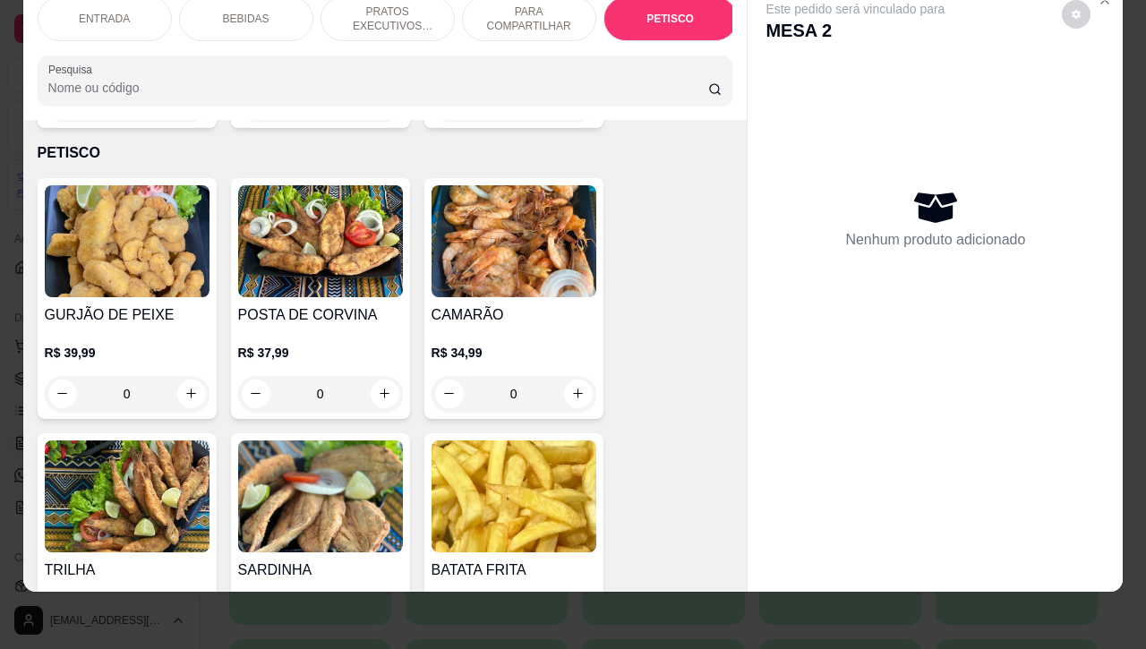
scroll to position [4290, 0]
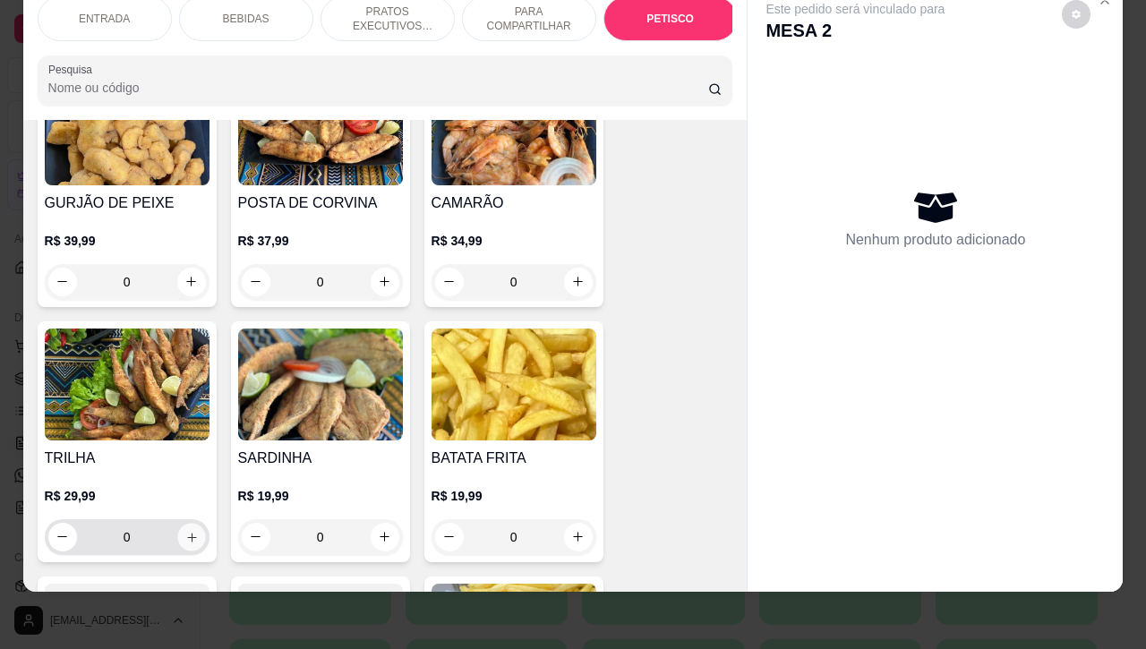
click at [184, 530] on icon "increase-product-quantity" at bounding box center [190, 536] width 13 height 13
type input "1"
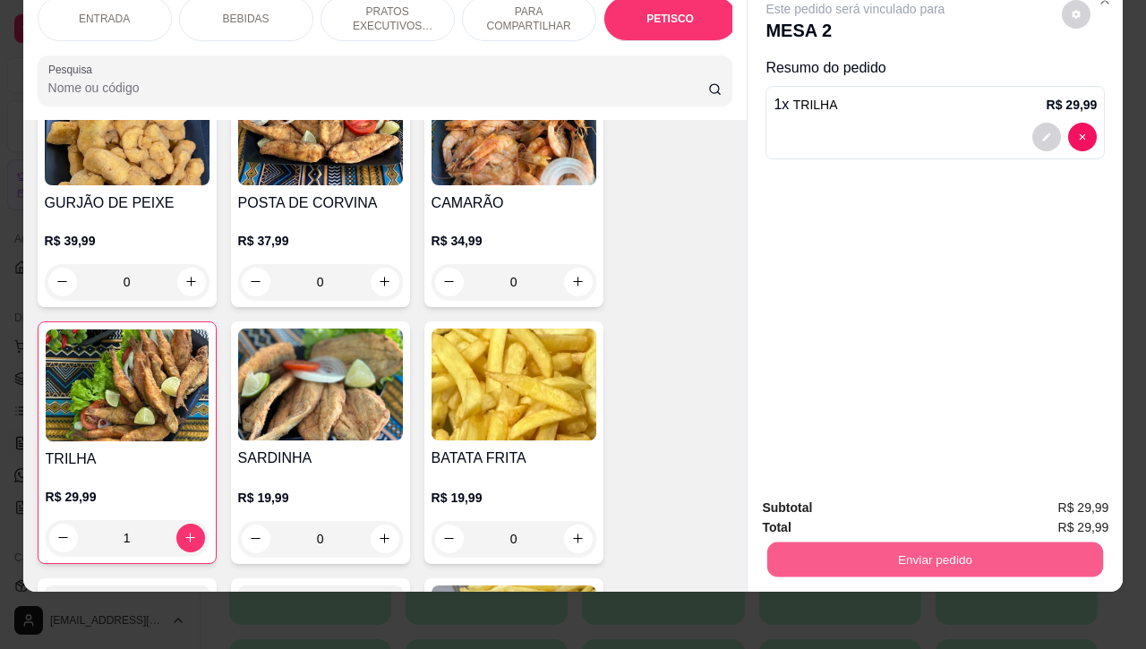
click at [812, 546] on button "Enviar pedido" at bounding box center [935, 559] width 336 height 35
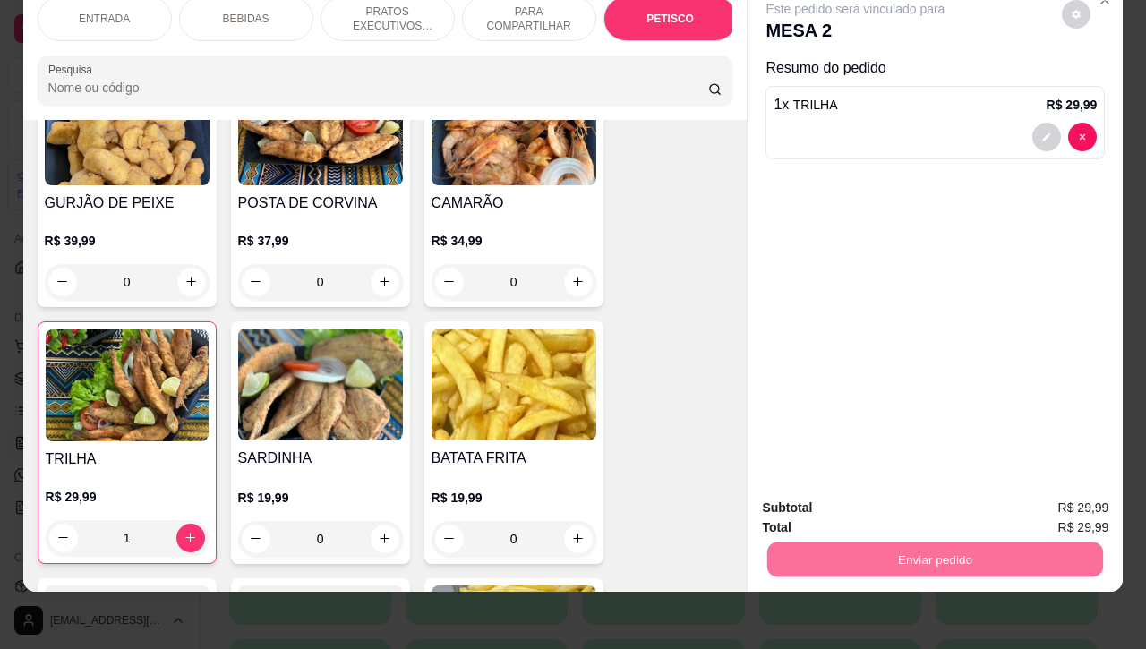
click at [810, 507] on button "Não registrar e enviar pedido" at bounding box center [873, 496] width 181 height 33
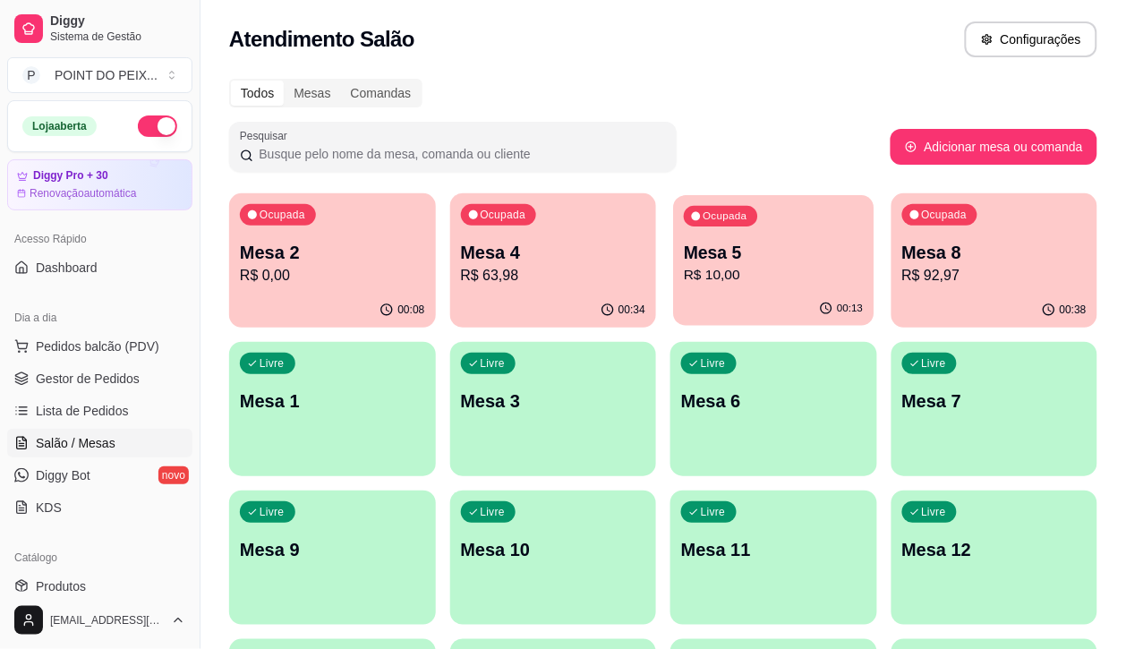
click at [684, 276] on p "R$ 10,00" at bounding box center [773, 275] width 179 height 21
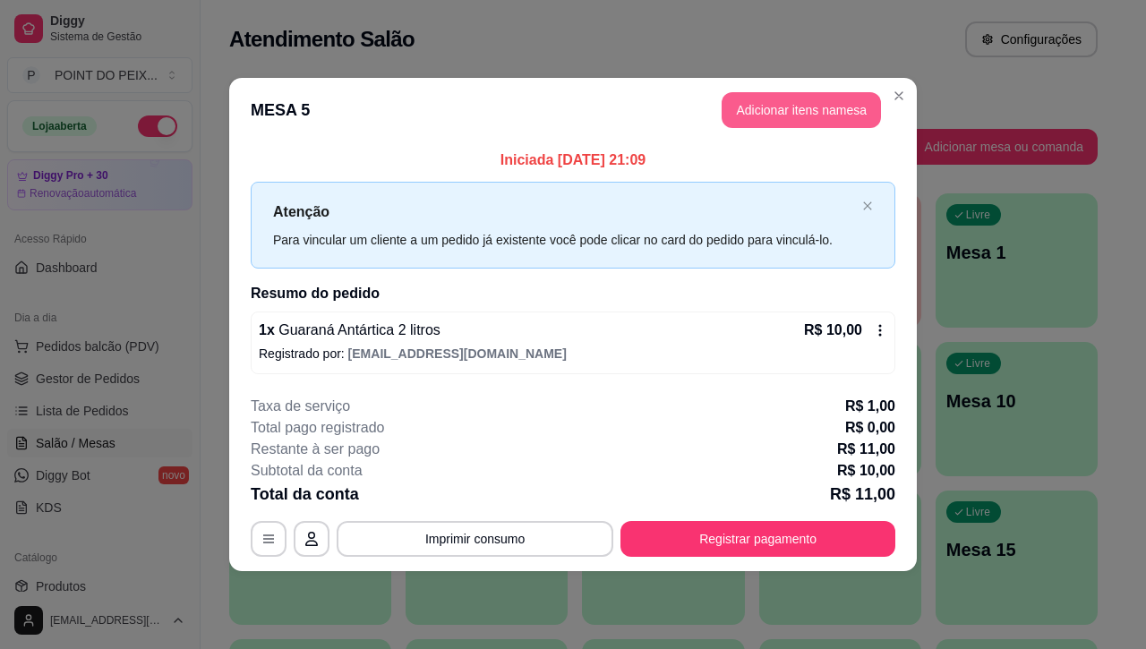
click at [771, 115] on button "Adicionar itens na mesa" at bounding box center [800, 110] width 159 height 36
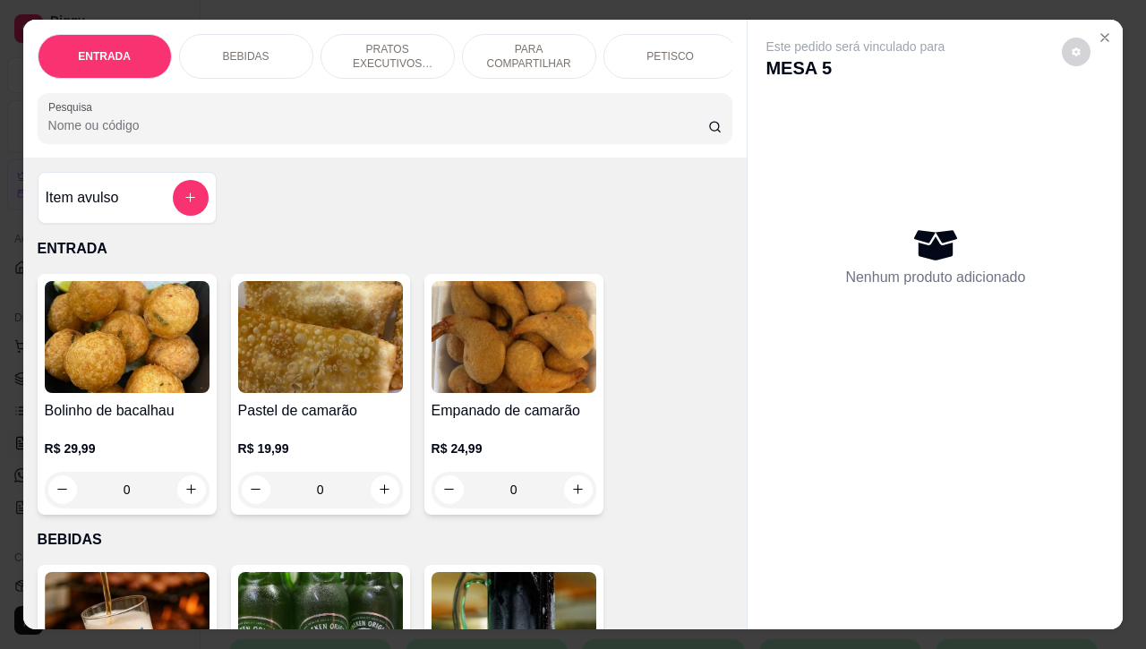
click at [664, 51] on p "PETISCO" at bounding box center [669, 56] width 47 height 14
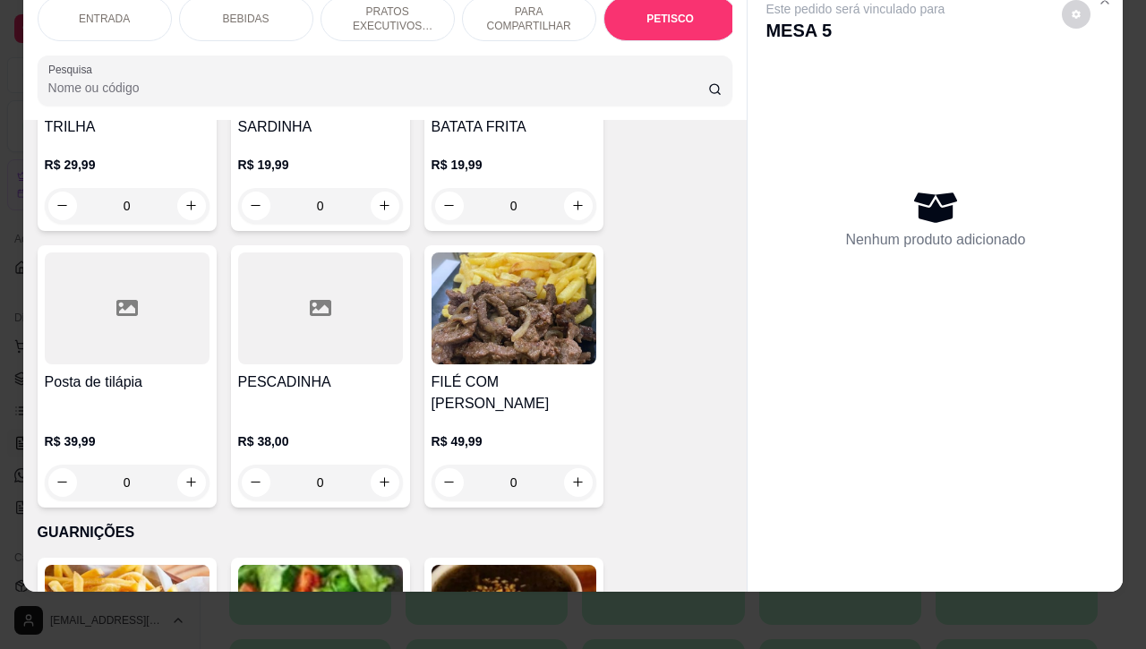
scroll to position [4625, 0]
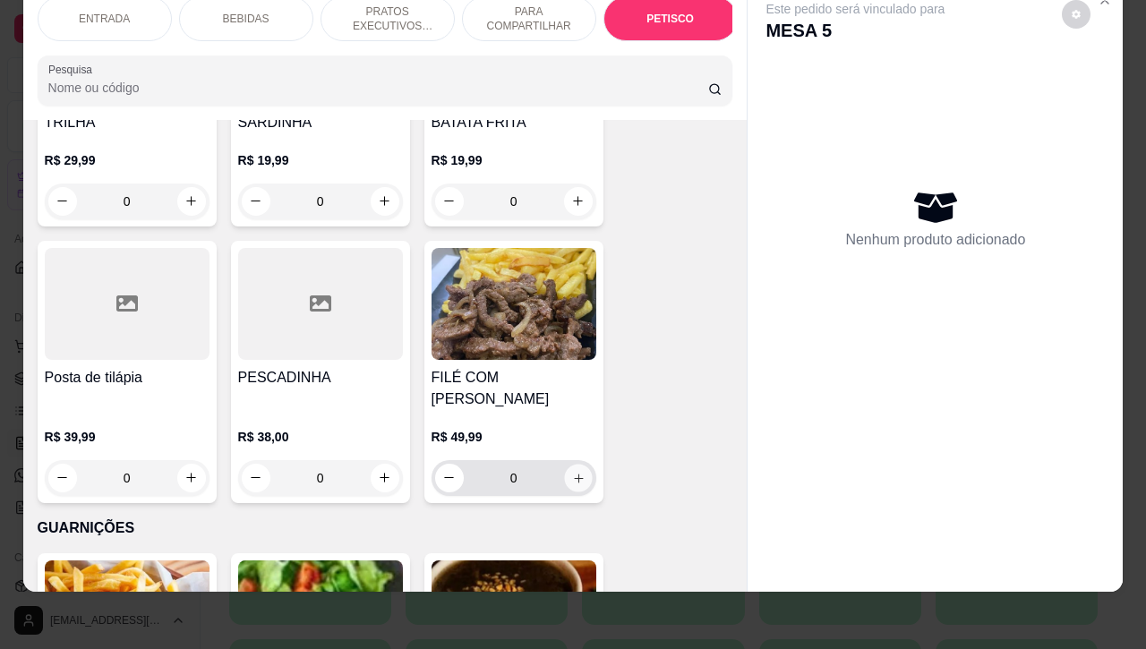
click at [571, 471] on icon "increase-product-quantity" at bounding box center [577, 477] width 13 height 13
type input "1"
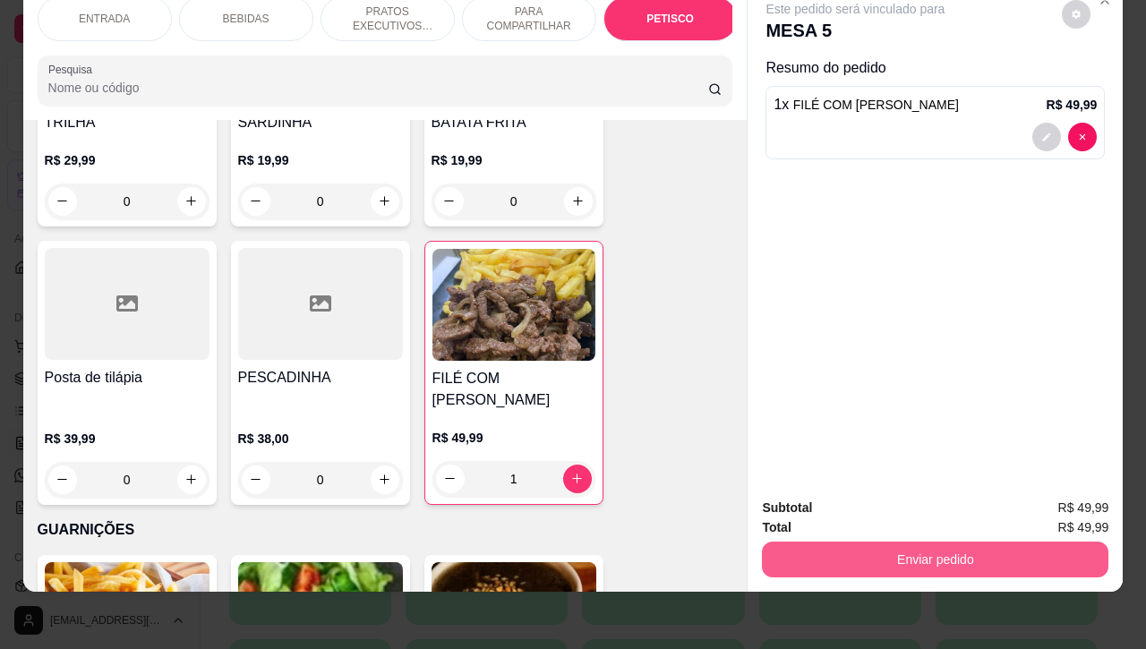
click at [820, 544] on button "Enviar pedido" at bounding box center [935, 559] width 346 height 36
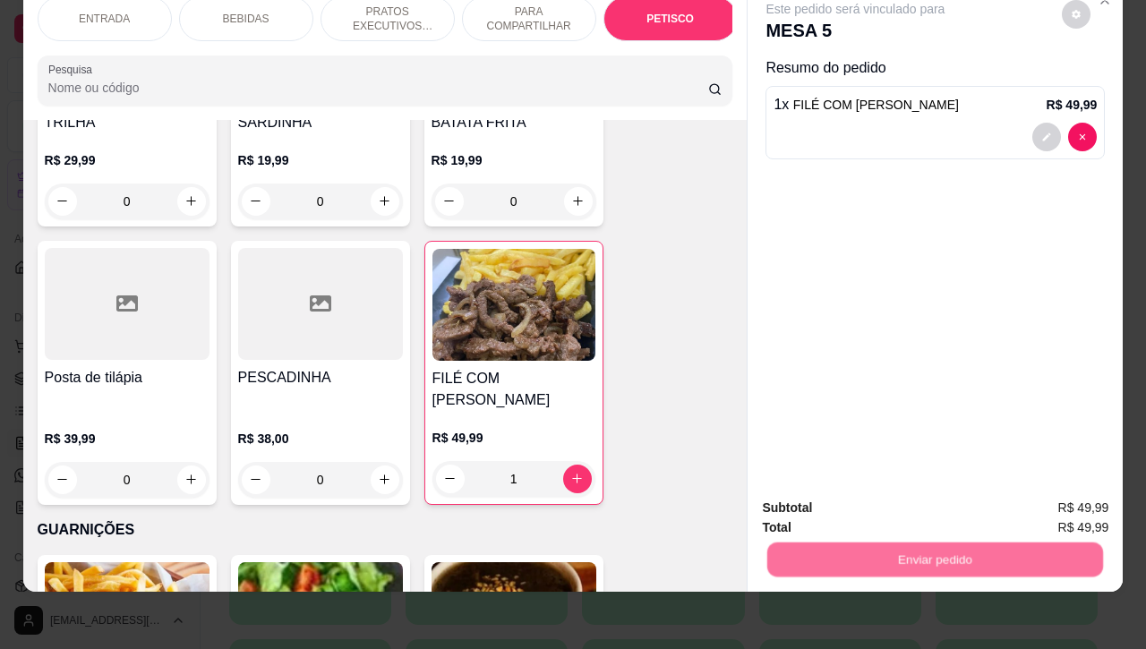
click at [837, 503] on button "Não registrar e enviar pedido" at bounding box center [873, 496] width 181 height 33
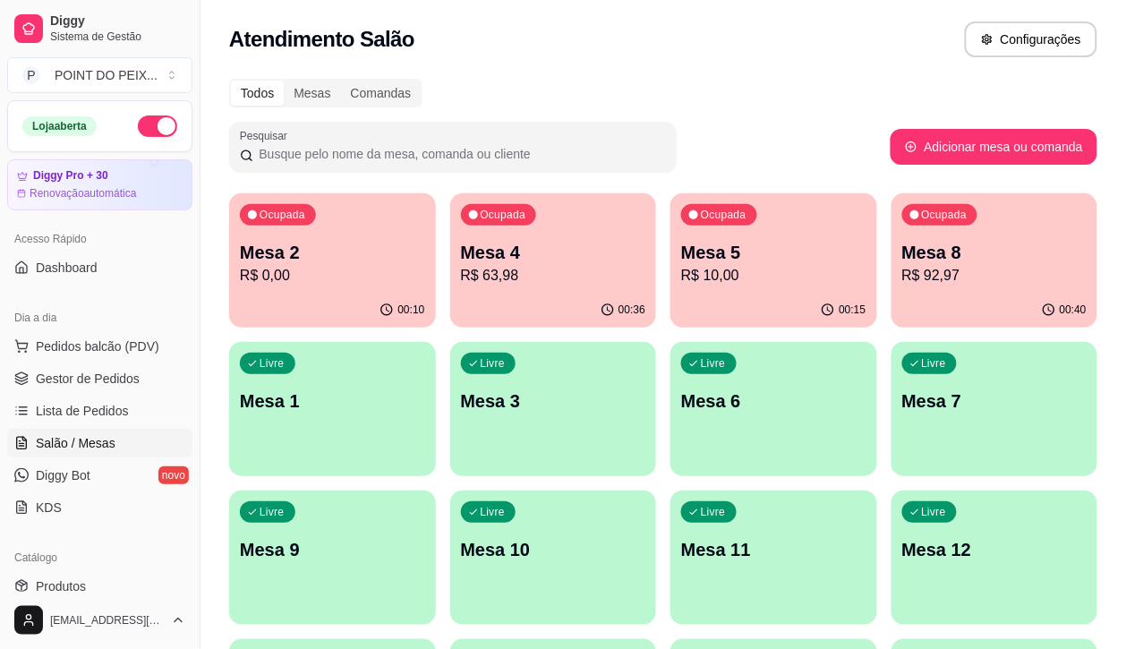
click at [902, 404] on p "Mesa 7" at bounding box center [994, 400] width 185 height 25
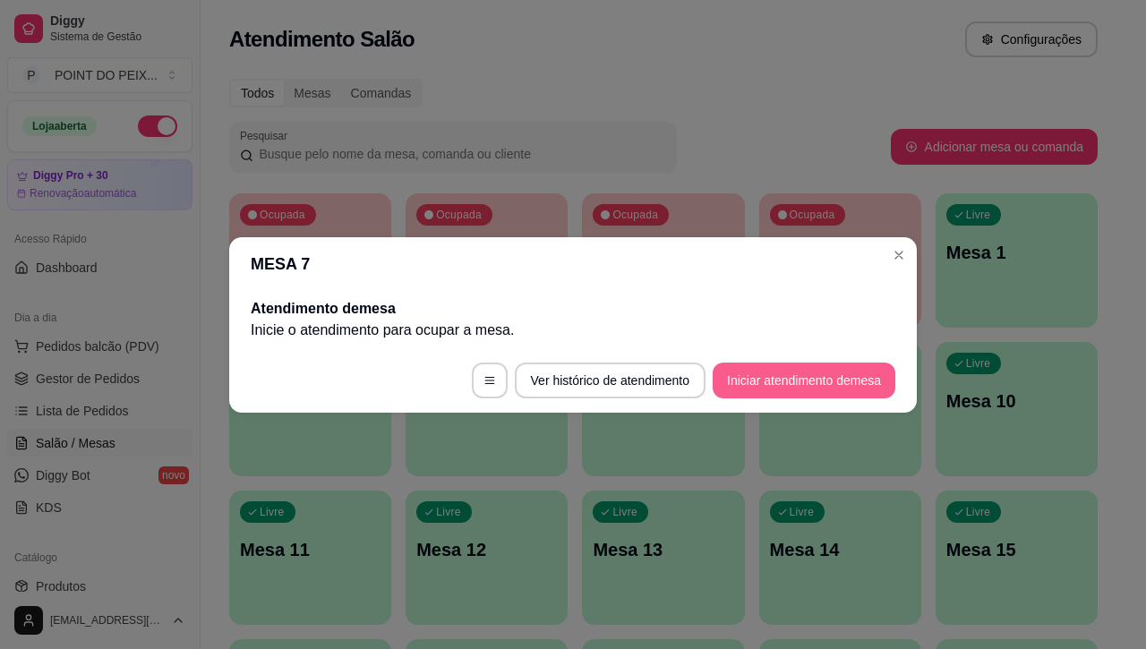
click at [772, 386] on button "Iniciar atendimento de mesa" at bounding box center [803, 380] width 183 height 36
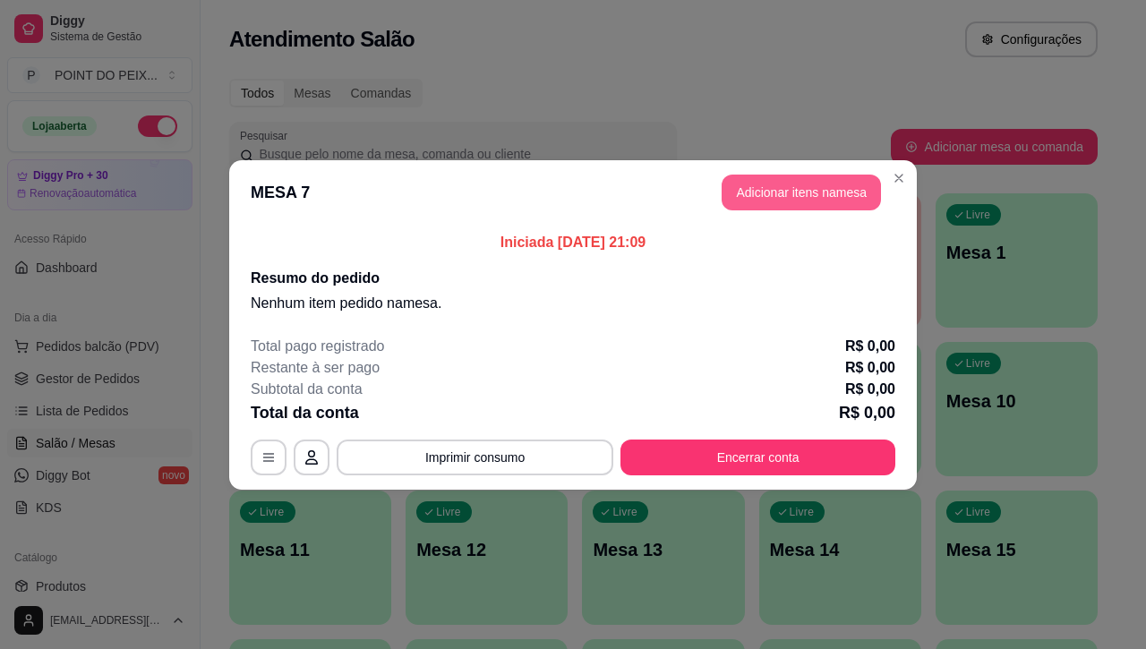
click at [798, 193] on button "Adicionar itens na mesa" at bounding box center [800, 193] width 159 height 36
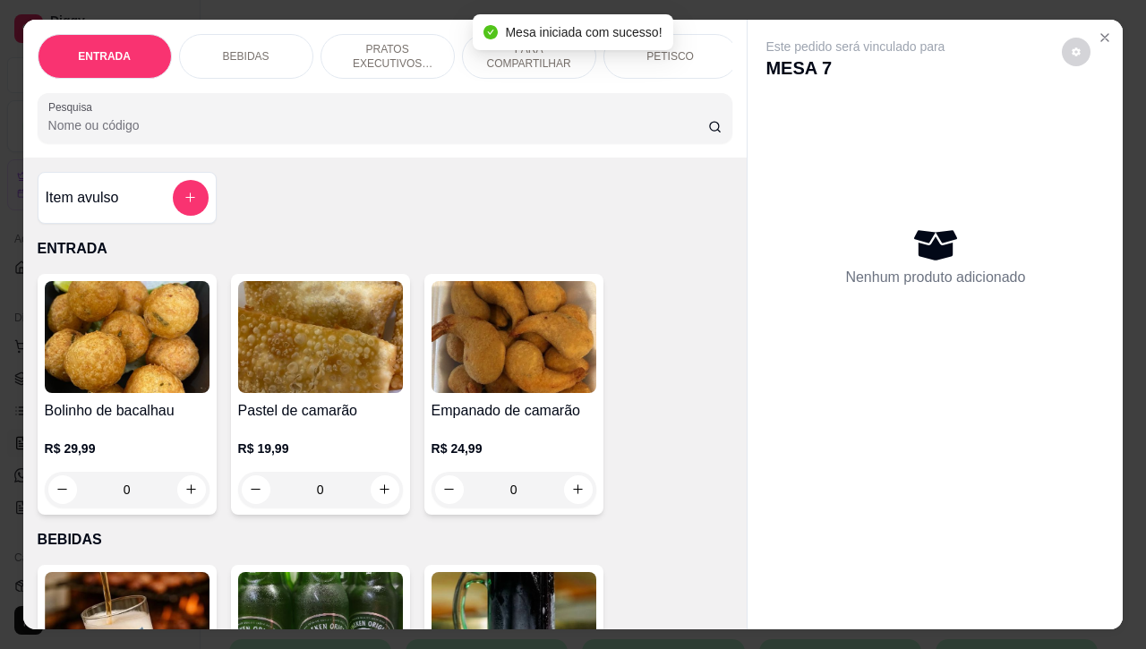
click at [700, 49] on div "PETISCO" at bounding box center [670, 56] width 134 height 45
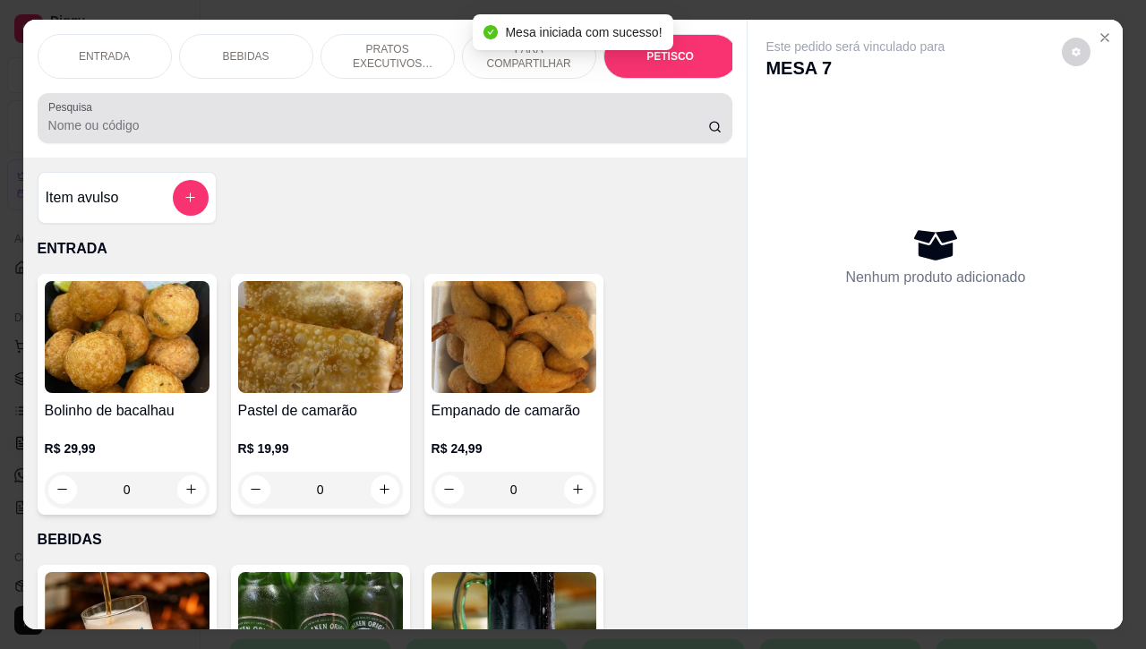
scroll to position [4178, 0]
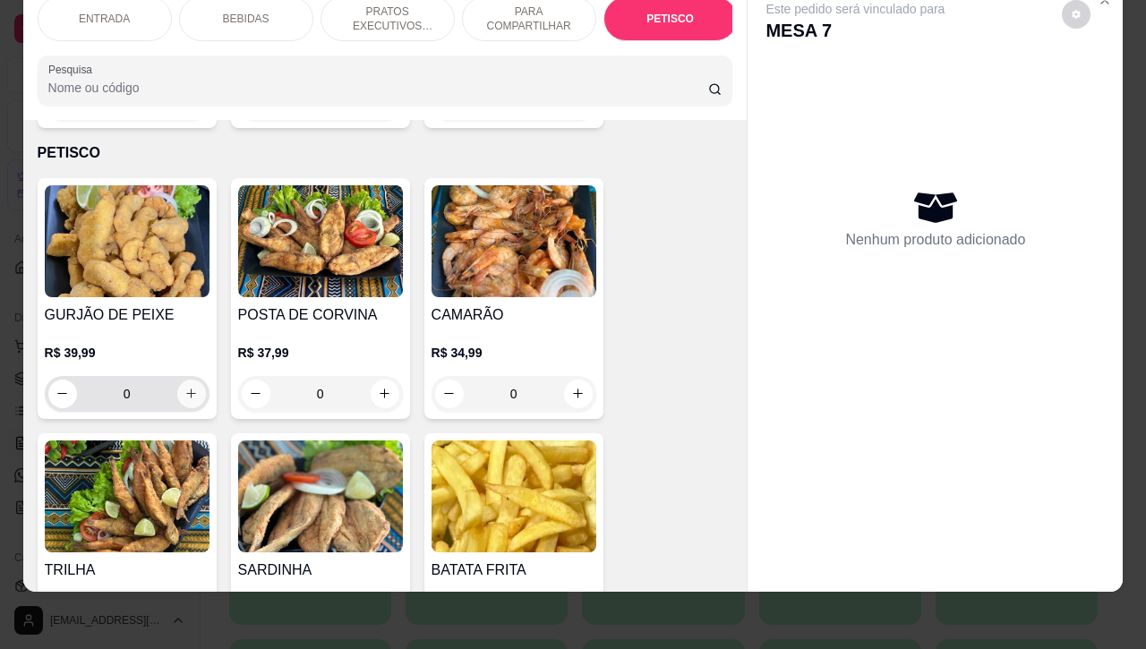
click at [184, 387] on icon "increase-product-quantity" at bounding box center [190, 393] width 13 height 13
type input "1"
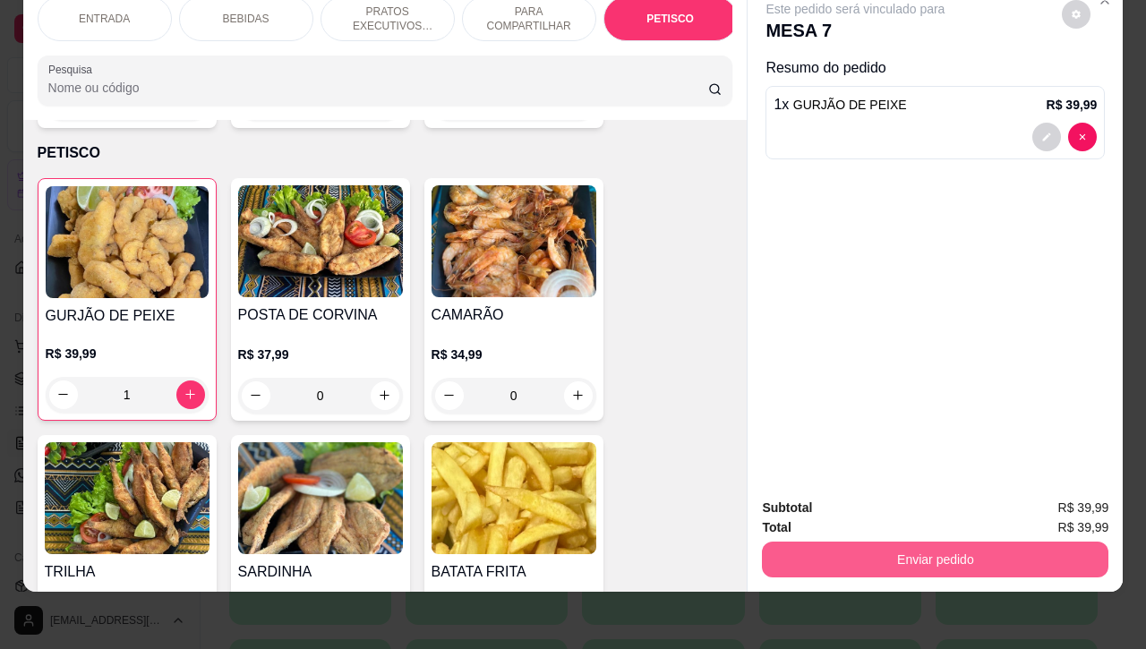
click at [815, 541] on button "Enviar pedido" at bounding box center [935, 559] width 346 height 36
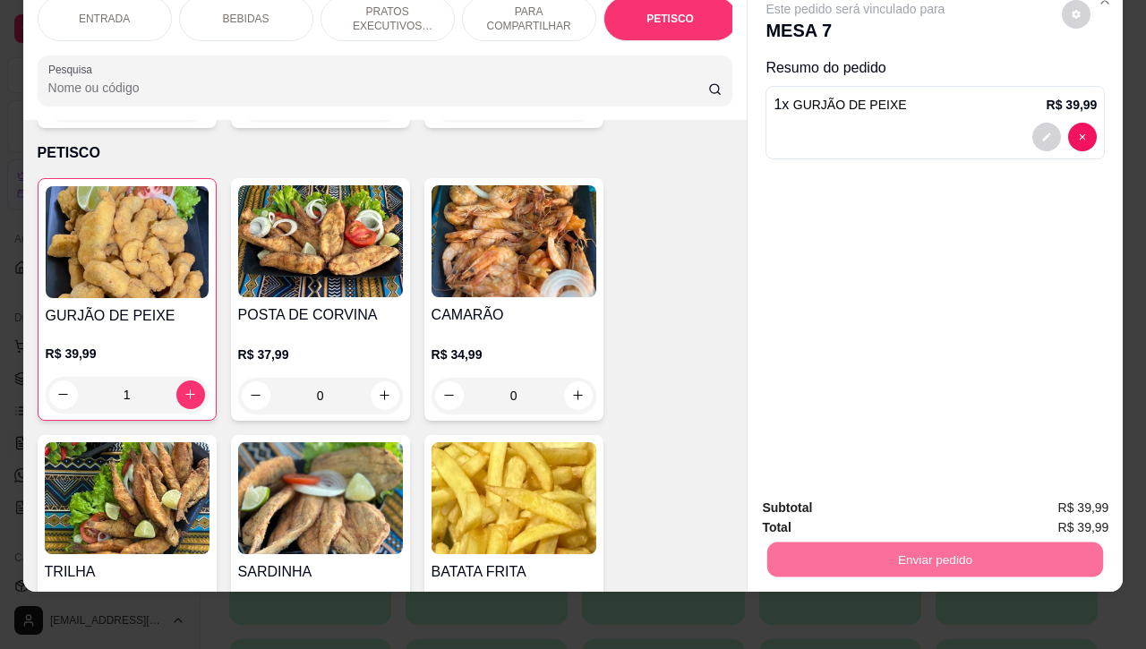
click at [848, 494] on button "Não registrar e enviar pedido" at bounding box center [873, 497] width 186 height 34
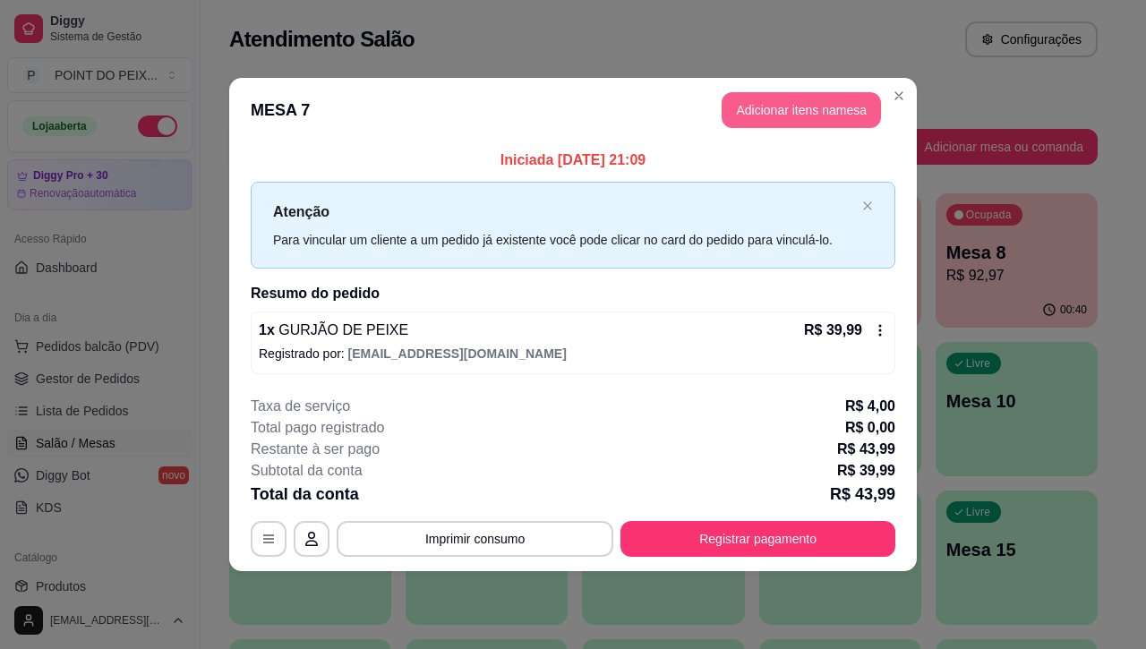
click at [822, 126] on button "Adicionar itens na mesa" at bounding box center [800, 110] width 159 height 36
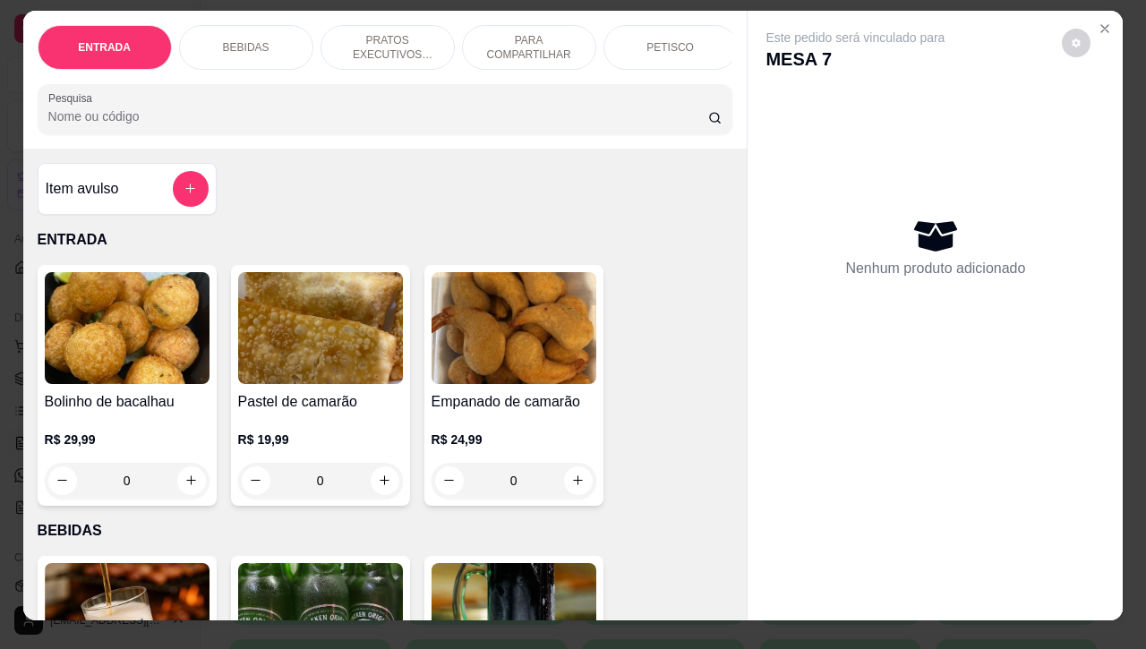
scroll to position [0, 0]
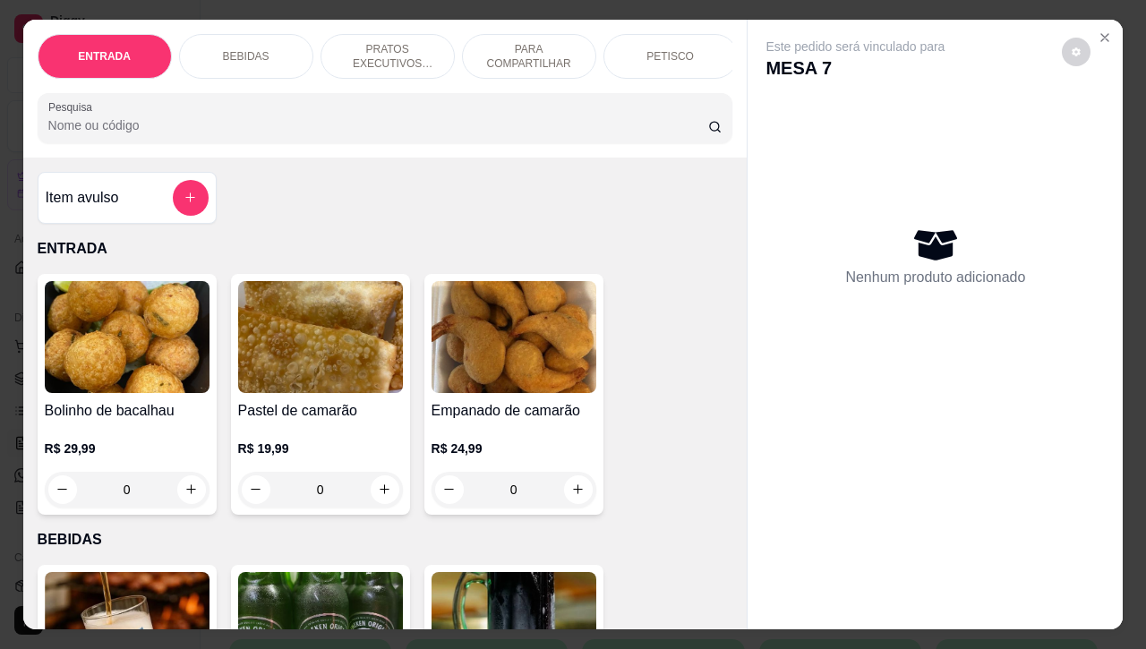
click at [660, 50] on p "PETISCO" at bounding box center [669, 56] width 47 height 14
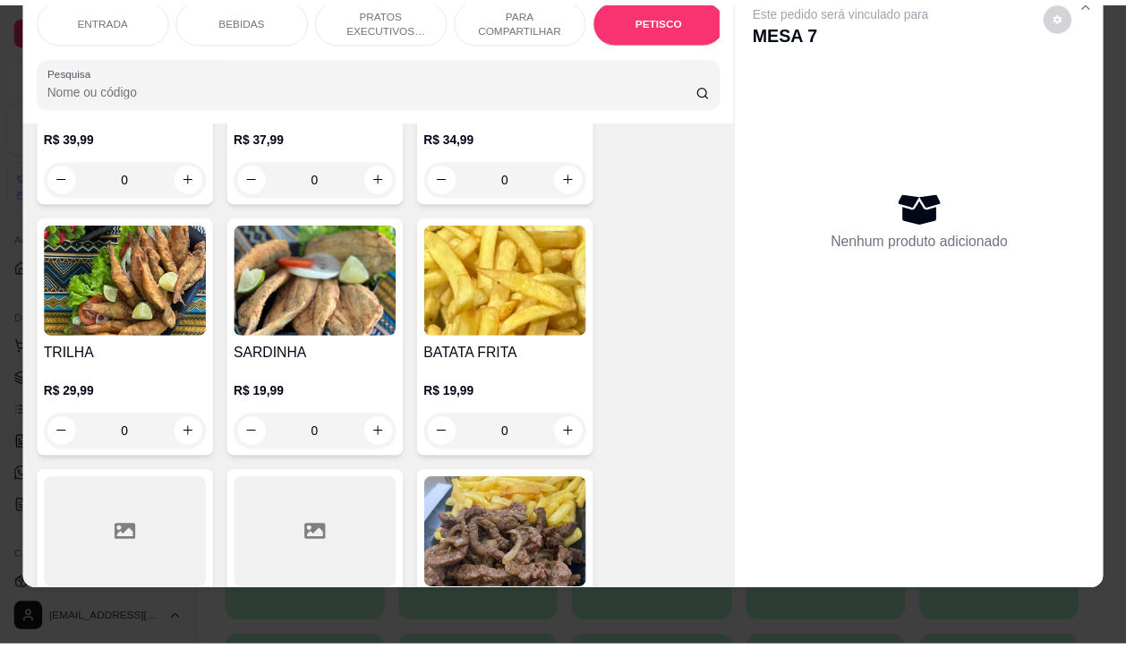
scroll to position [4402, 0]
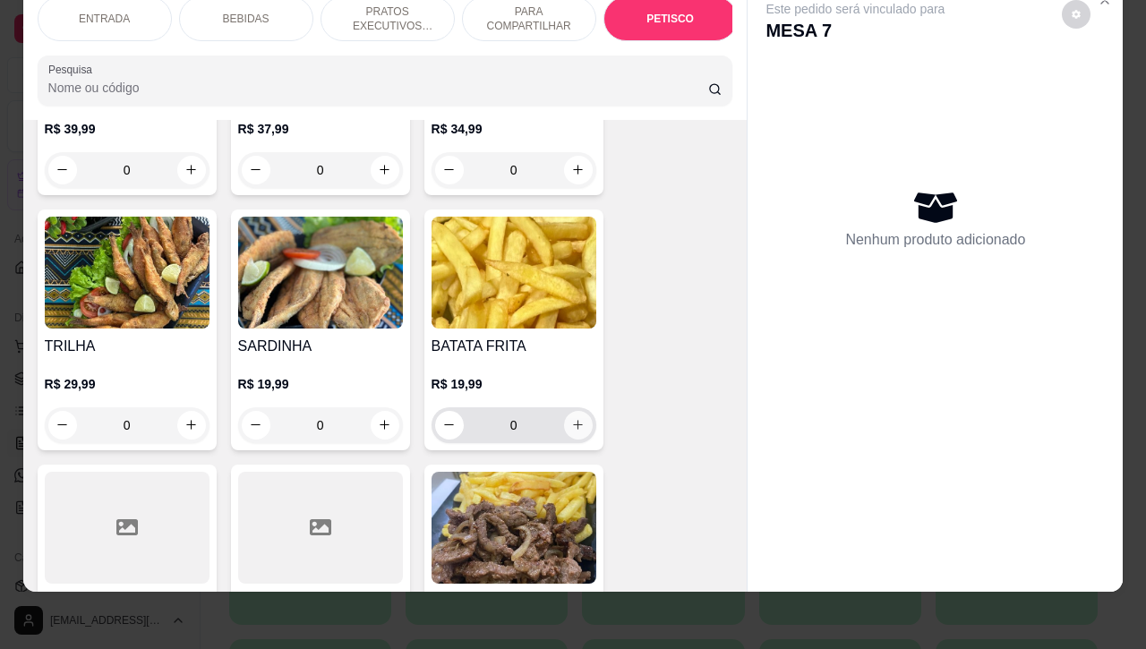
click at [571, 418] on icon "increase-product-quantity" at bounding box center [577, 424] width 13 height 13
type input "1"
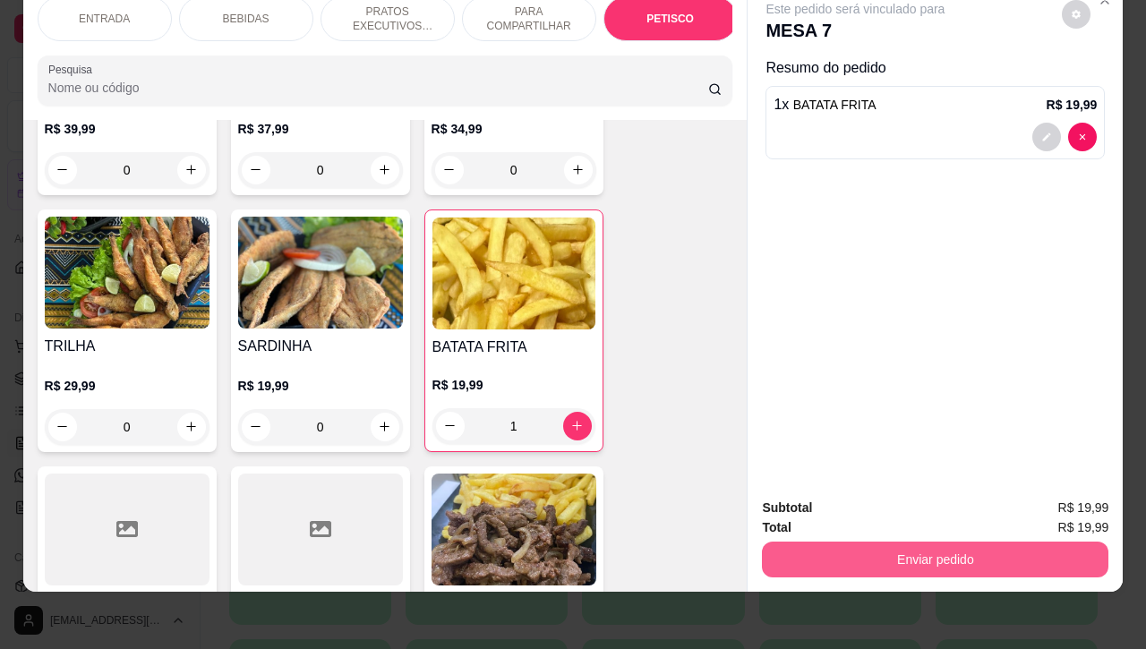
click at [855, 541] on button "Enviar pedido" at bounding box center [935, 559] width 346 height 36
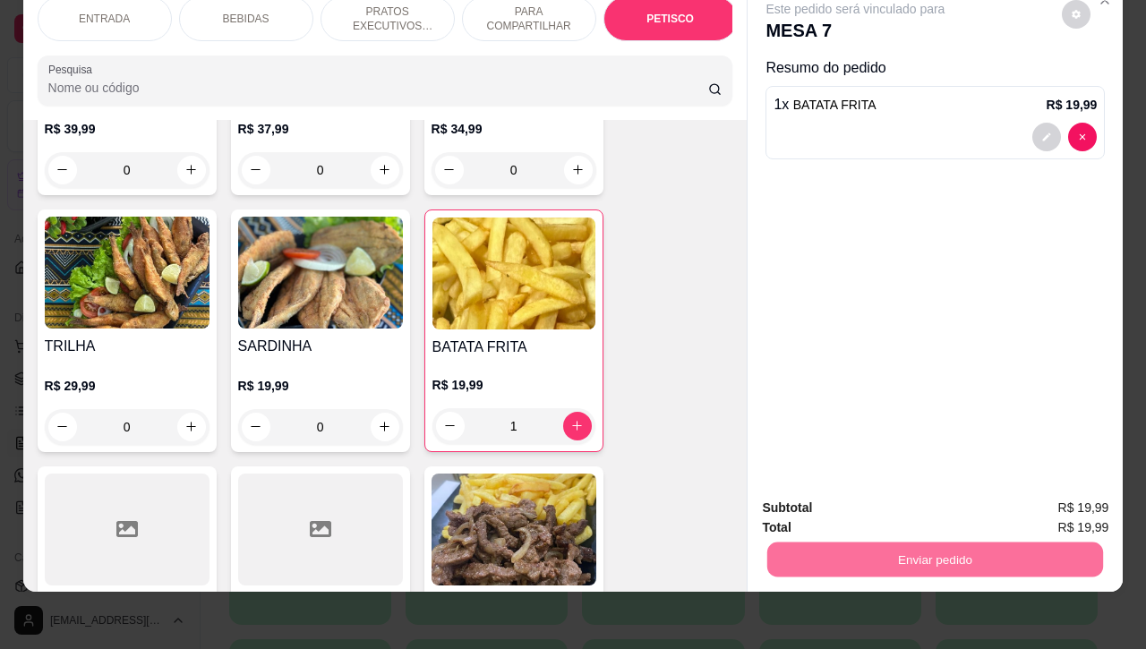
click at [864, 501] on button "Não registrar e enviar pedido" at bounding box center [873, 496] width 181 height 33
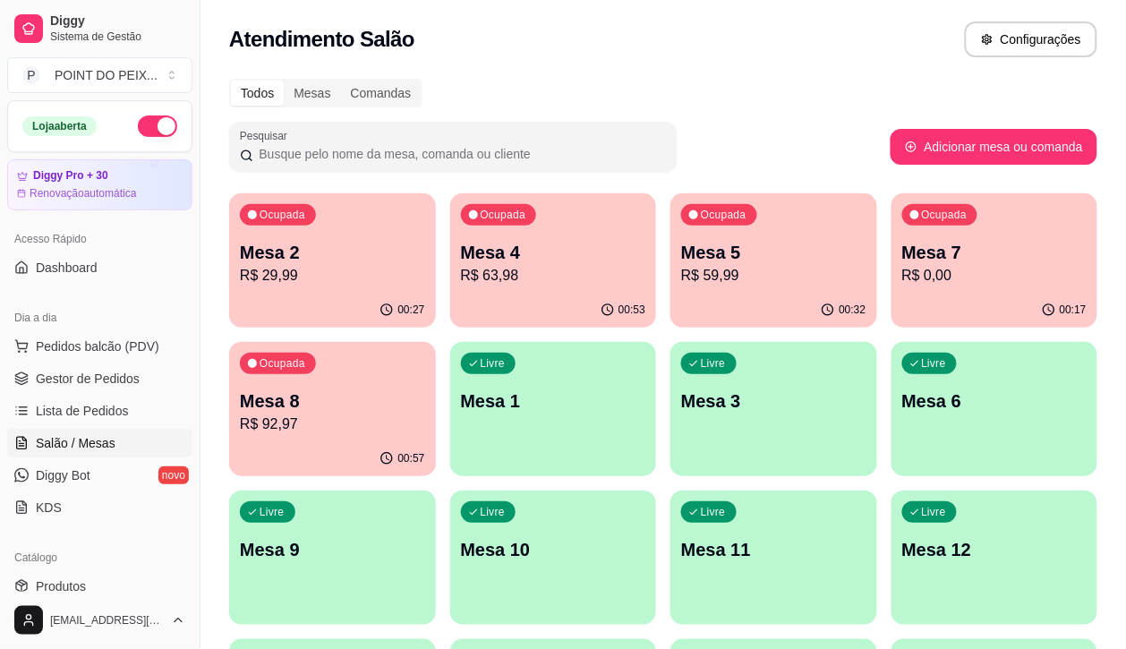
click at [425, 413] on p "R$ 92,97" at bounding box center [332, 423] width 185 height 21
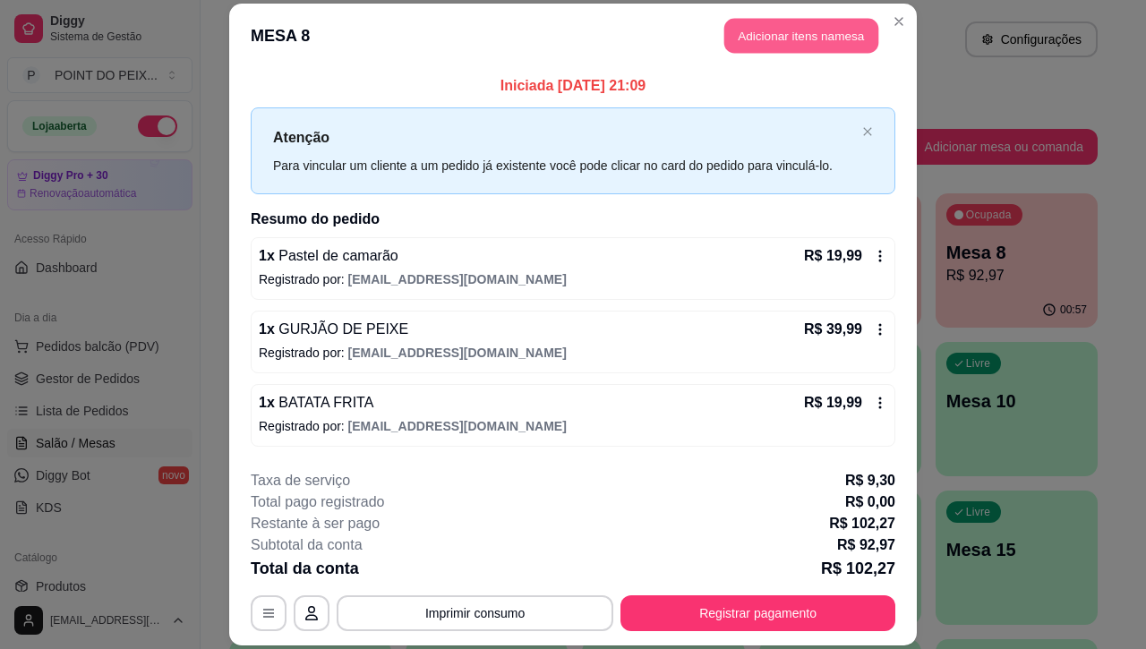
click at [793, 40] on button "Adicionar itens na mesa" at bounding box center [801, 35] width 154 height 35
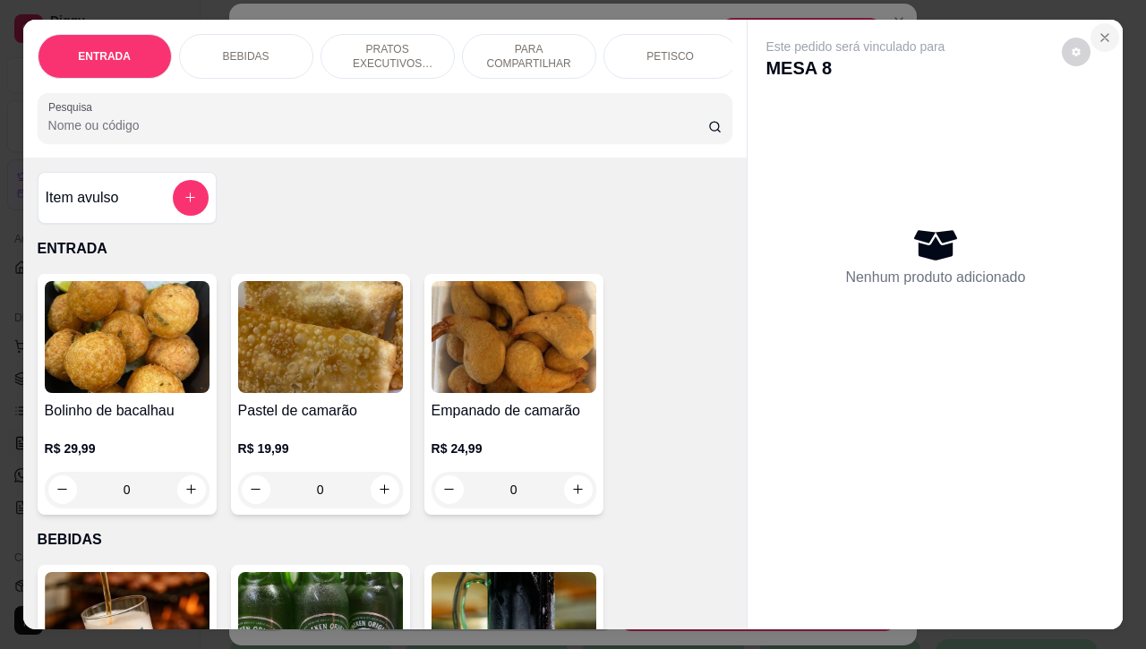
click at [1097, 30] on icon "Close" at bounding box center [1104, 37] width 14 height 14
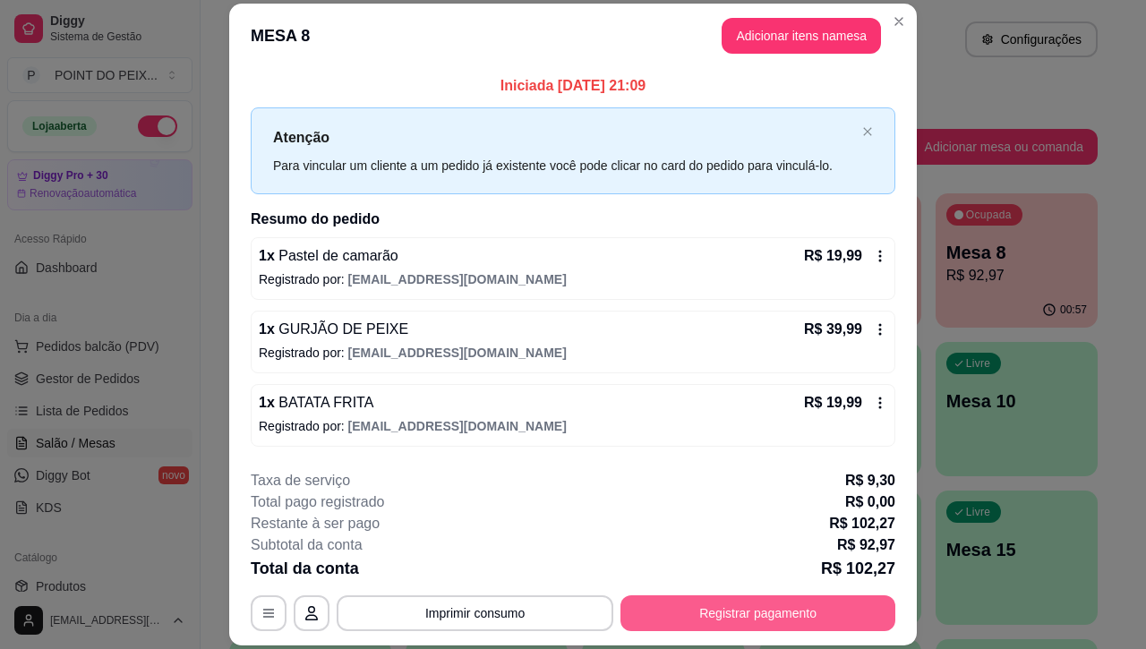
click at [732, 615] on button "Registrar pagamento" at bounding box center [757, 613] width 275 height 36
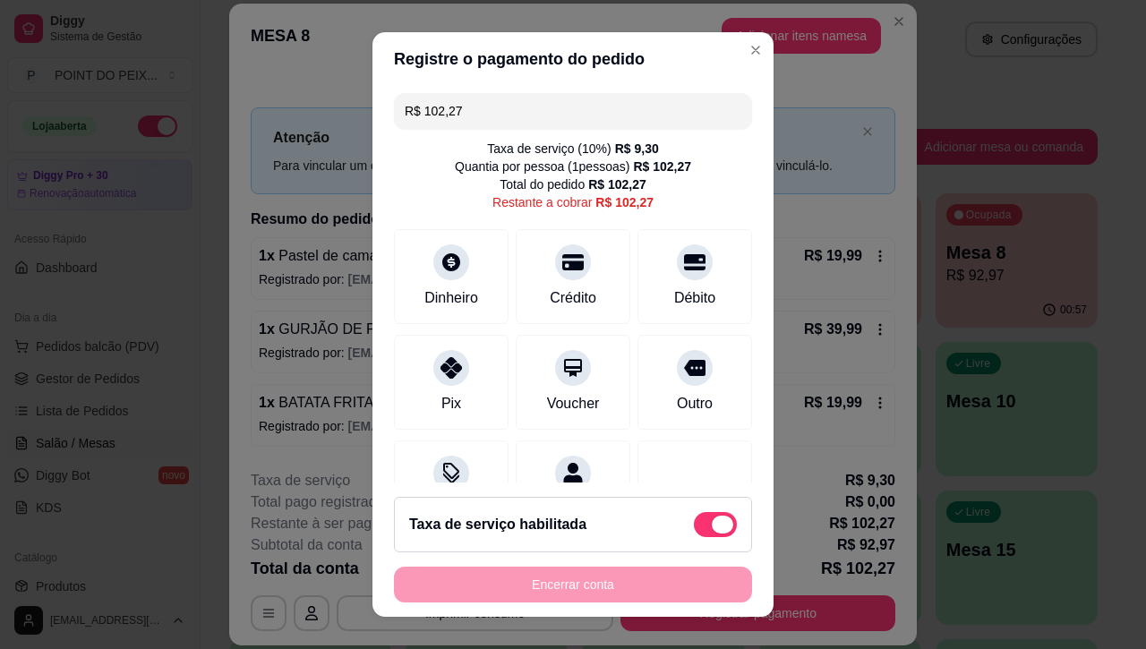
click at [694, 528] on span at bounding box center [715, 524] width 43 height 25
click at [693, 528] on input "checkbox" at bounding box center [699, 533] width 12 height 12
checkbox input "true"
type input "R$ 92,97"
checkbox input "false"
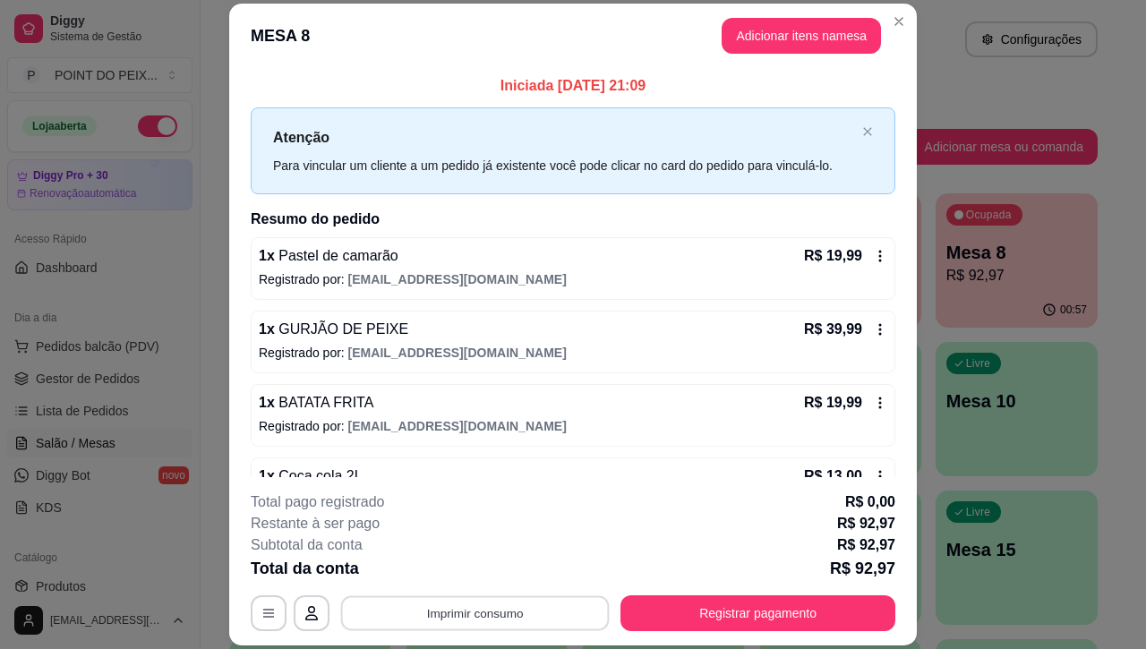
click at [467, 609] on button "Imprimir consumo" at bounding box center [475, 613] width 268 height 35
click at [493, 565] on button "IMPRESSORA" at bounding box center [470, 572] width 125 height 28
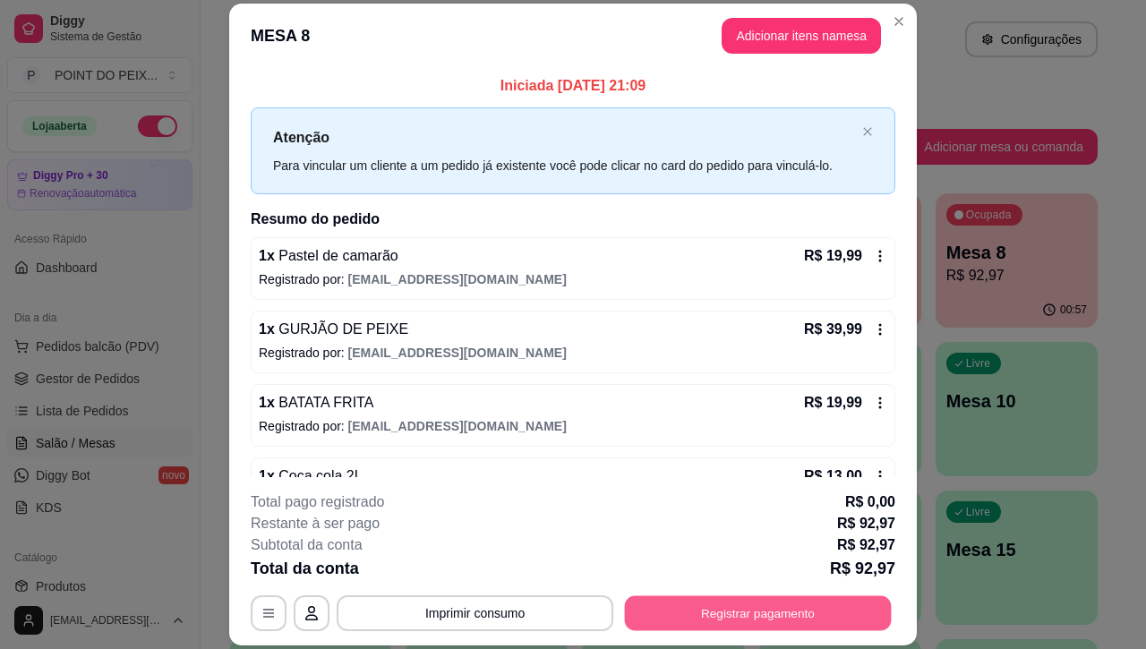
click at [717, 622] on button "Registrar pagamento" at bounding box center [758, 613] width 267 height 35
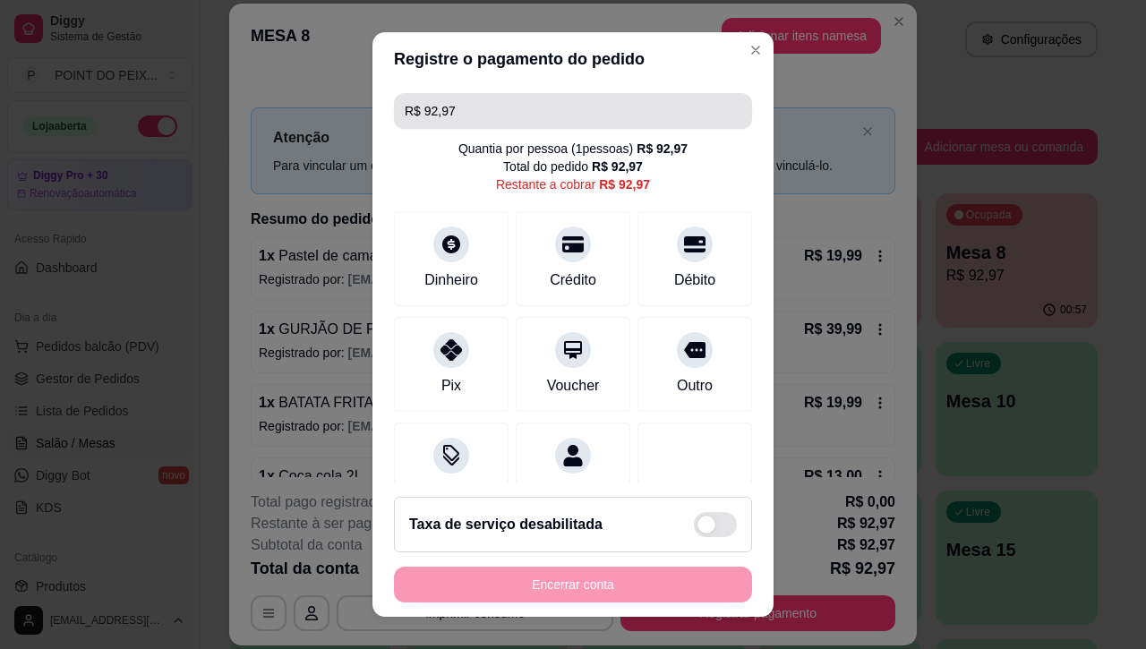
click at [476, 109] on input "R$ 92,97" at bounding box center [573, 111] width 337 height 36
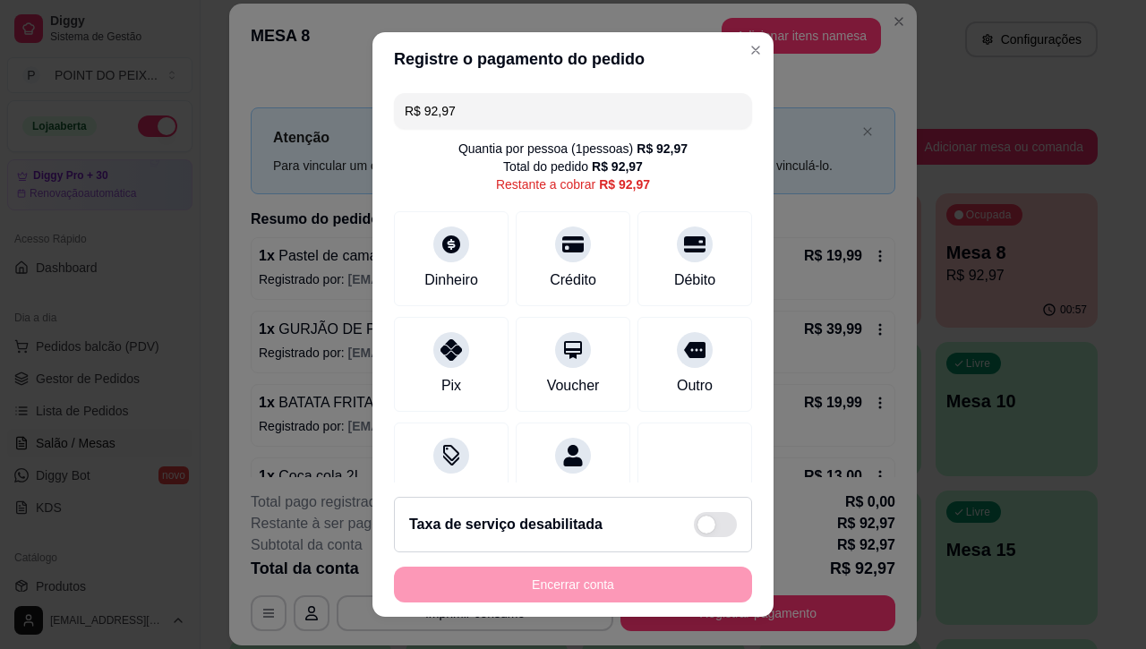
click at [476, 109] on input "R$ 92,97" at bounding box center [573, 111] width 337 height 36
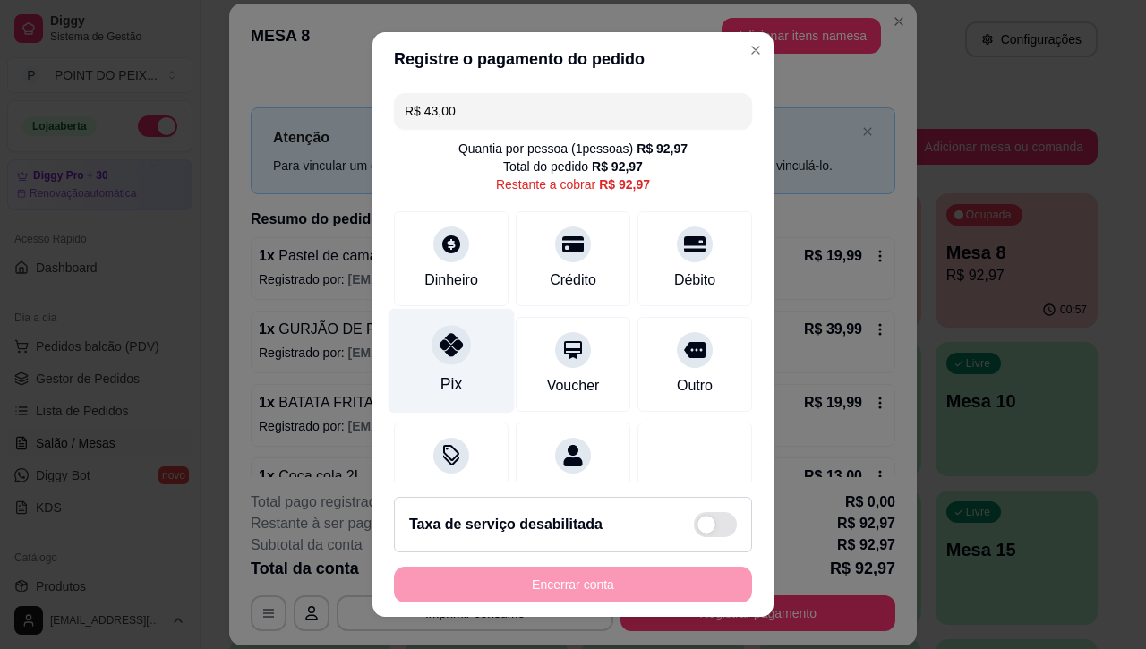
click at [439, 352] on icon at bounding box center [450, 344] width 23 height 23
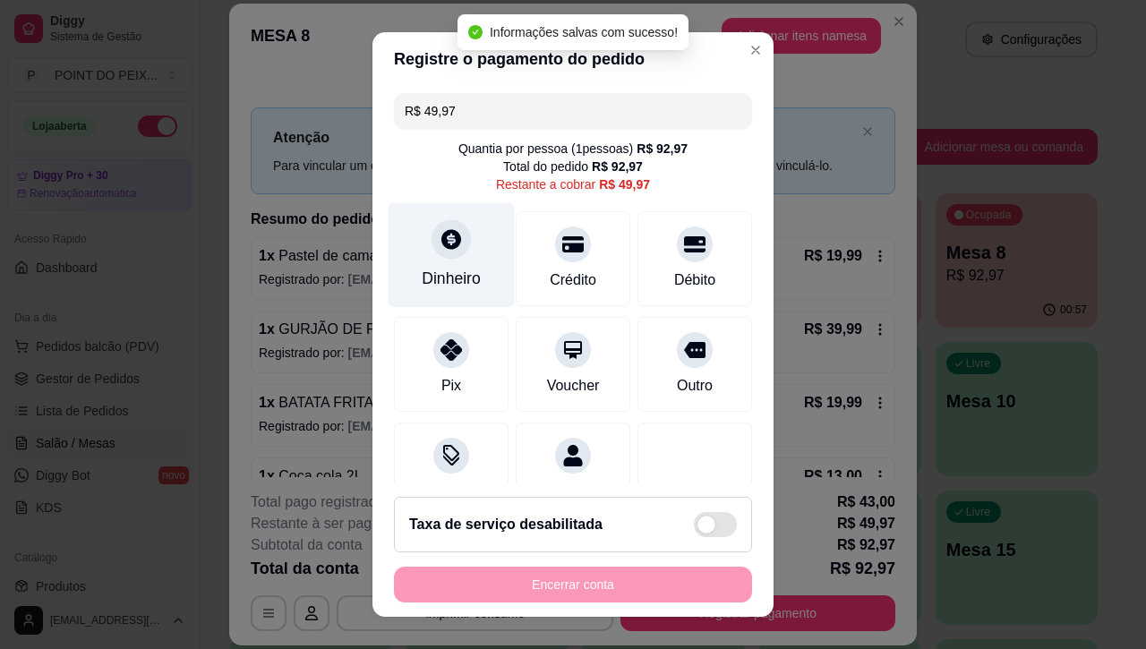
click at [441, 246] on icon at bounding box center [451, 240] width 20 height 20
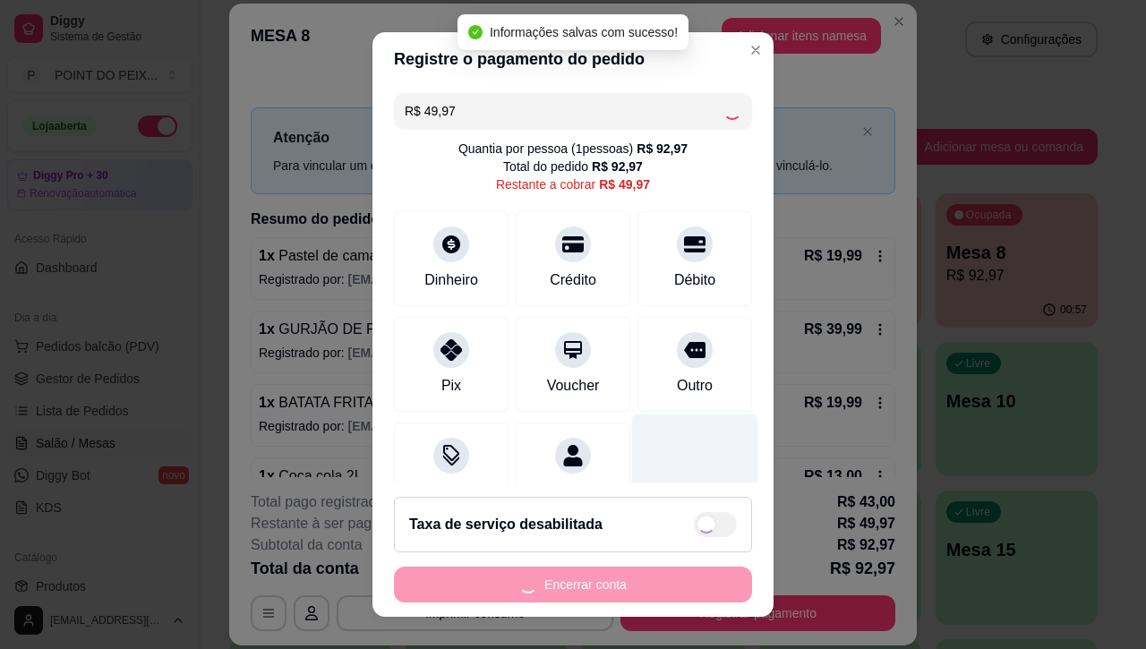
type input "R$ 0,00"
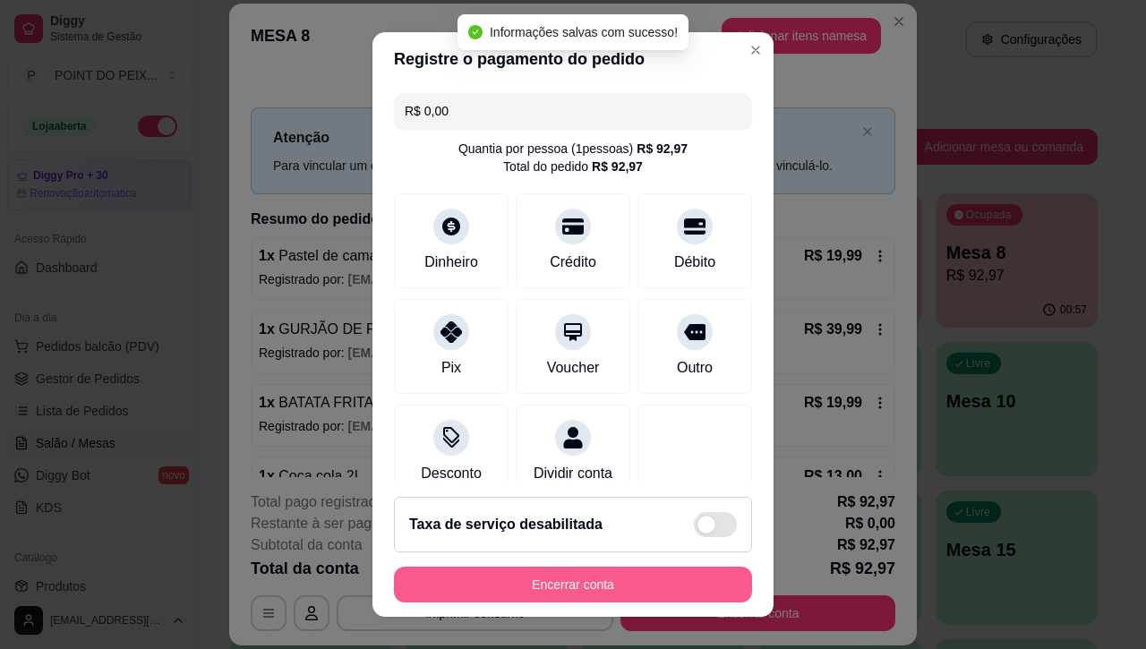
click at [623, 583] on button "Encerrar conta" at bounding box center [573, 585] width 358 height 36
